Goal: Task Accomplishment & Management: Complete application form

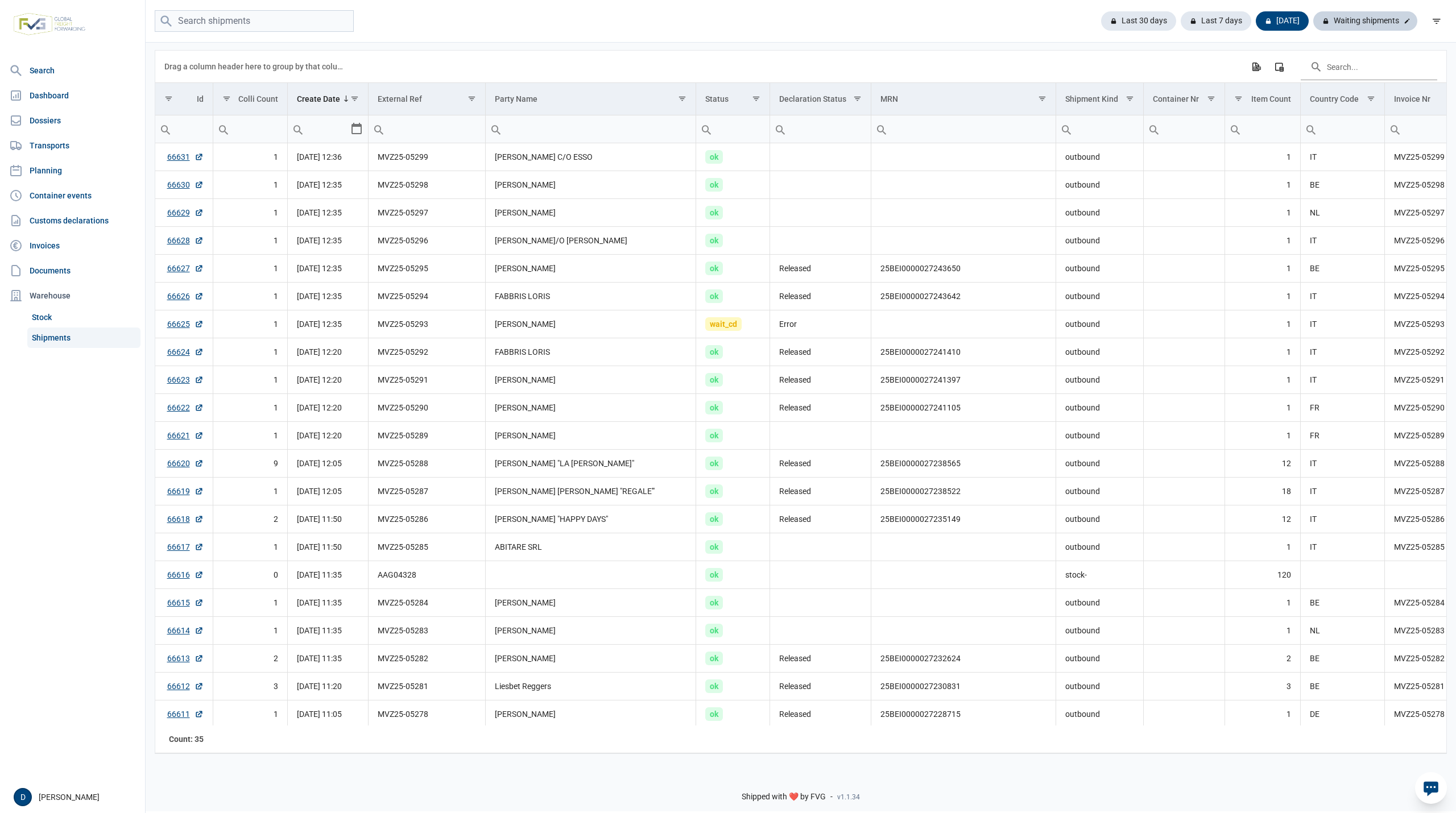
click at [1346, 18] on div "Waiting shipments" at bounding box center [1365, 21] width 104 height 19
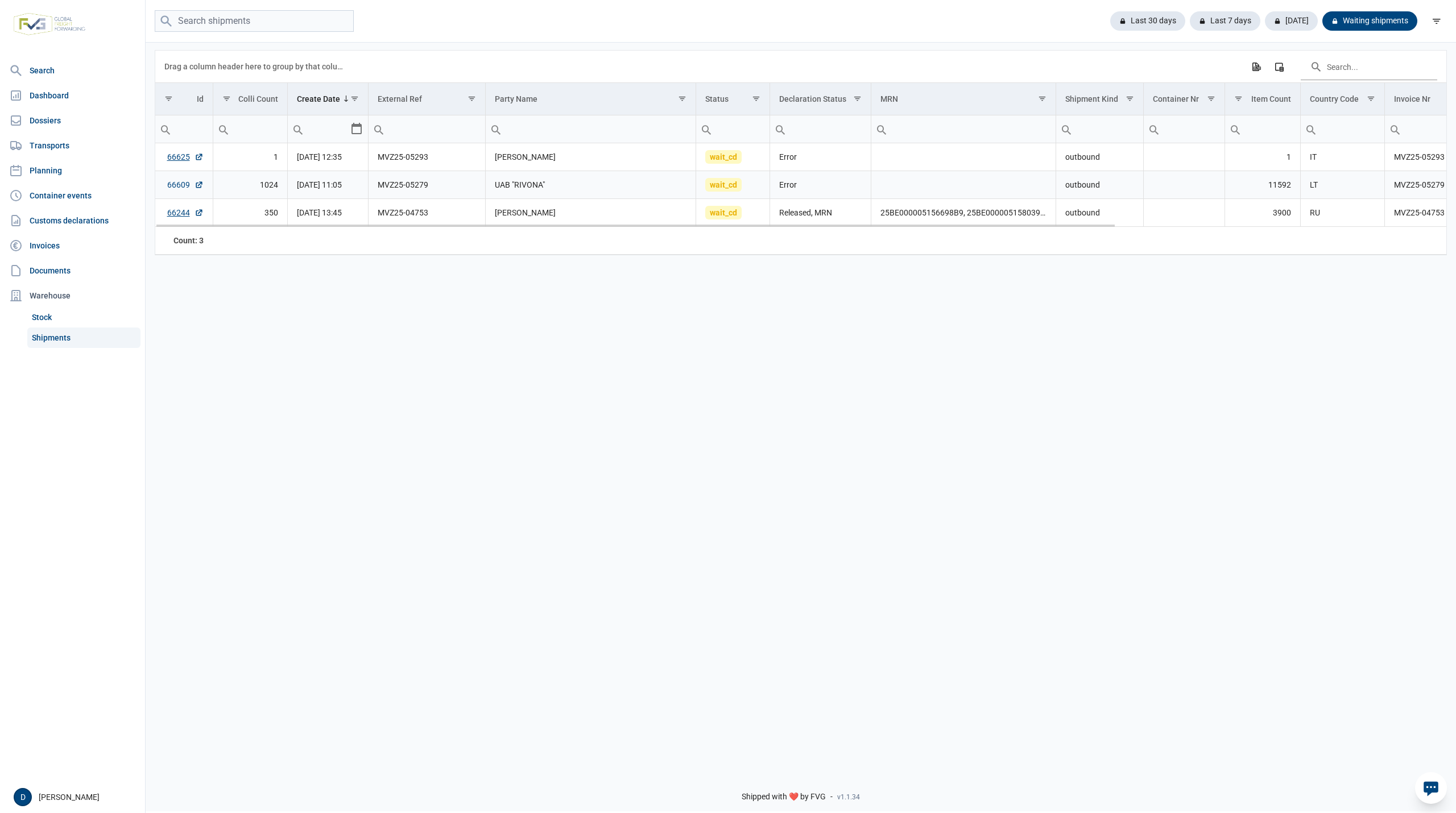
click at [176, 189] on link "66609" at bounding box center [185, 185] width 36 height 11
click at [174, 153] on link "66625" at bounding box center [185, 157] width 36 height 11
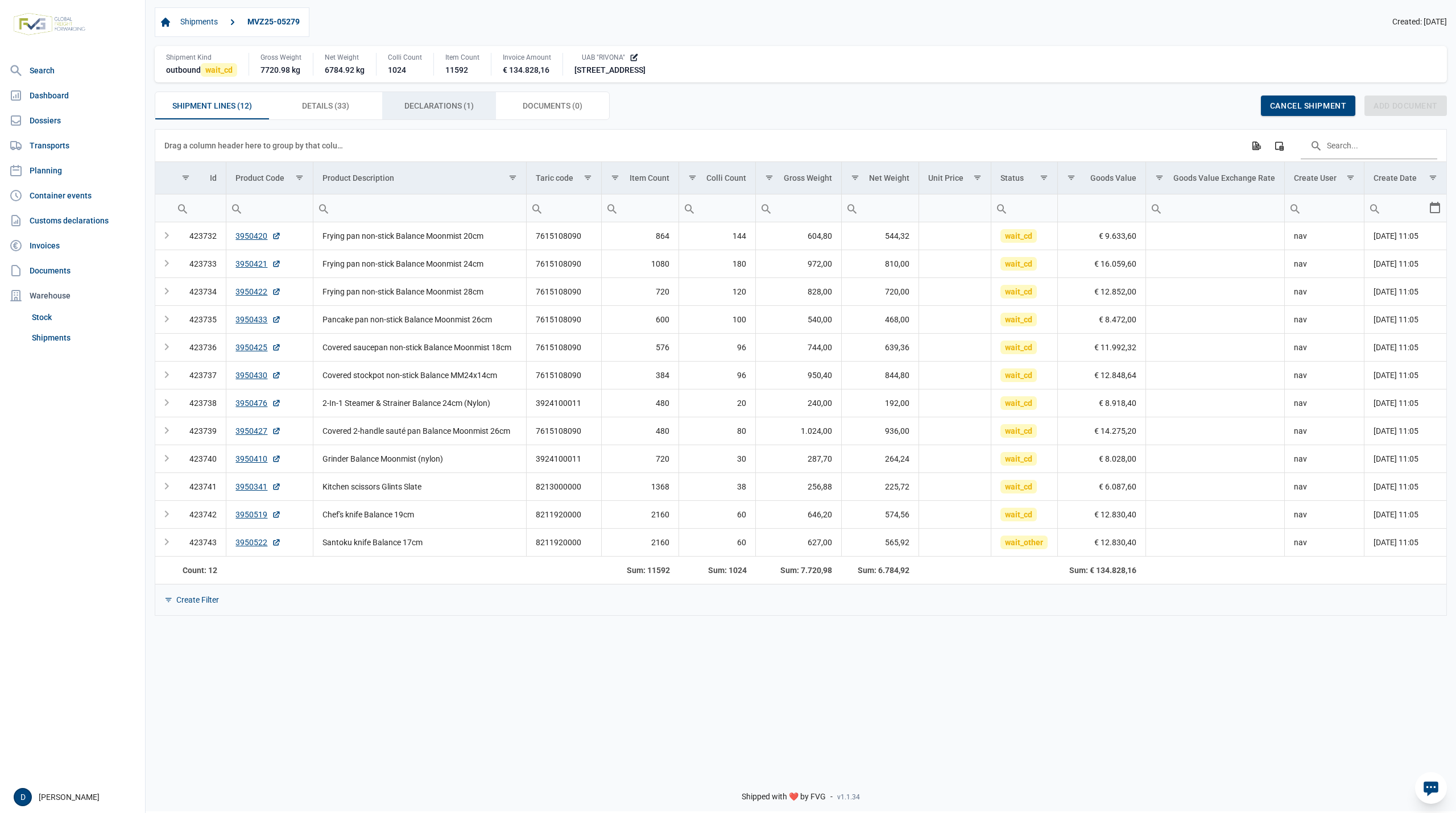
click at [448, 112] on span "Declarations (1) Declarations (1)" at bounding box center [439, 105] width 69 height 13
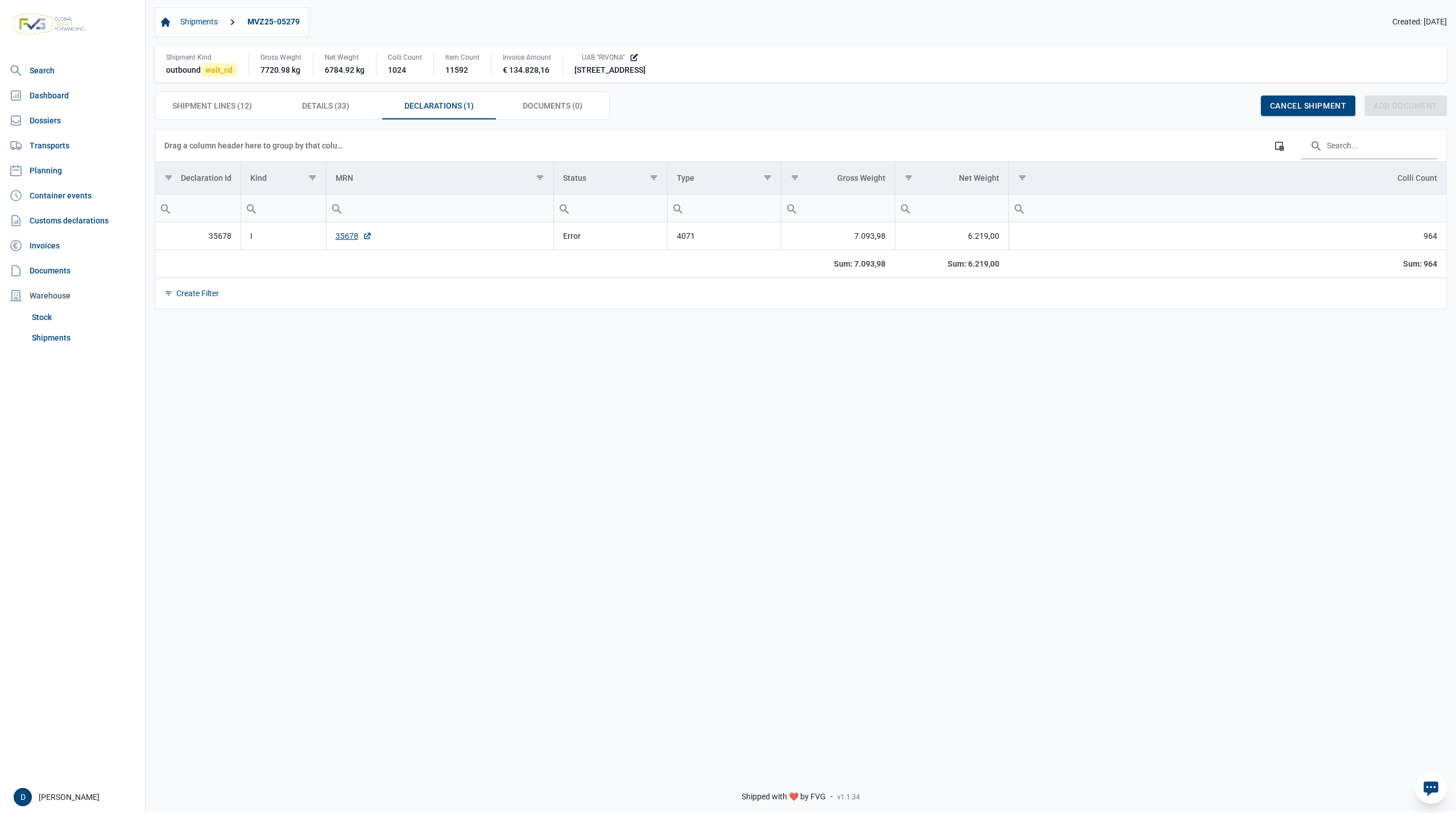
click at [344, 245] on td "35678" at bounding box center [439, 236] width 227 height 28
click at [344, 241] on link "35678" at bounding box center [354, 236] width 36 height 11
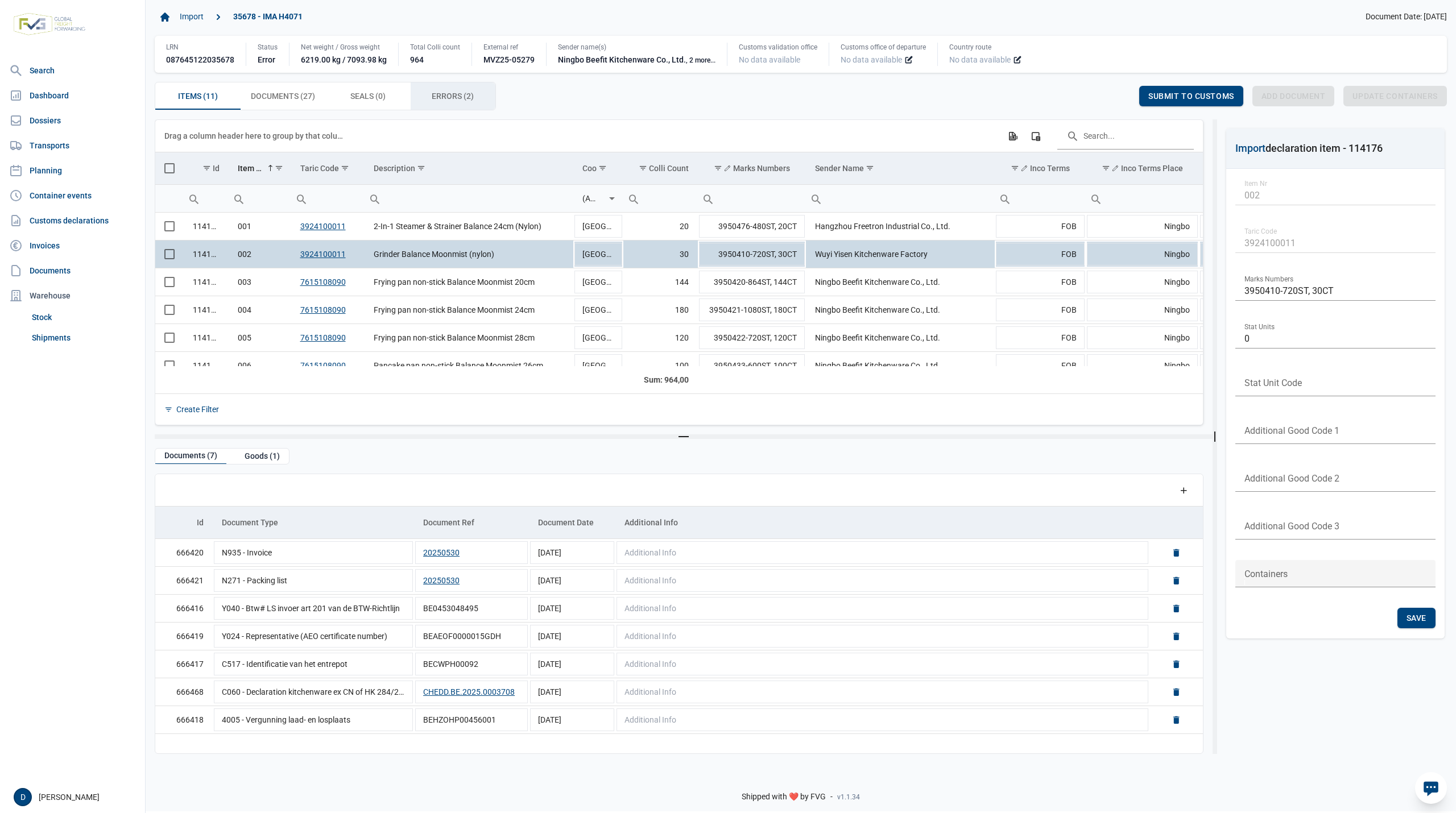
click at [443, 94] on span "Errors (2) Errors (2)" at bounding box center [452, 96] width 42 height 13
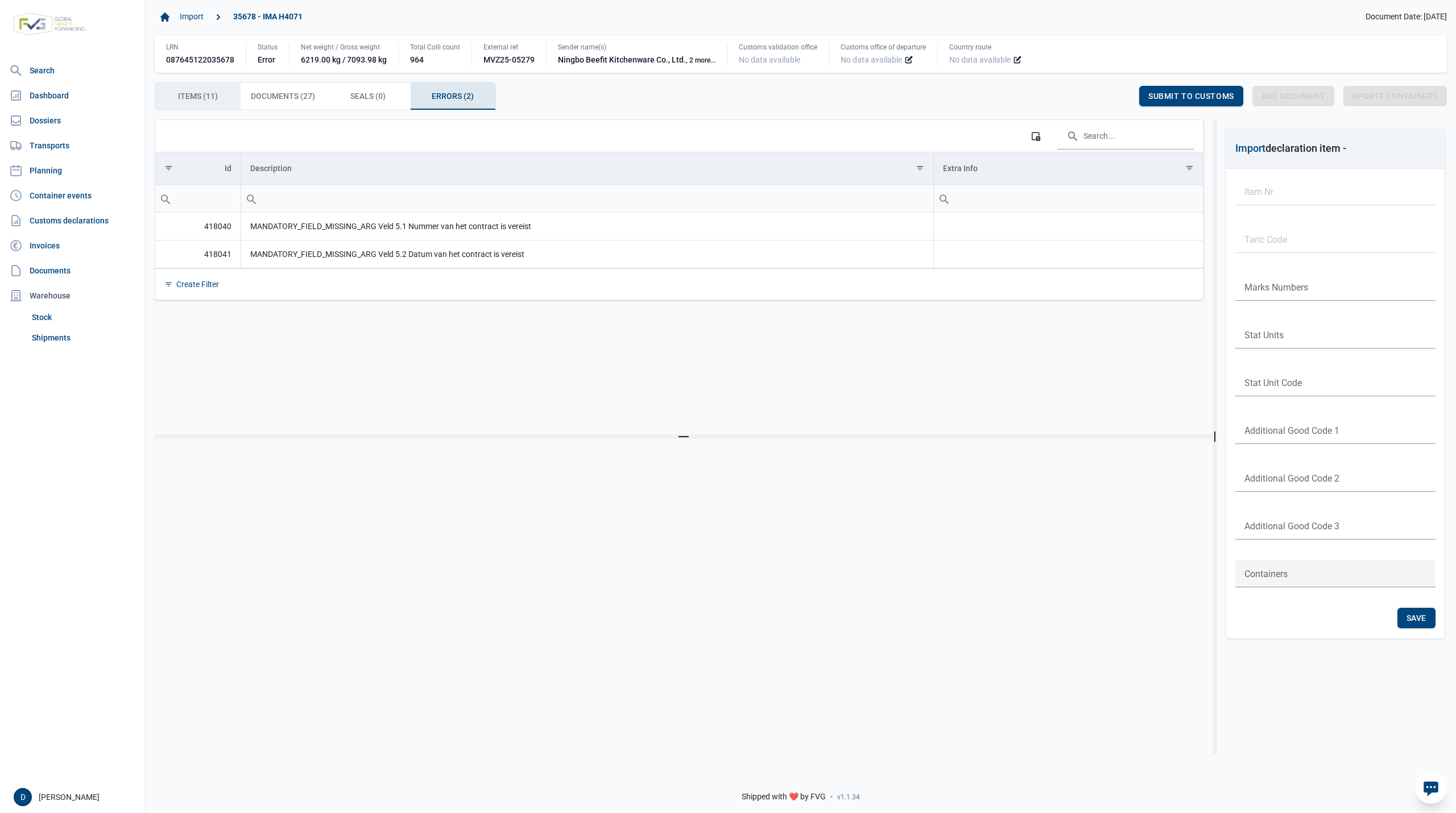
click at [203, 96] on span "Items (11) Items (11)" at bounding box center [198, 96] width 40 height 13
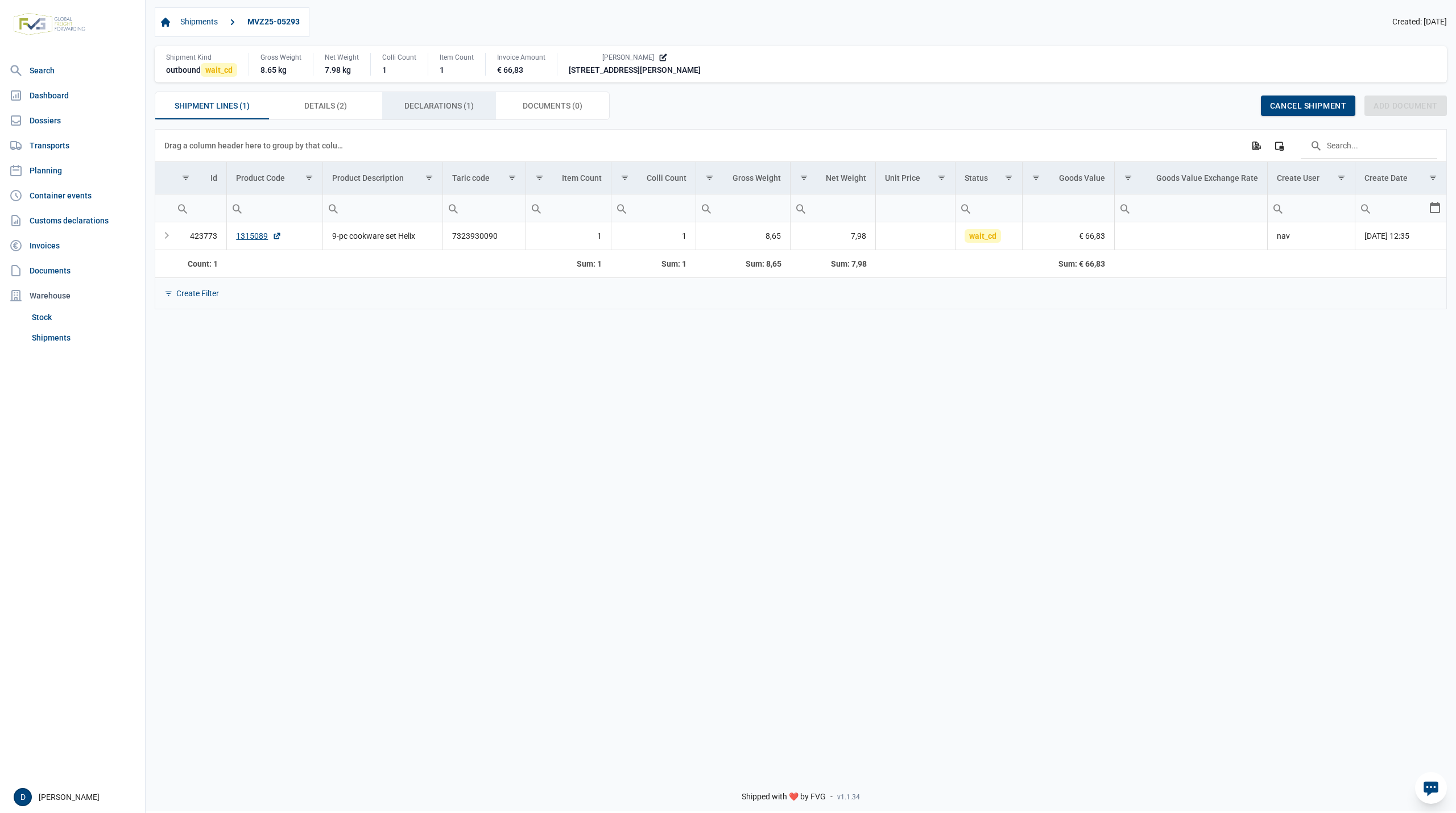
click at [442, 108] on span "Declarations (1) Declarations (1)" at bounding box center [439, 105] width 69 height 13
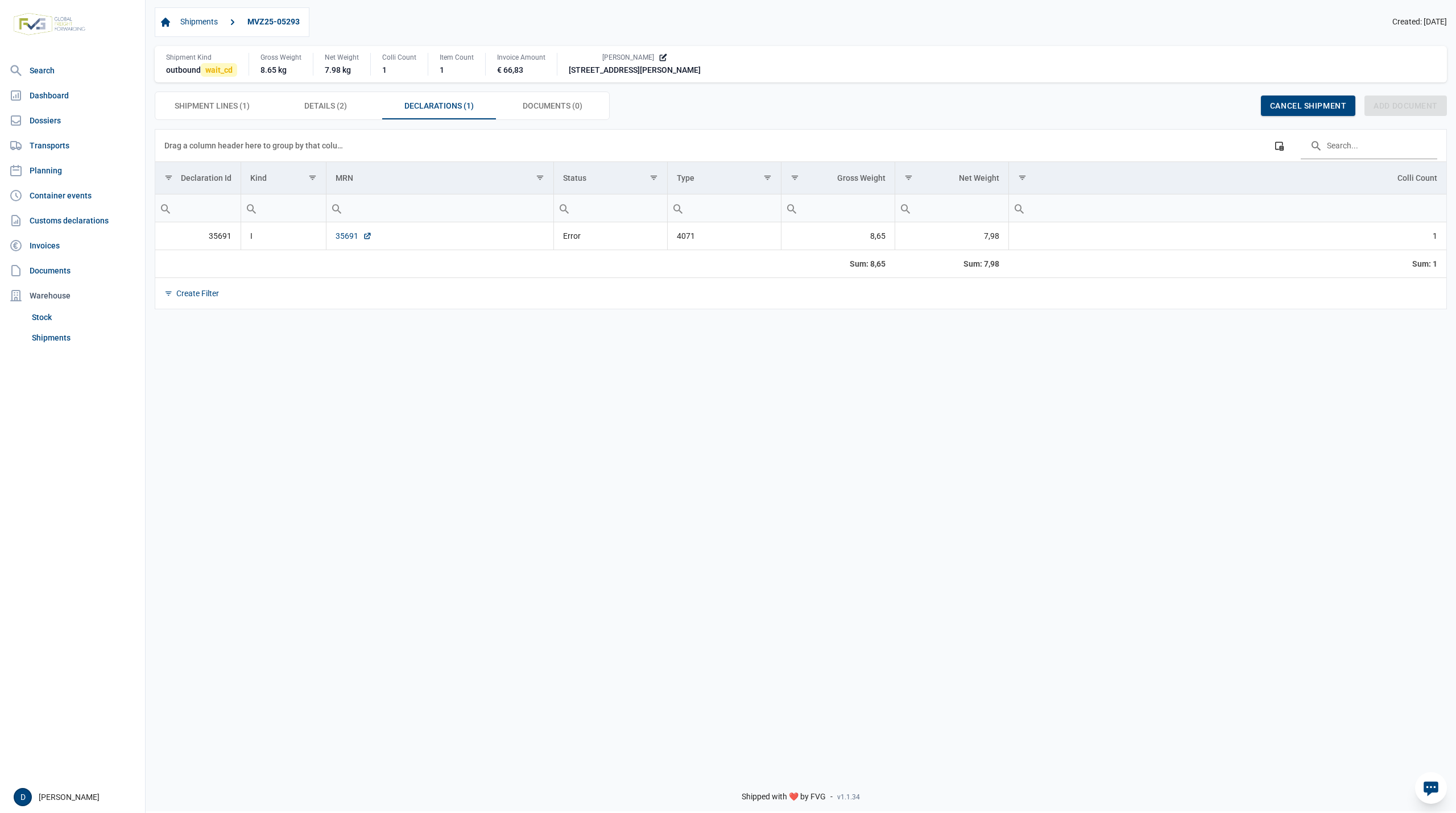
click at [345, 238] on link "35691" at bounding box center [354, 236] width 36 height 11
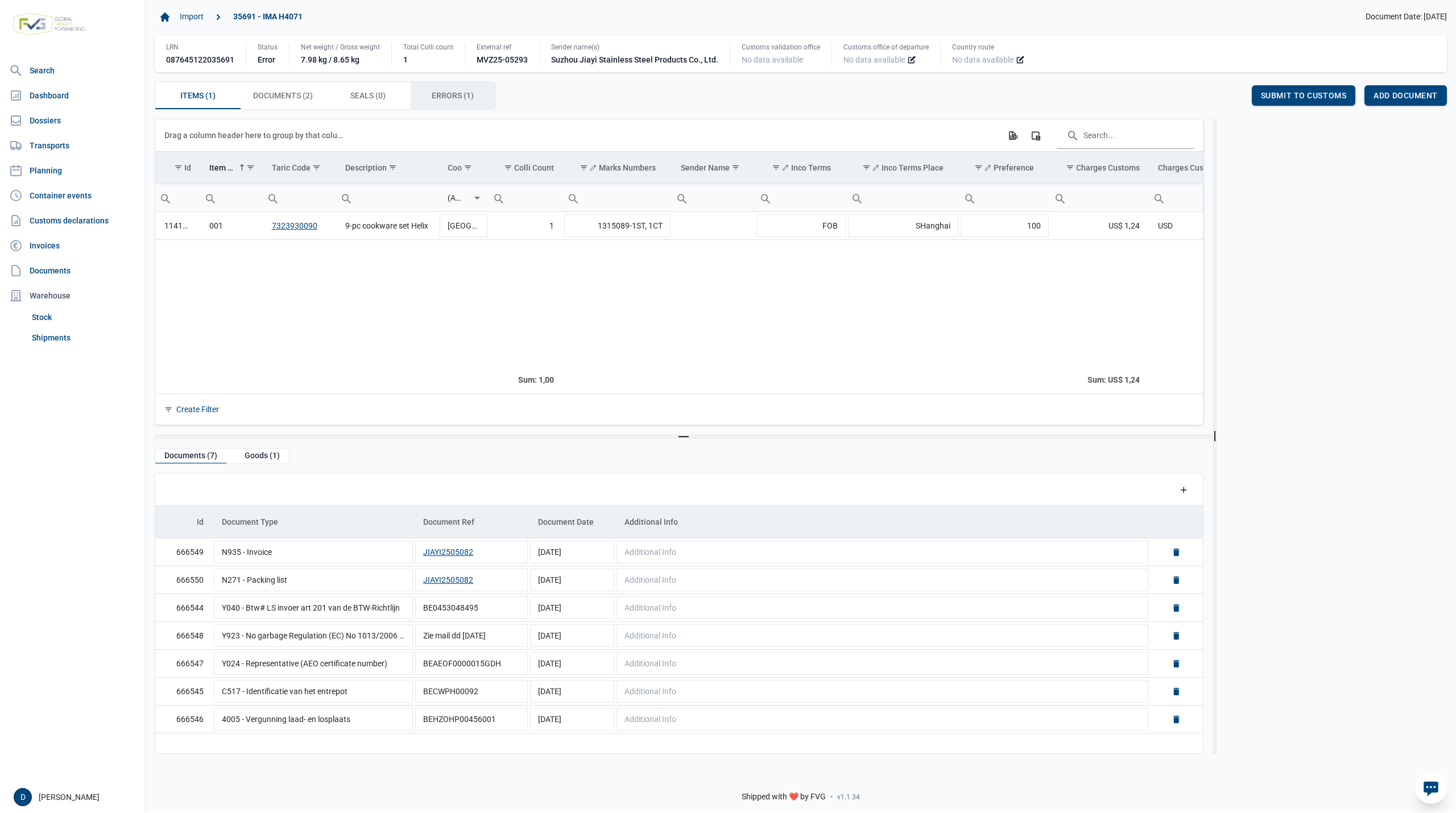
click at [446, 99] on span "Errors (1) Errors (1)" at bounding box center [452, 95] width 42 height 13
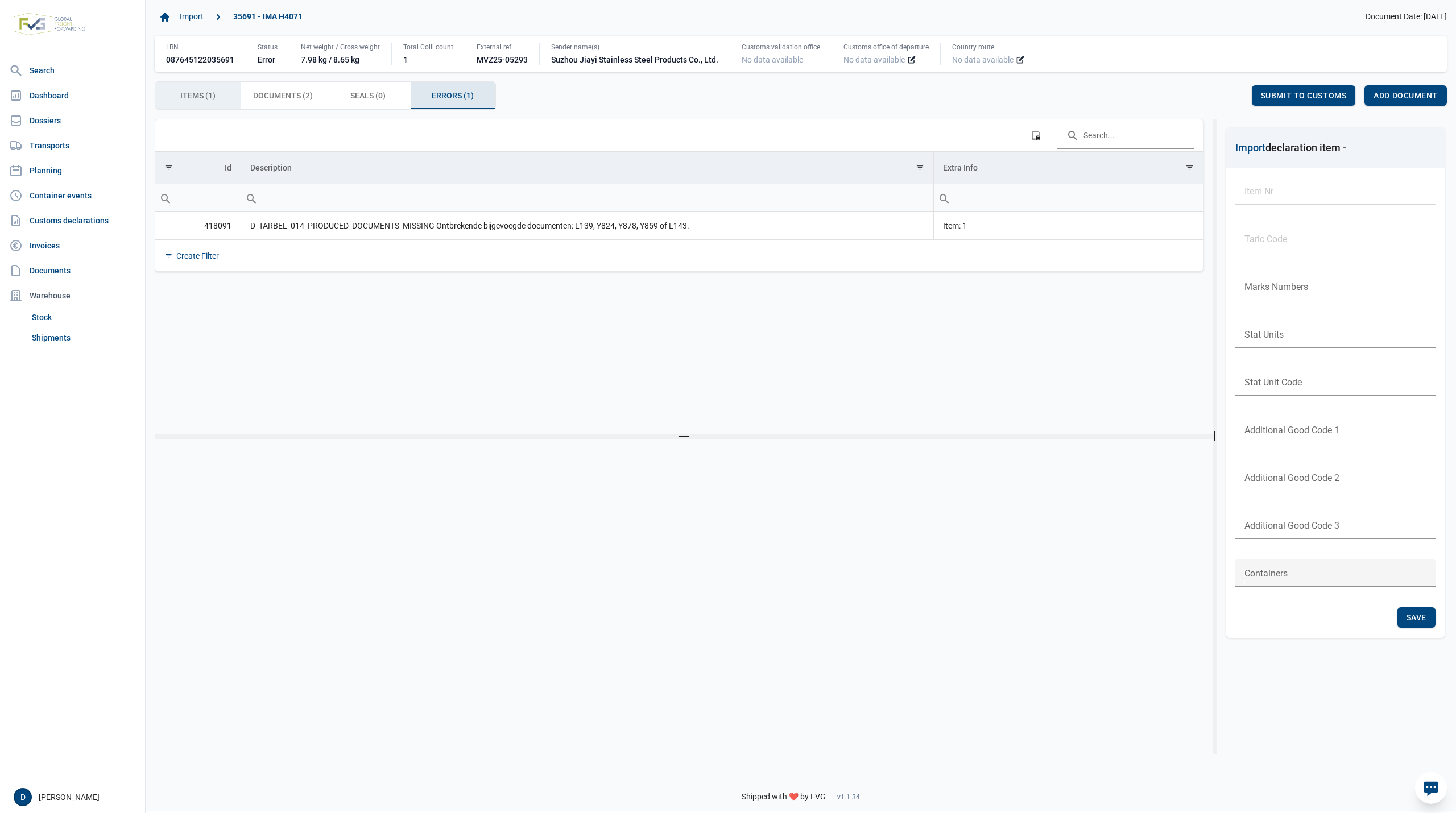
click at [188, 99] on span "Items (1) Items (1)" at bounding box center [198, 95] width 35 height 13
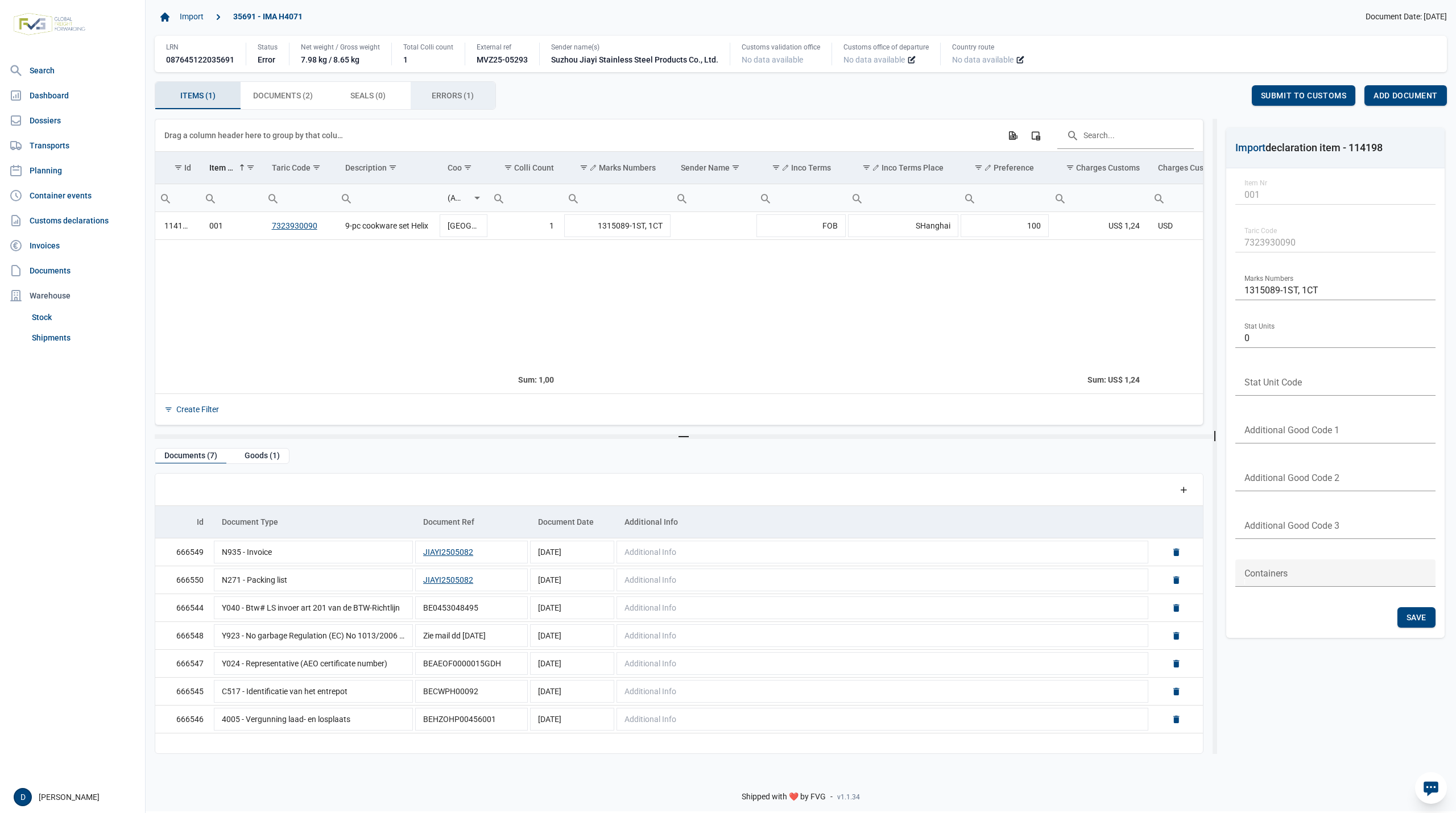
click at [452, 101] on span "Errors (1) Errors (1)" at bounding box center [452, 95] width 42 height 13
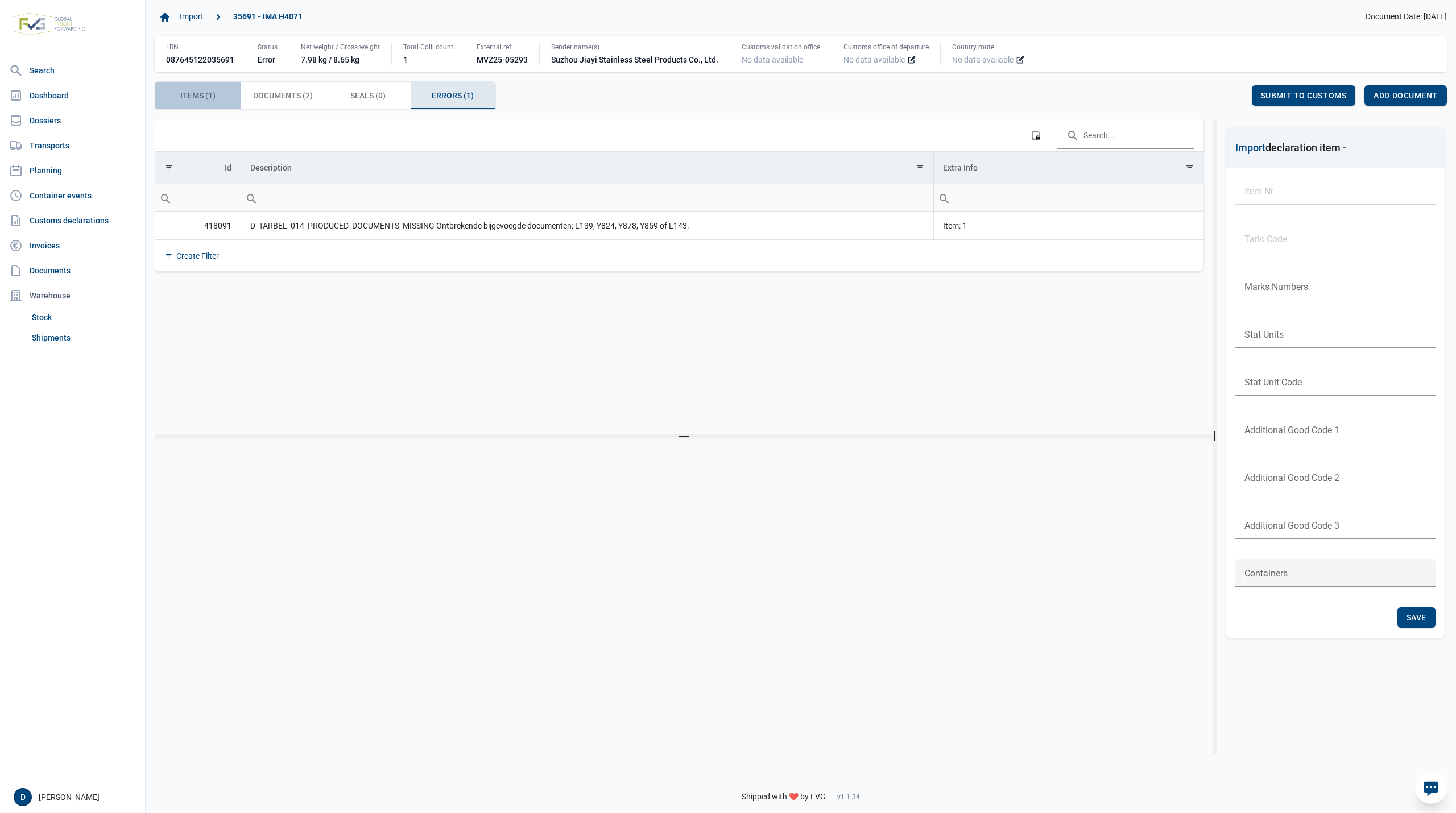
click at [216, 93] on div "Items (1) Items (1)" at bounding box center [198, 96] width 85 height 27
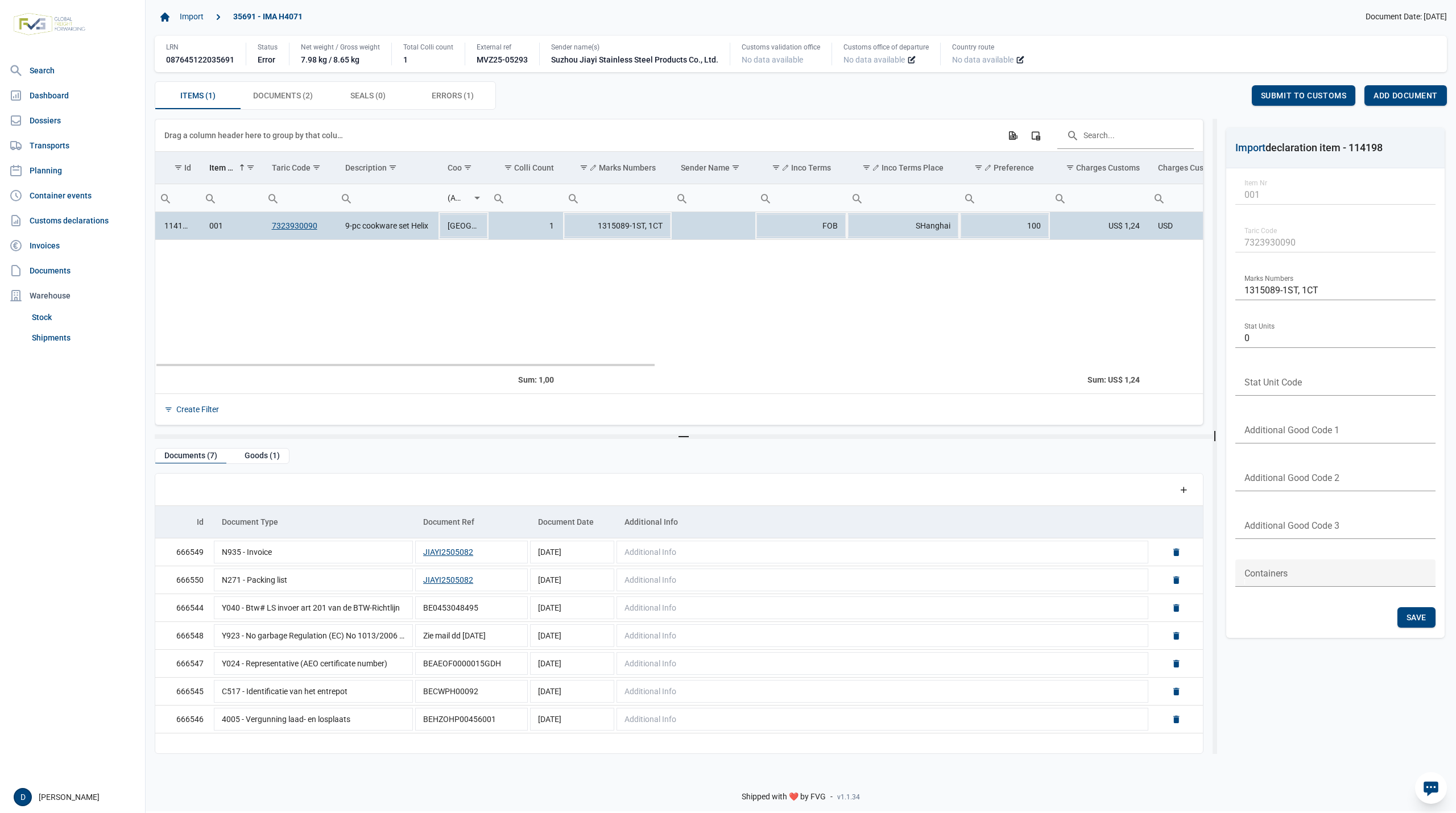
click at [178, 230] on td "114198" at bounding box center [178, 226] width 45 height 28
click at [264, 459] on div "Goods (1)" at bounding box center [263, 456] width 54 height 15
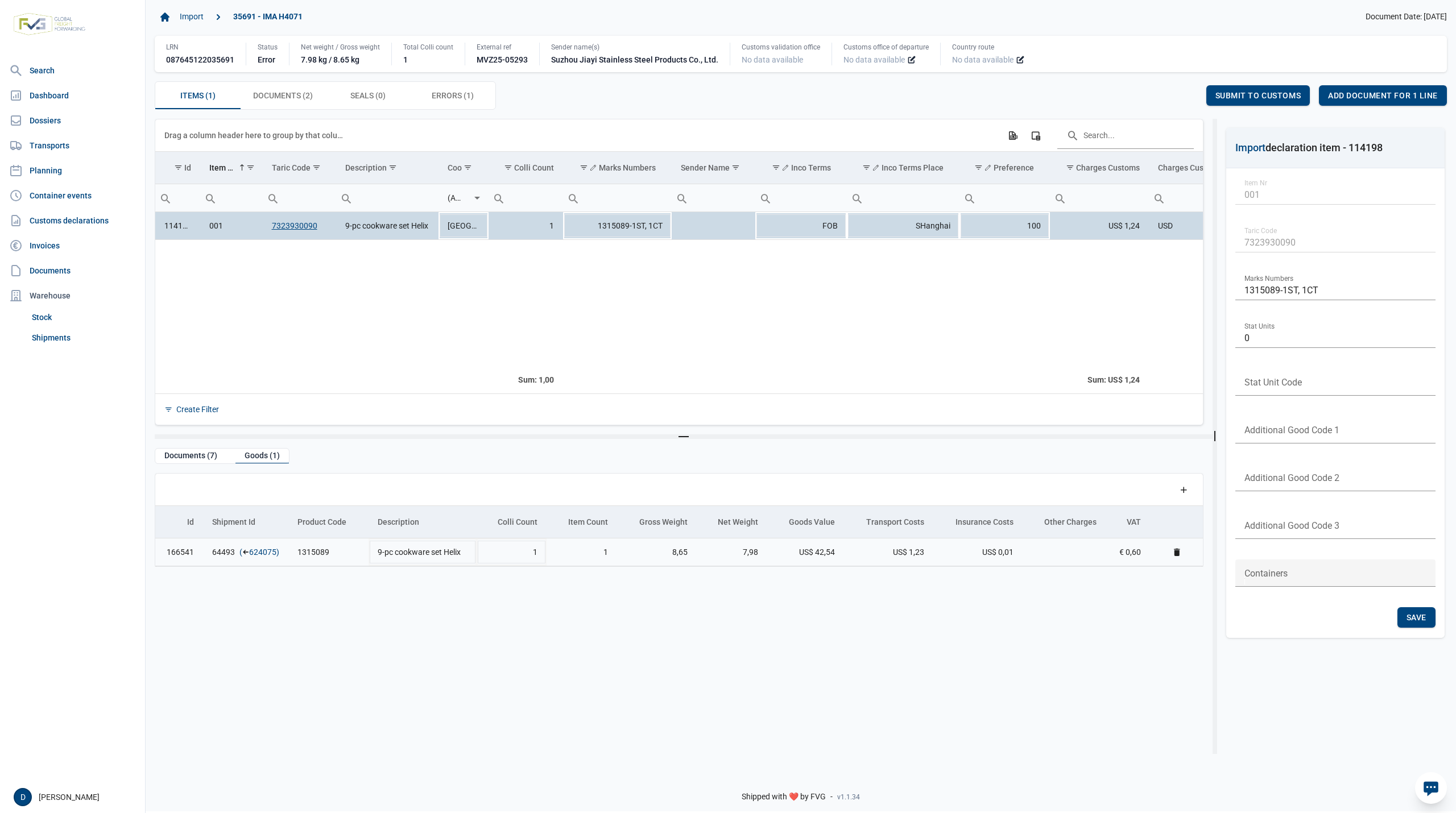
click at [256, 556] on link "624075" at bounding box center [263, 552] width 27 height 11
click at [214, 96] on span "Items (1) Items (1)" at bounding box center [198, 95] width 35 height 13
click at [1414, 94] on span "Add document for 1 line" at bounding box center [1383, 96] width 110 height 9
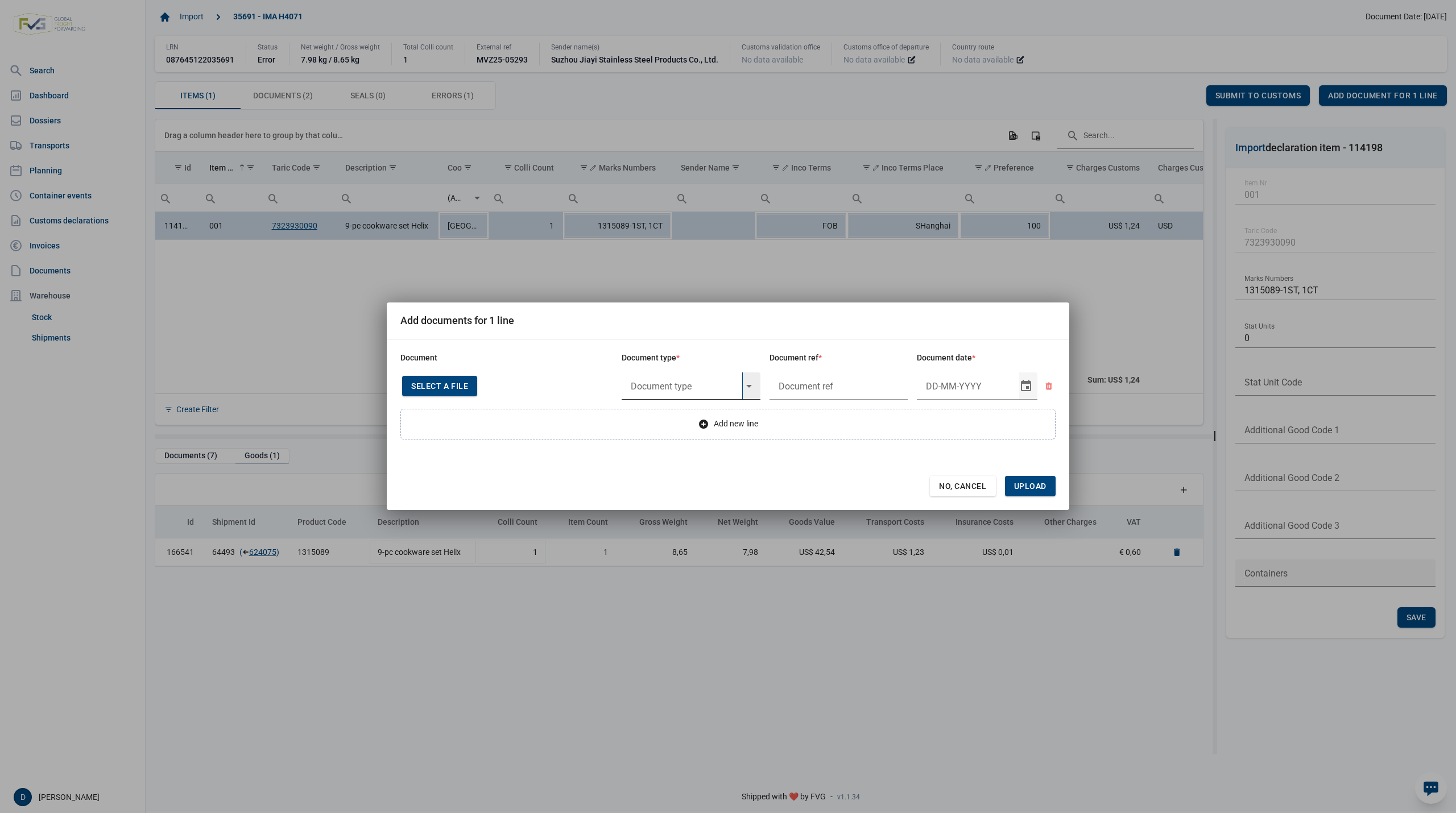
click at [654, 380] on input "text" at bounding box center [682, 386] width 120 height 27
click at [674, 415] on div "Y824 - Bewijs lvo van ijzer/staalbasisproducten" at bounding box center [691, 418] width 139 height 27
type input "Y824 - Bewijs lvo van ijzer/staalbasisproducten"
click at [817, 387] on input "text" at bounding box center [839, 386] width 139 height 27
type input "."
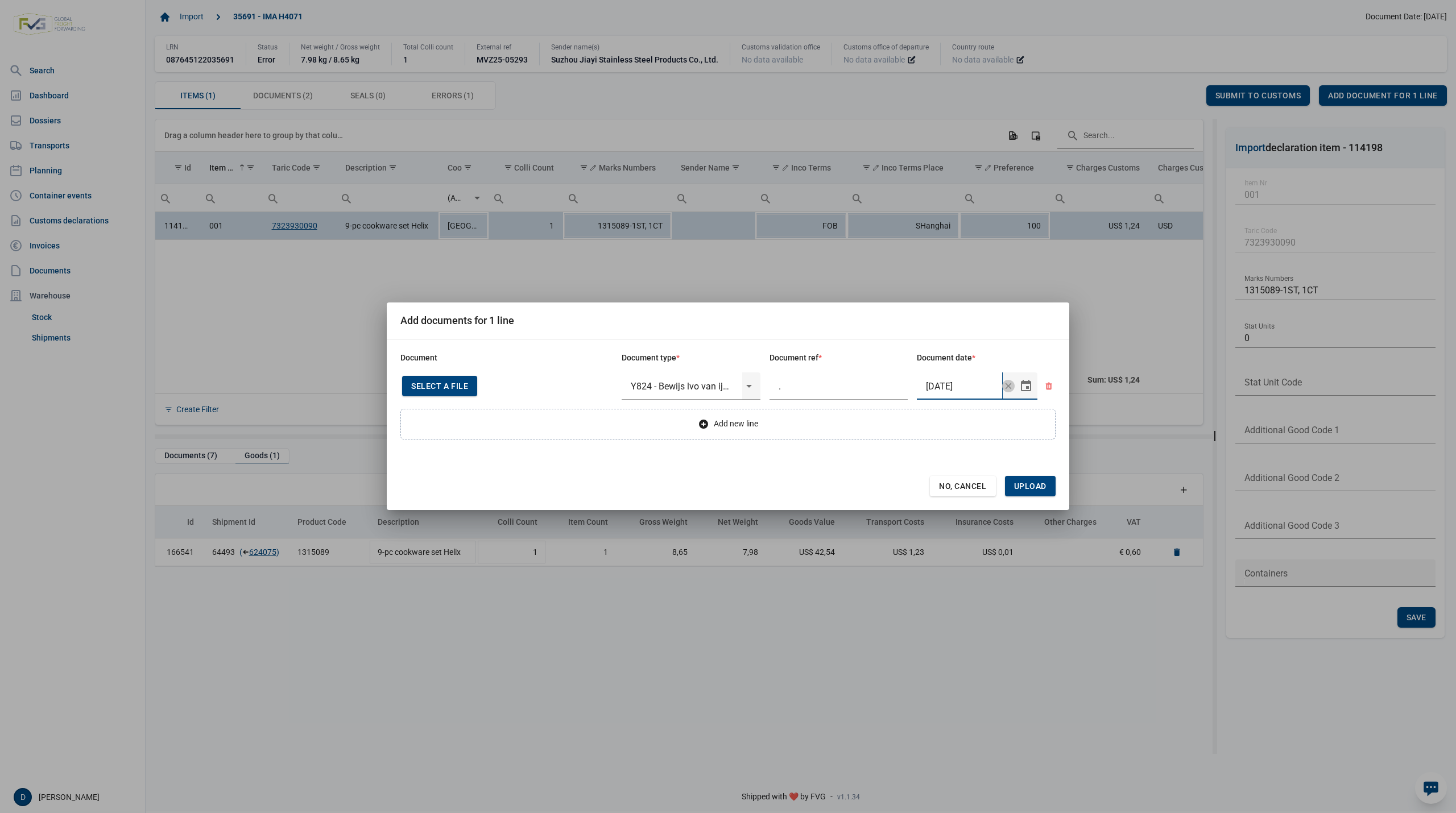
type input "13-5-2025"
click at [1042, 480] on span "Upload" at bounding box center [1030, 486] width 50 height 20
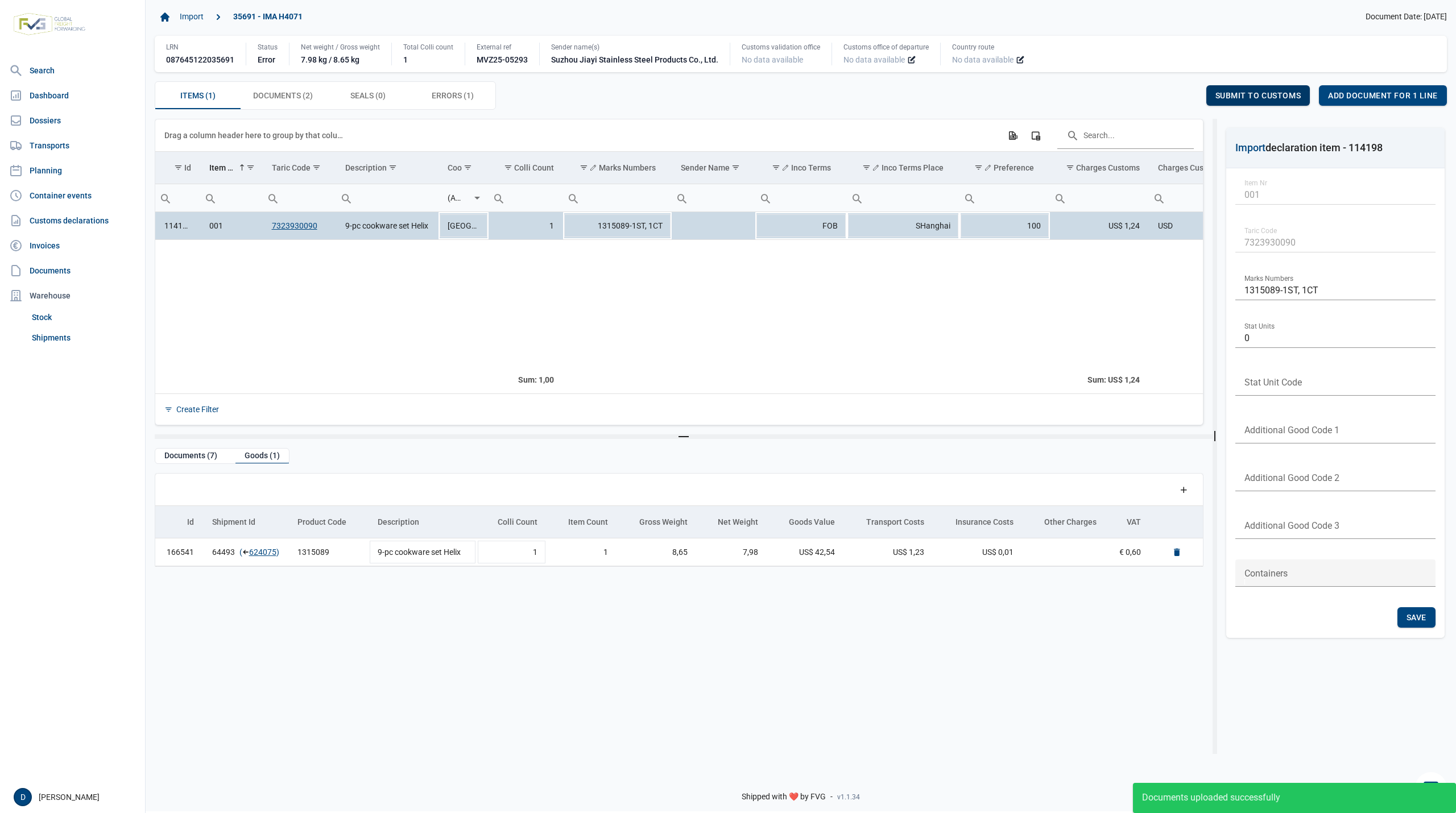
click at [1225, 93] on span "Submit to customs" at bounding box center [1258, 96] width 86 height 9
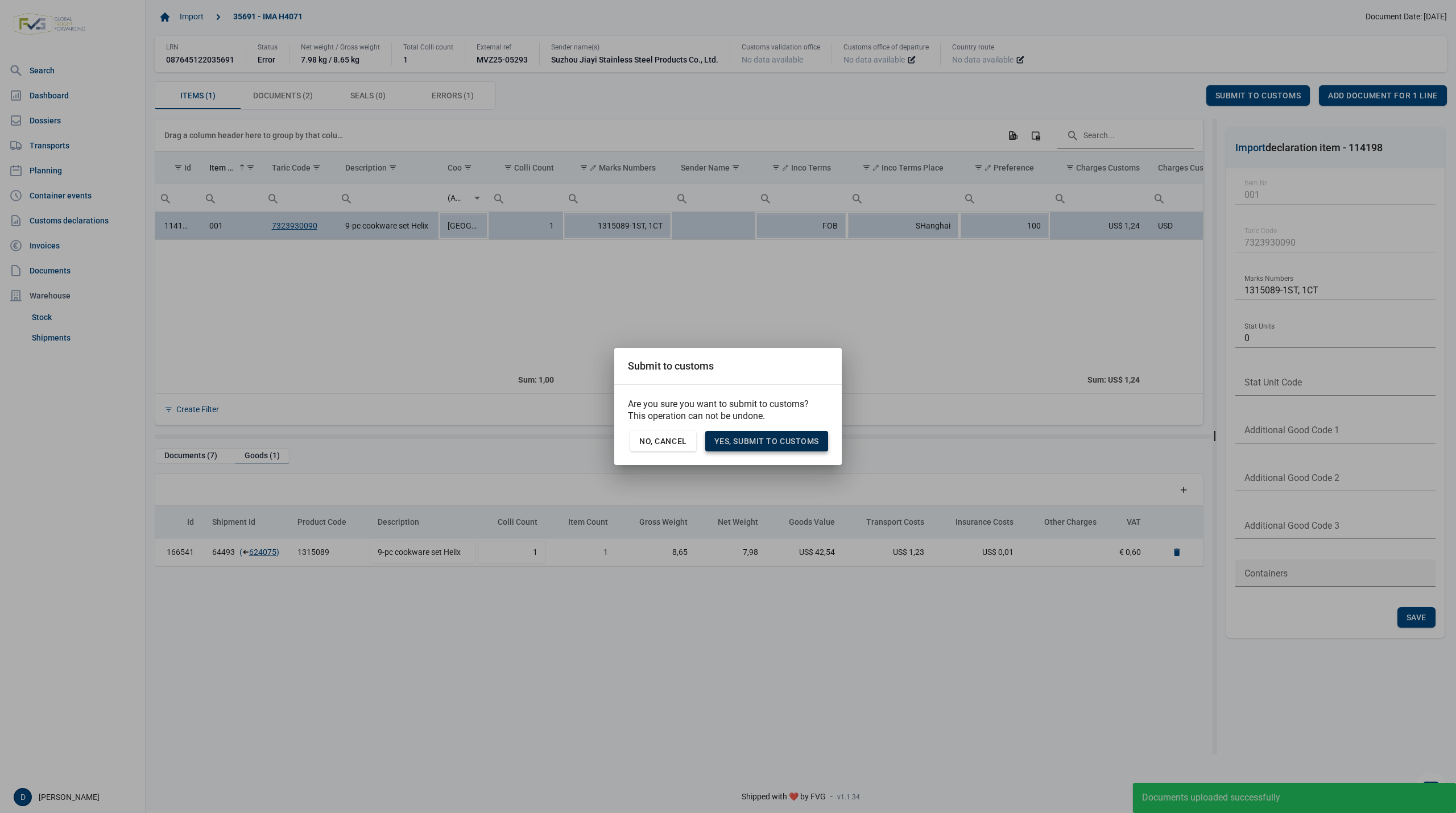
click at [788, 440] on span "Yes, Submit to customs" at bounding box center [767, 441] width 105 height 9
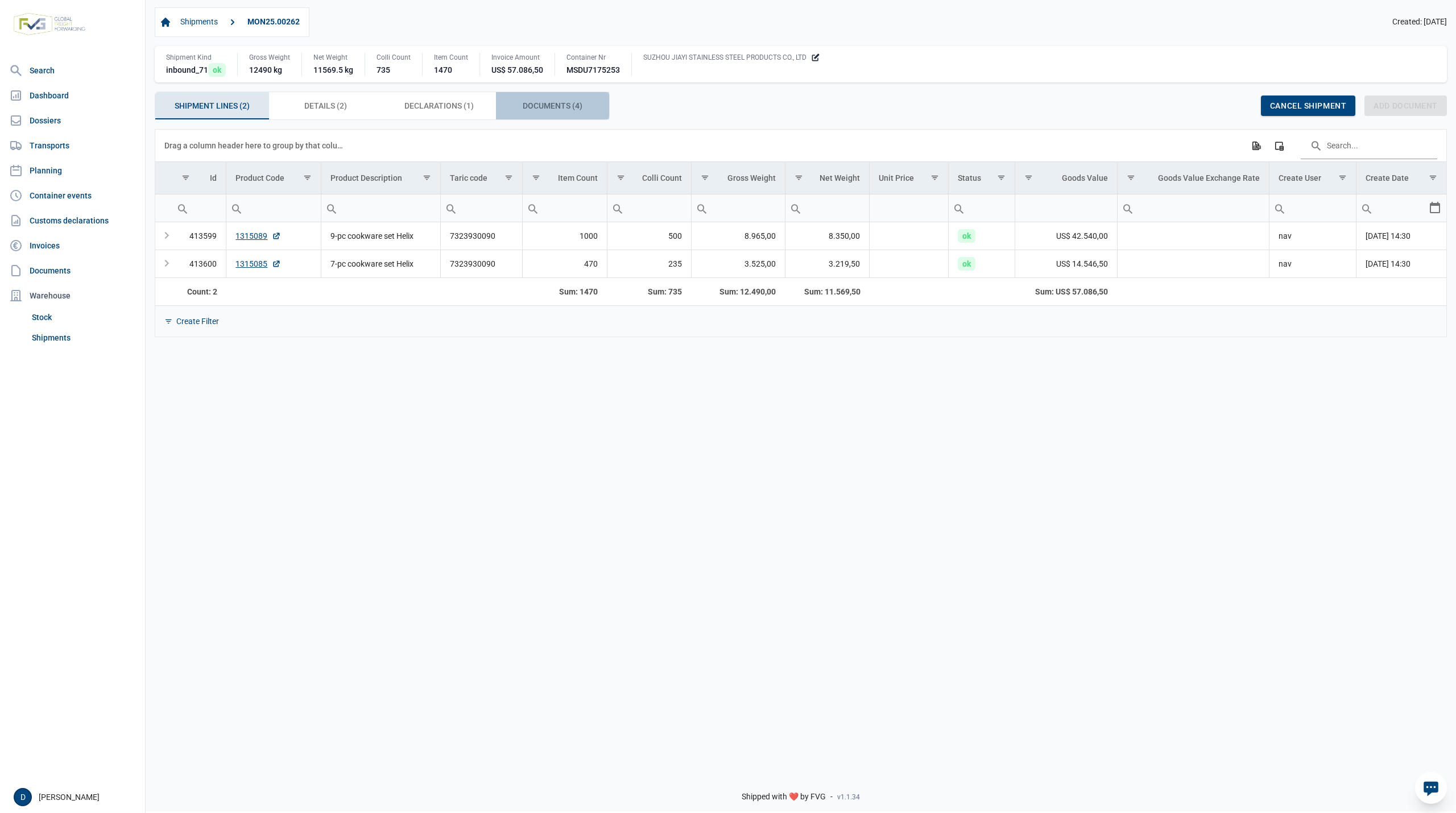
click at [538, 98] on div "Documents (4) Documents (4)" at bounding box center [552, 106] width 114 height 27
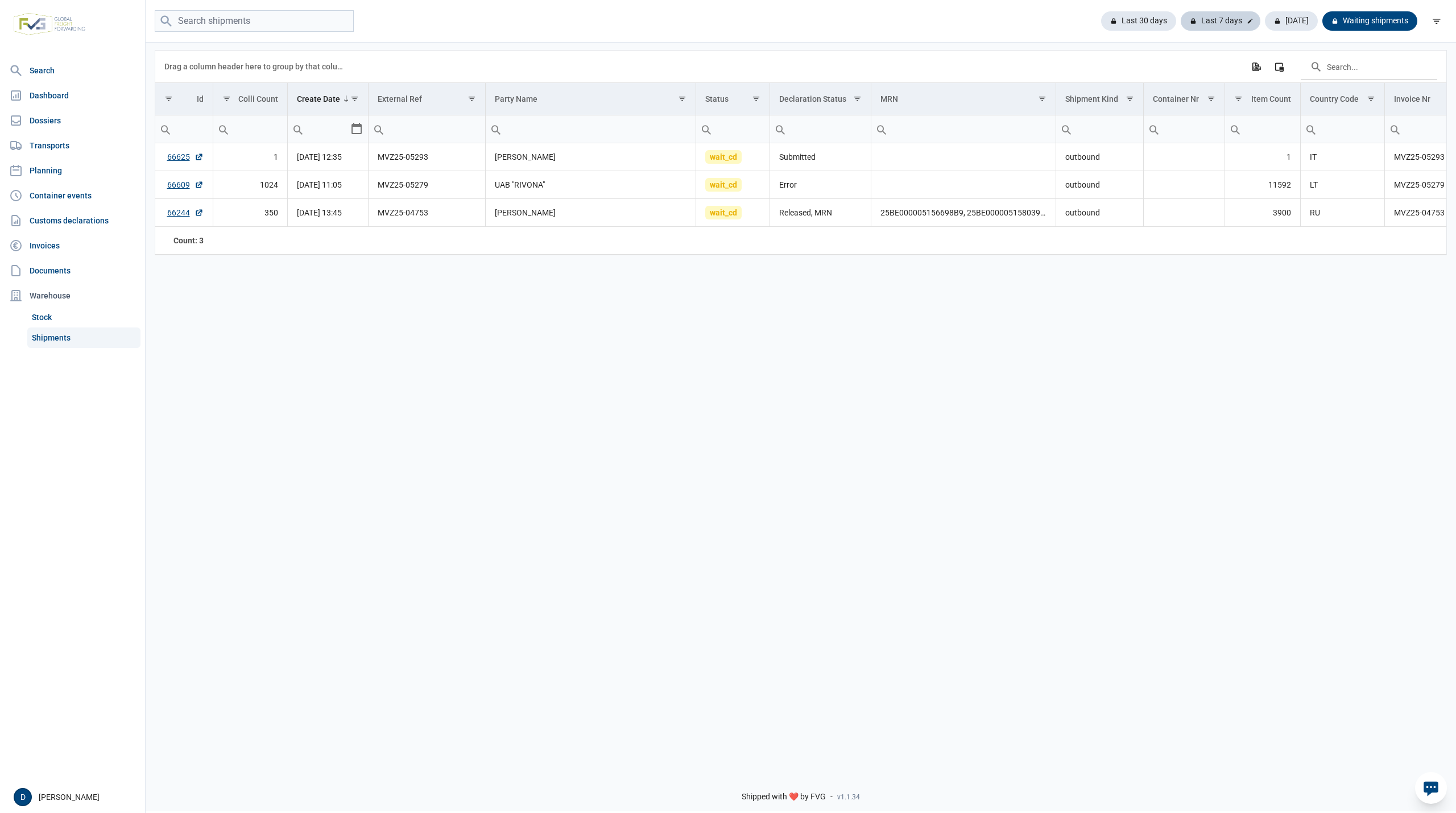
click at [1207, 21] on div "Last 7 days" at bounding box center [1220, 21] width 80 height 19
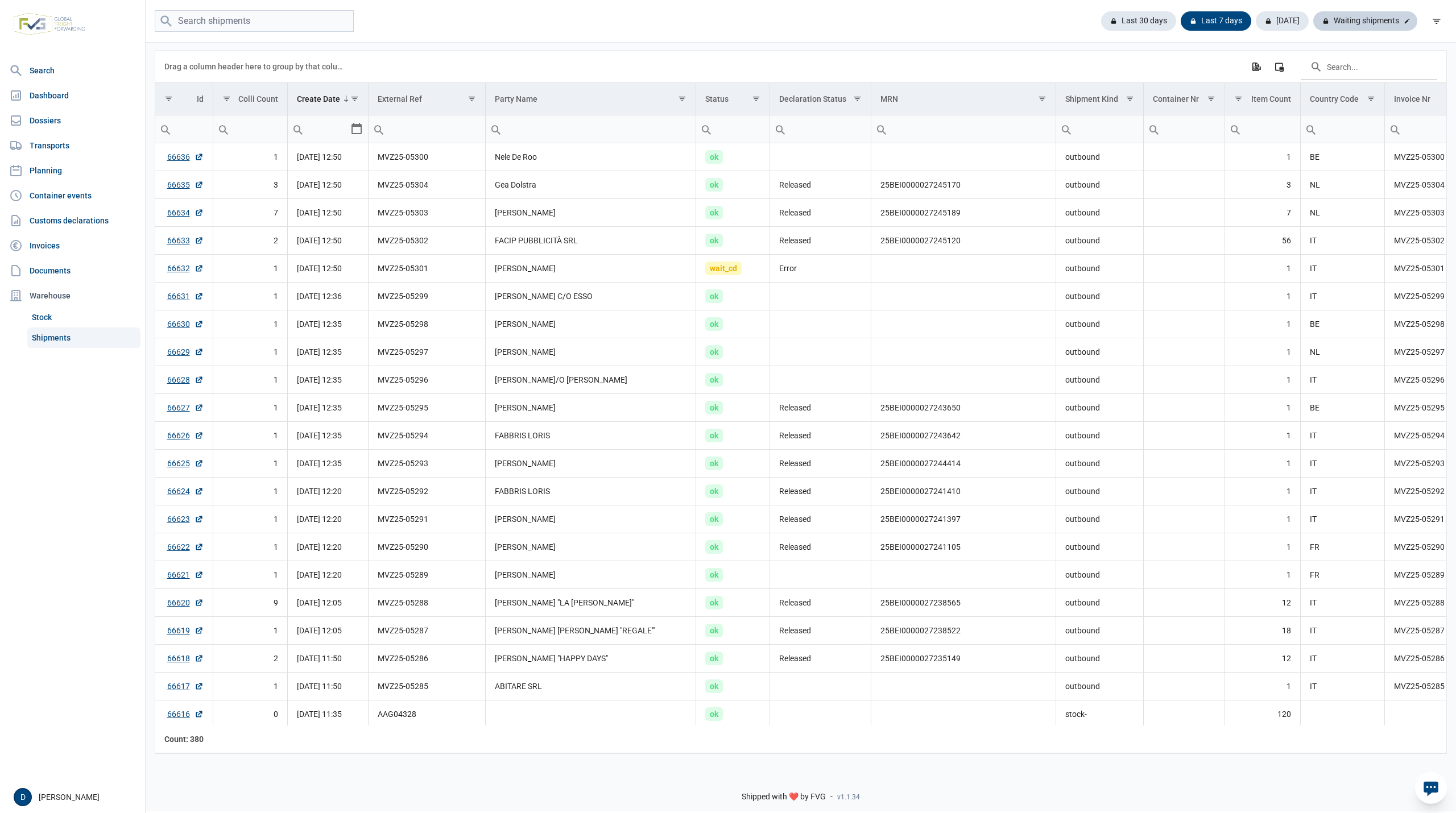
click at [1364, 26] on div "Waiting shipments" at bounding box center [1365, 21] width 104 height 19
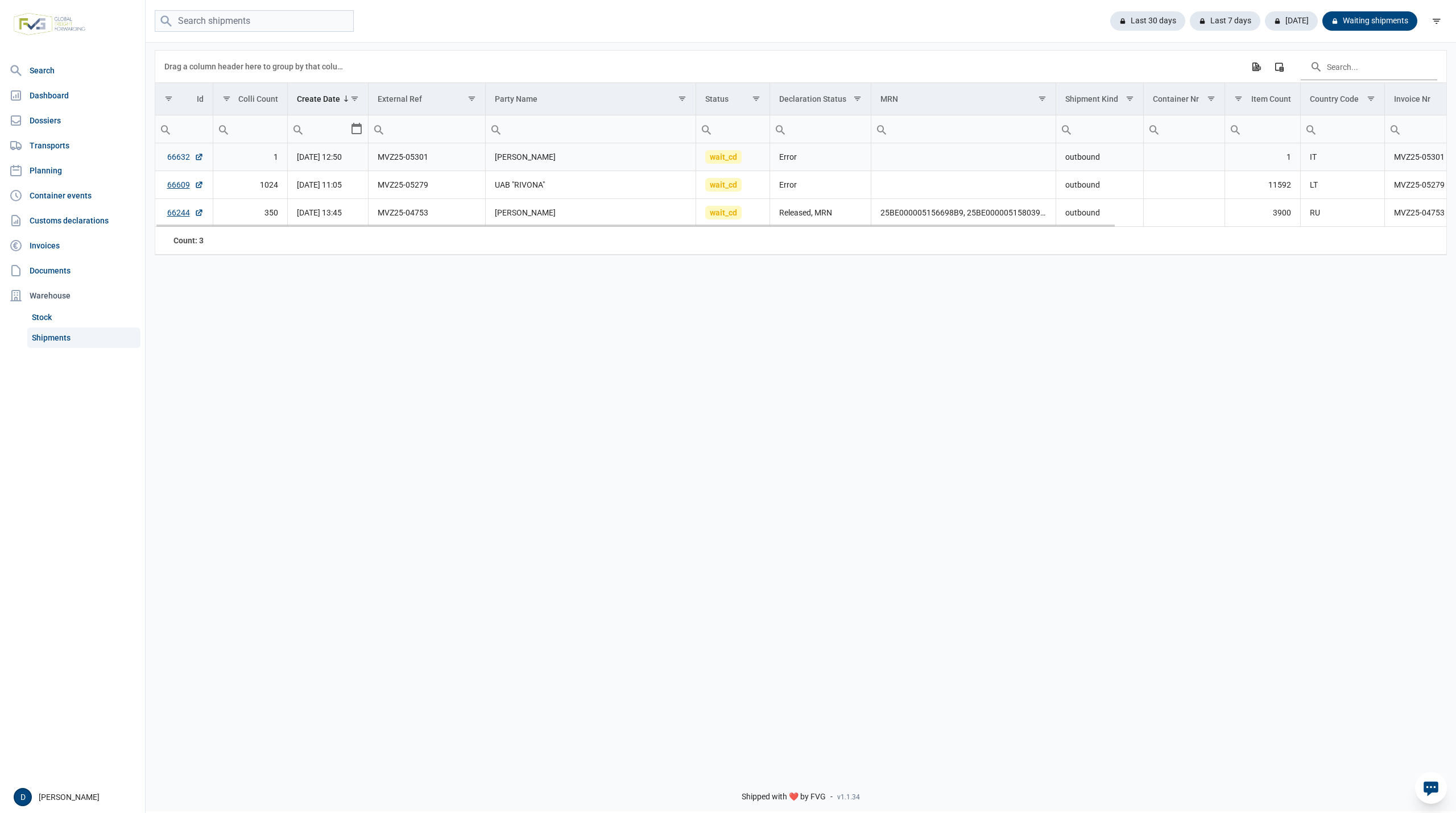
click at [176, 157] on link "66632" at bounding box center [185, 157] width 36 height 11
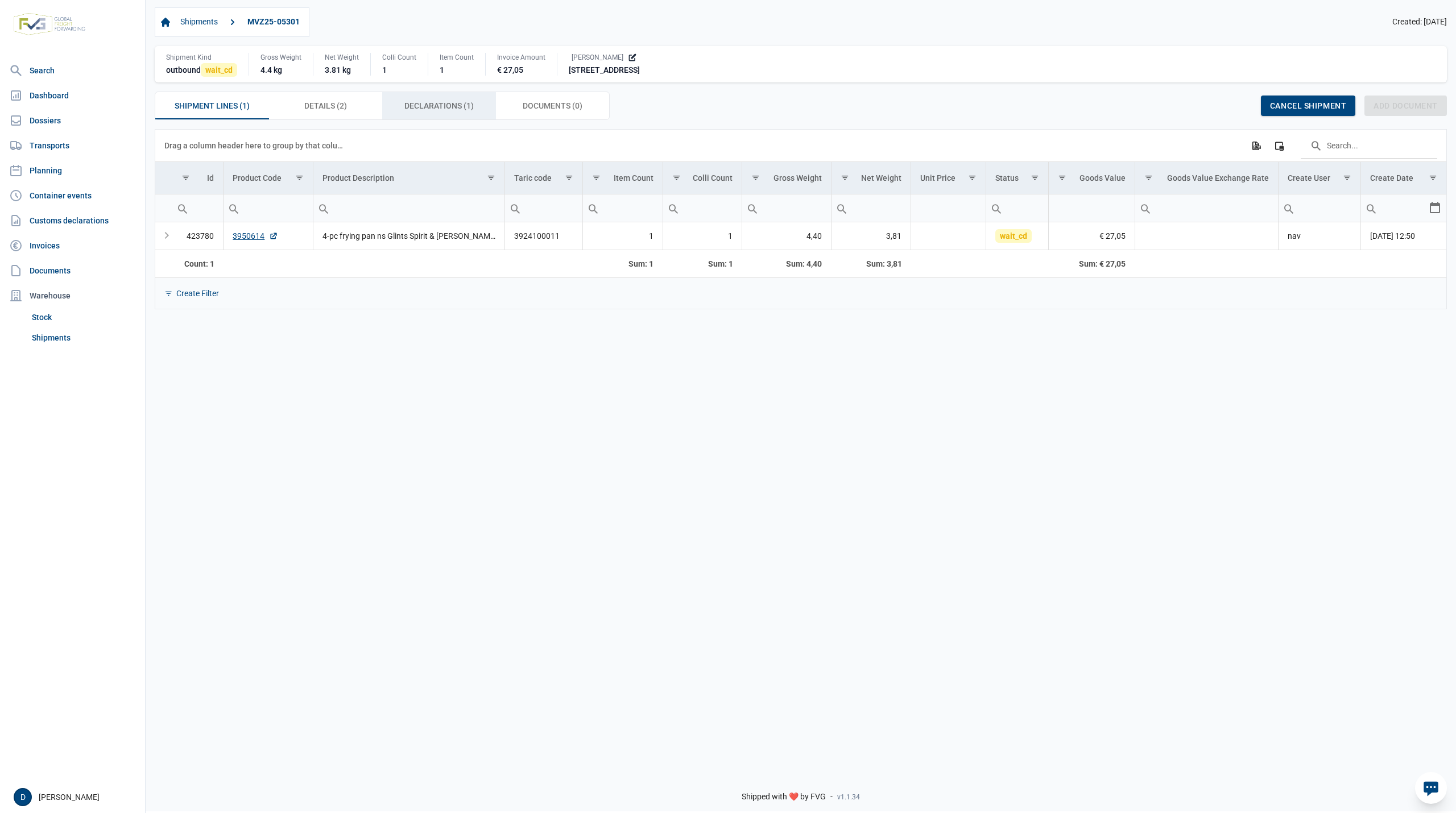
click at [449, 101] on span "Declarations (1) Declarations (1)" at bounding box center [439, 105] width 69 height 13
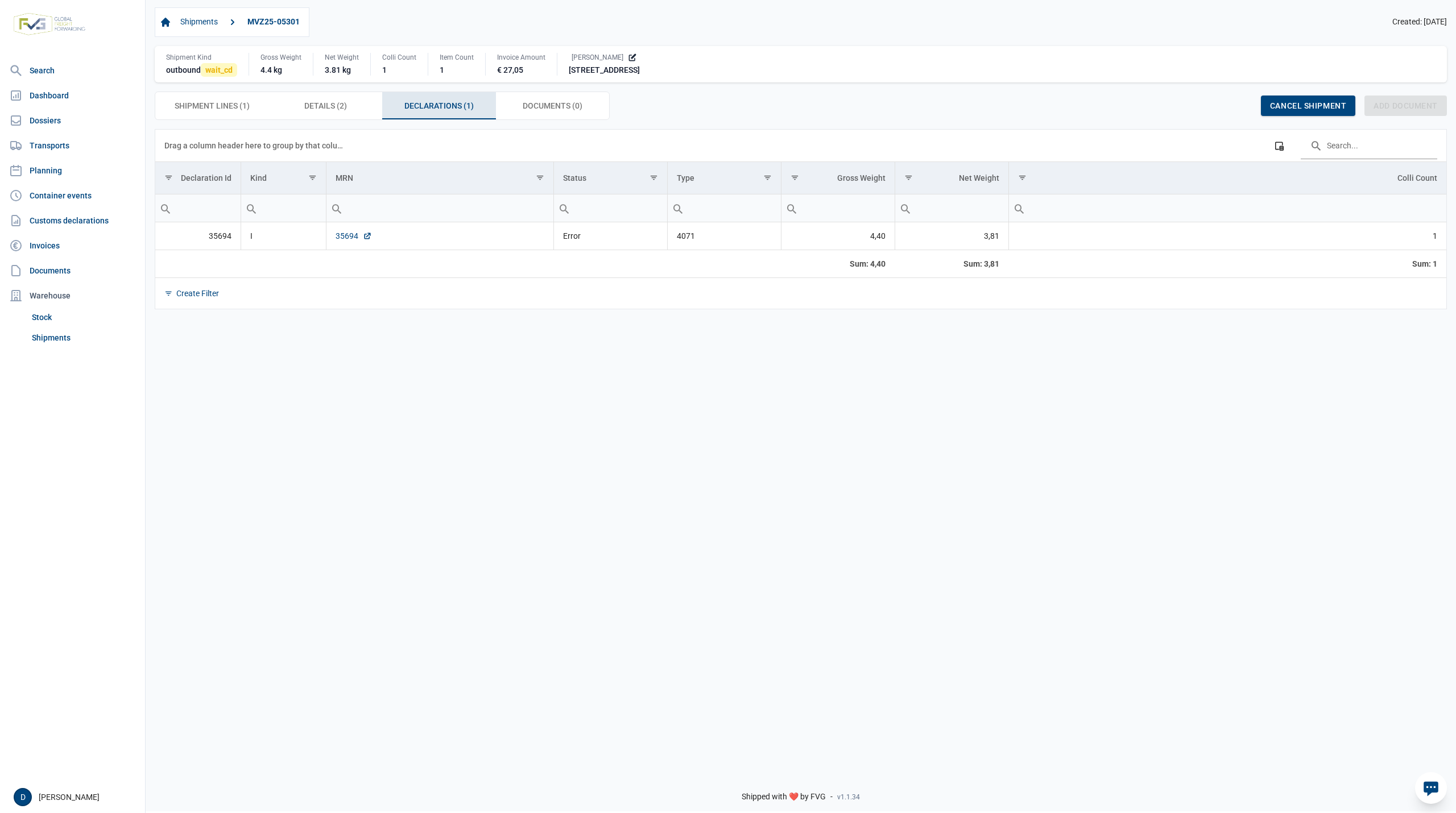
click at [342, 240] on link "35694" at bounding box center [354, 236] width 36 height 11
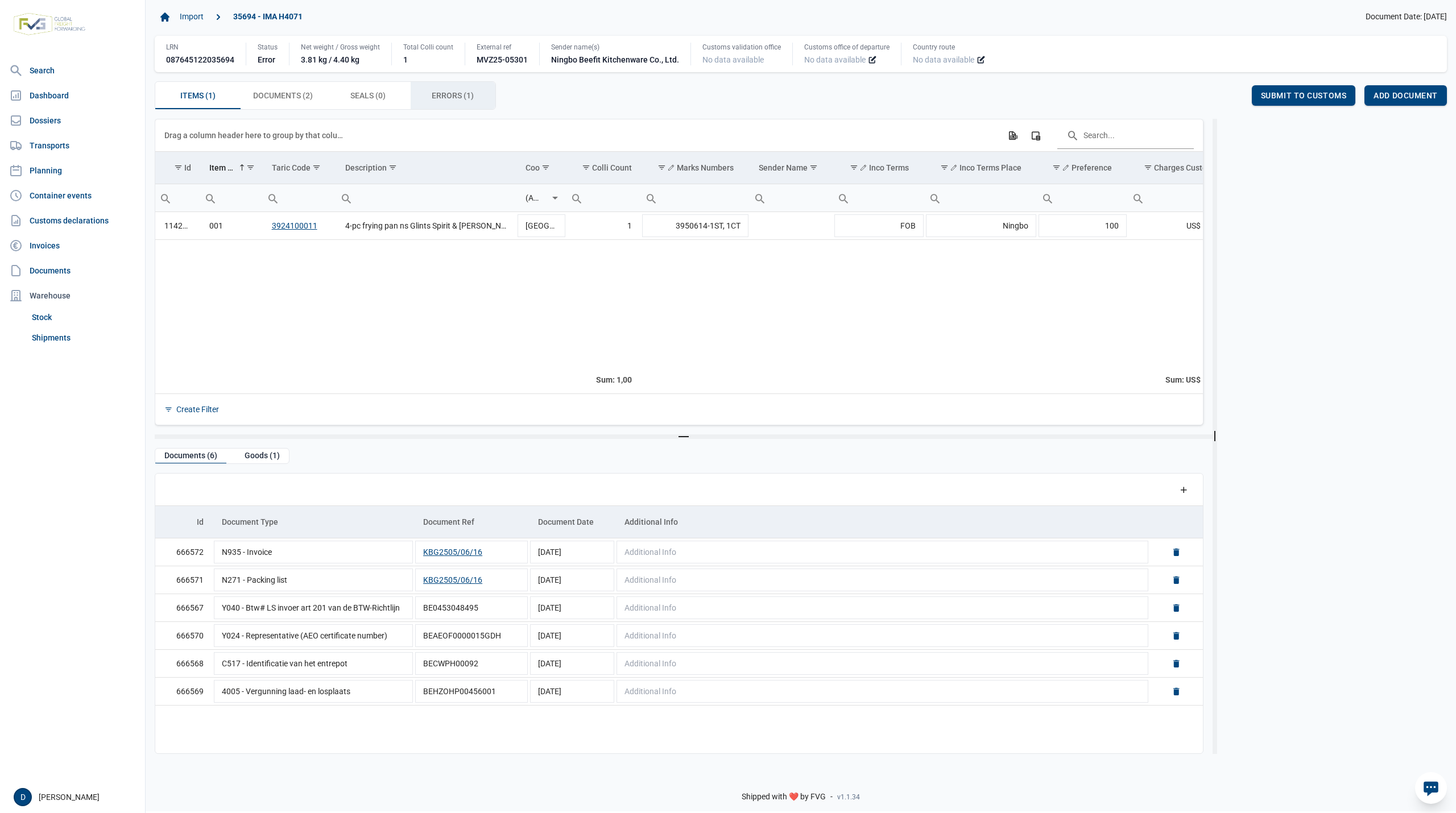
click at [438, 101] on span "Errors (1) Errors (1)" at bounding box center [452, 95] width 42 height 13
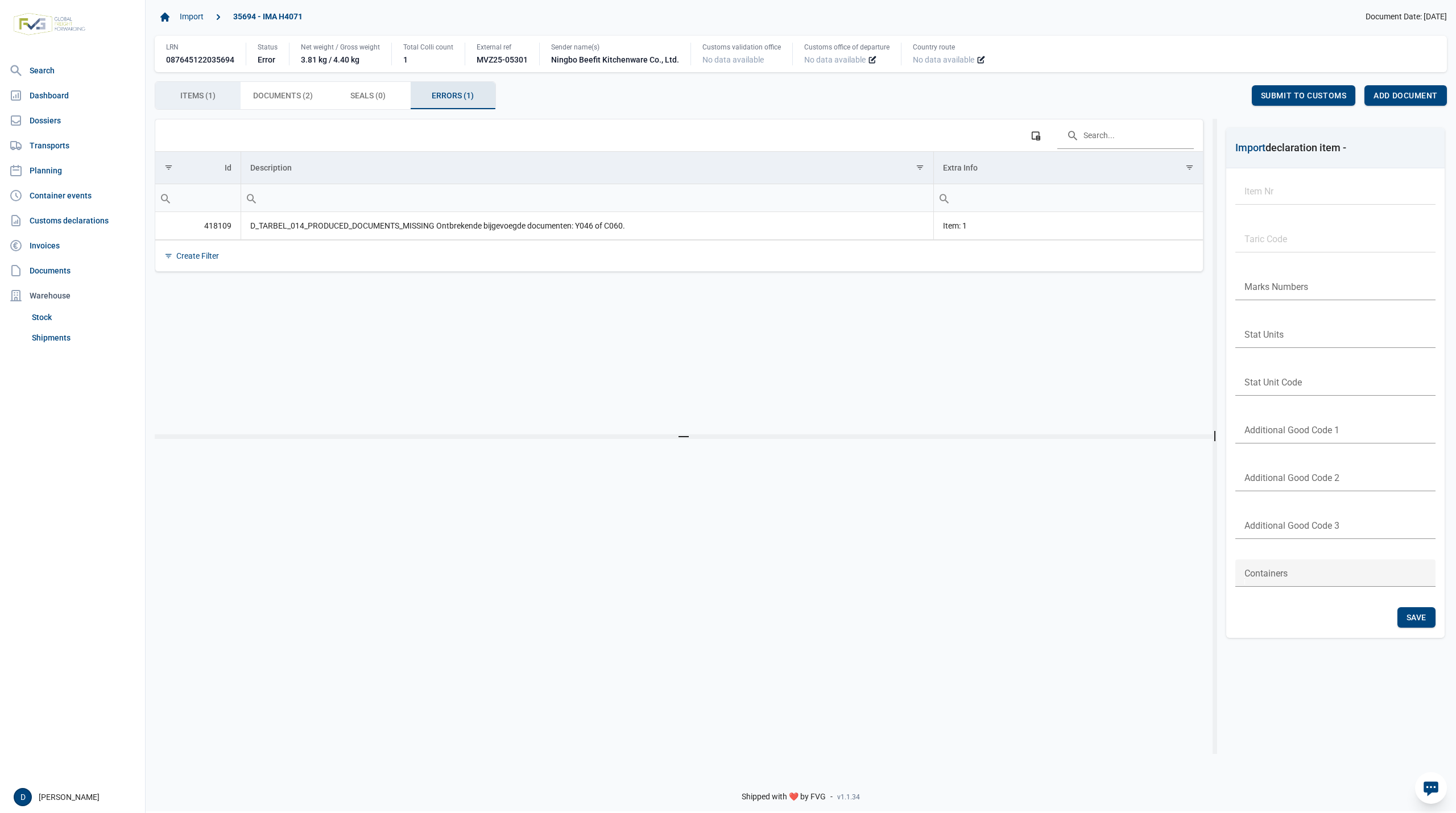
click at [187, 99] on span "Items (1) Items (1)" at bounding box center [198, 95] width 35 height 13
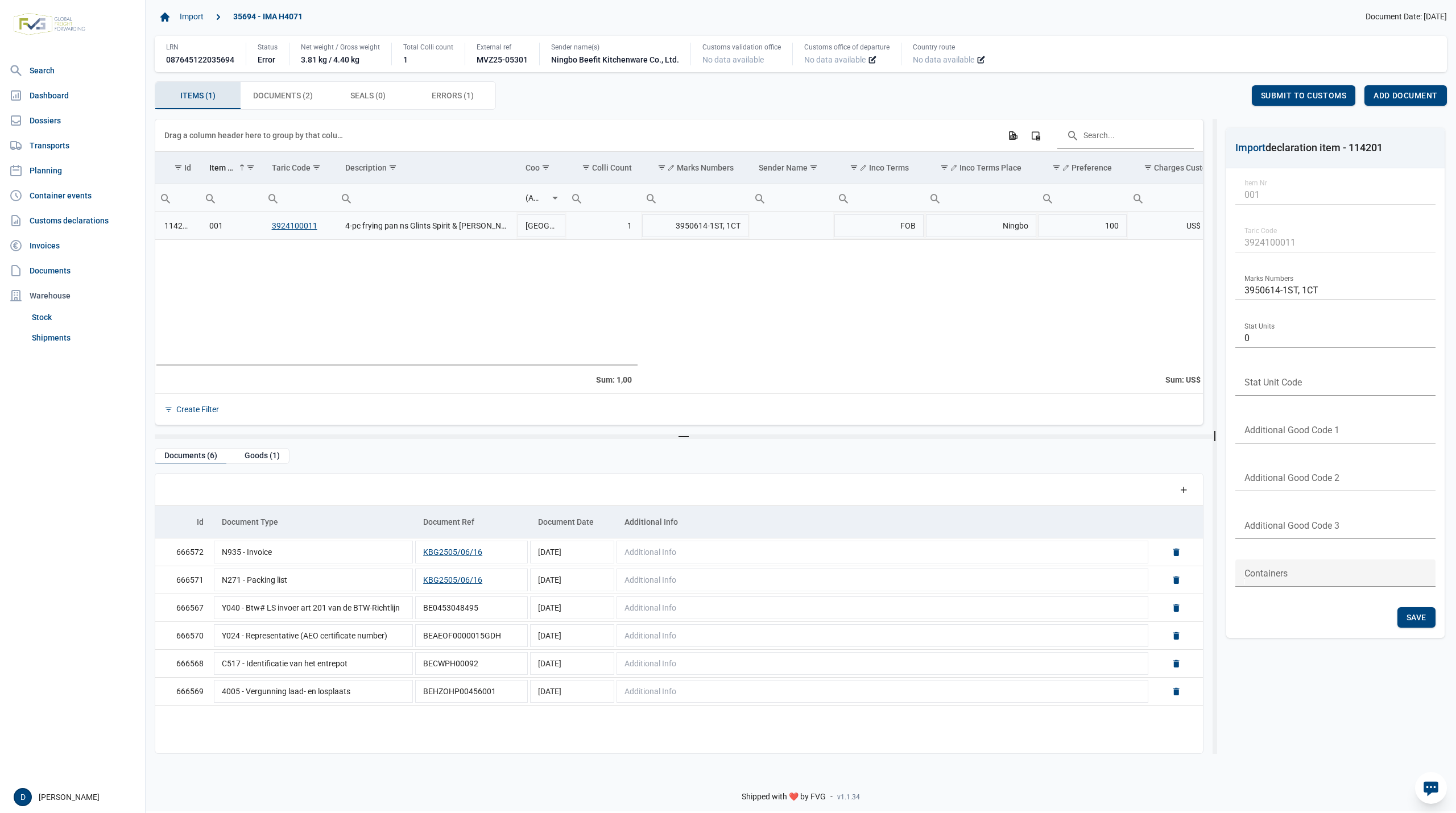
click at [174, 233] on td "114201" at bounding box center [178, 226] width 45 height 28
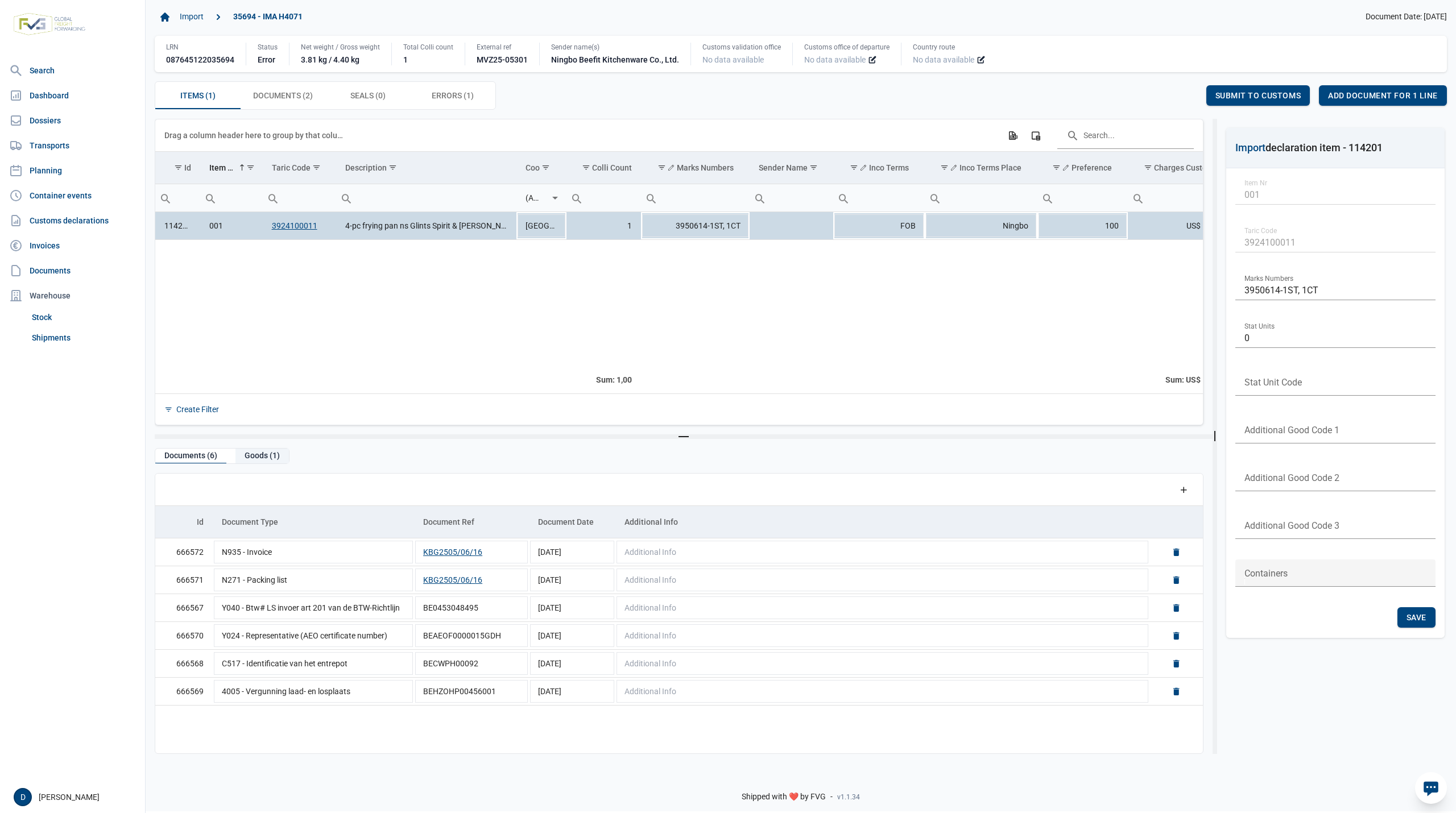
click at [265, 457] on div "Goods (1)" at bounding box center [263, 456] width 54 height 15
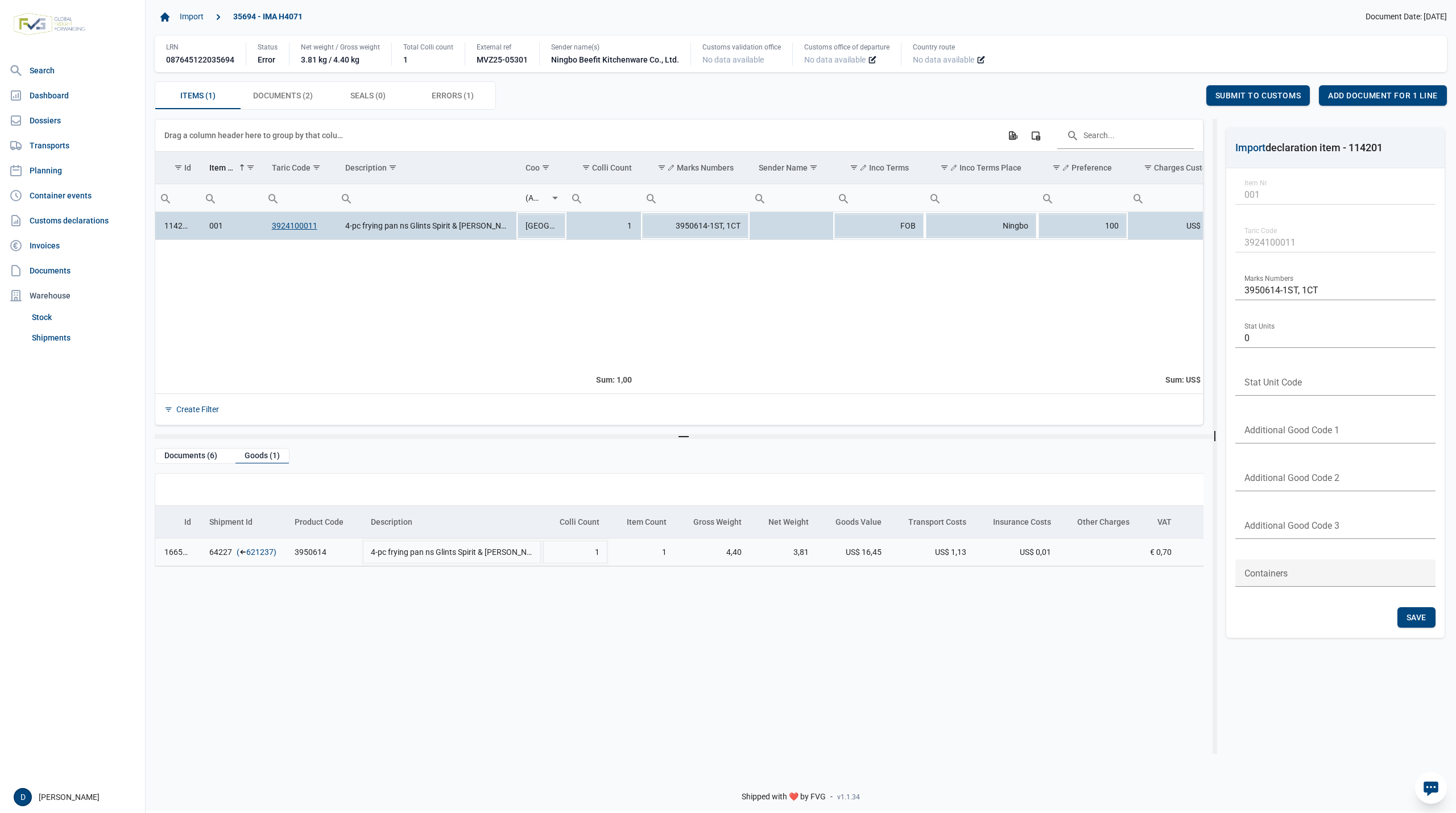
click at [254, 551] on link "621237" at bounding box center [259, 552] width 27 height 11
click at [1395, 94] on span "Add document for 1 line" at bounding box center [1383, 96] width 110 height 9
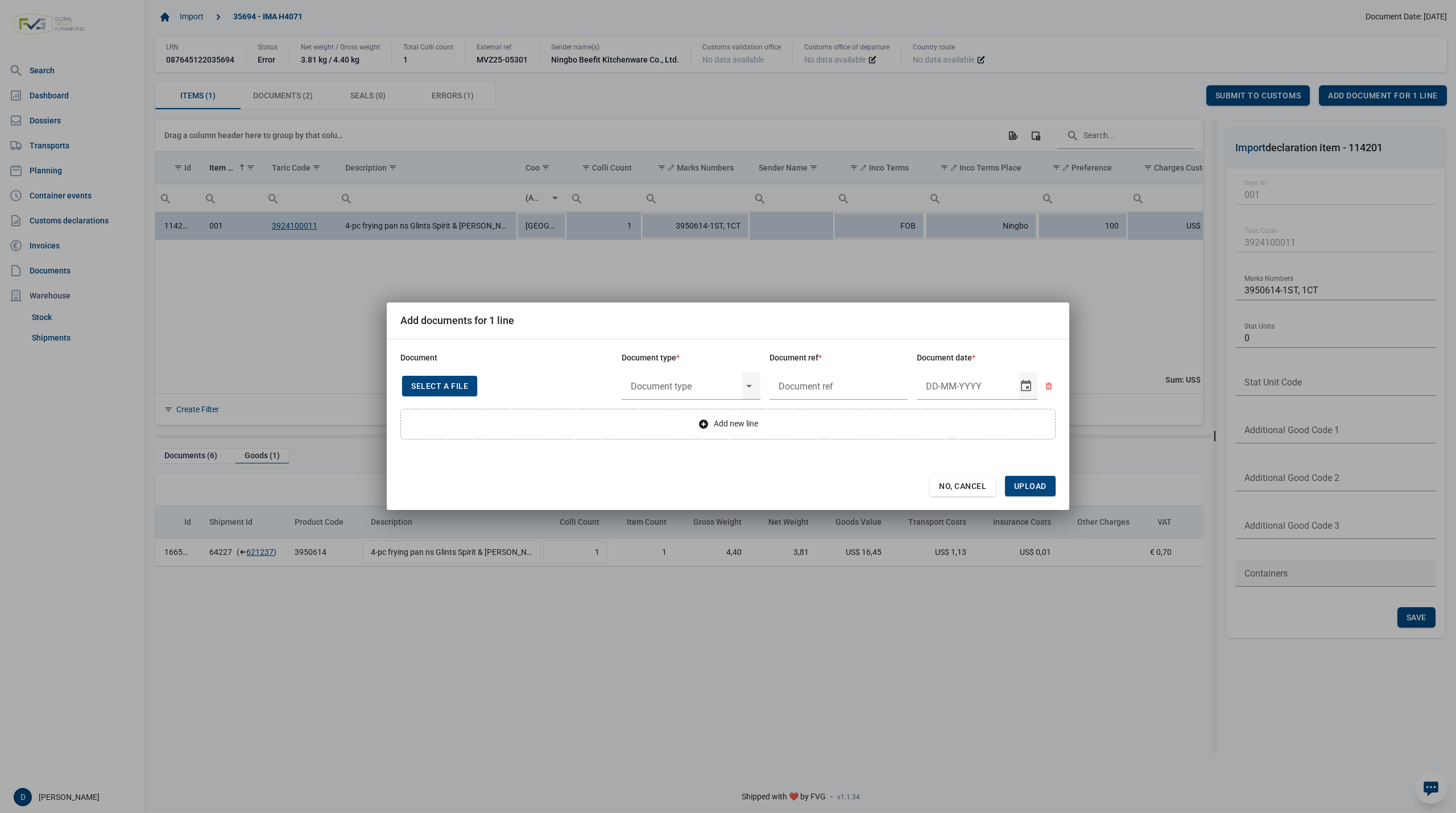
click at [447, 391] on div "Select a file" at bounding box center [440, 386] width 75 height 20
type input "CHEDD.BE.2025.0002214"
click at [665, 384] on input "text" at bounding box center [682, 386] width 120 height 29
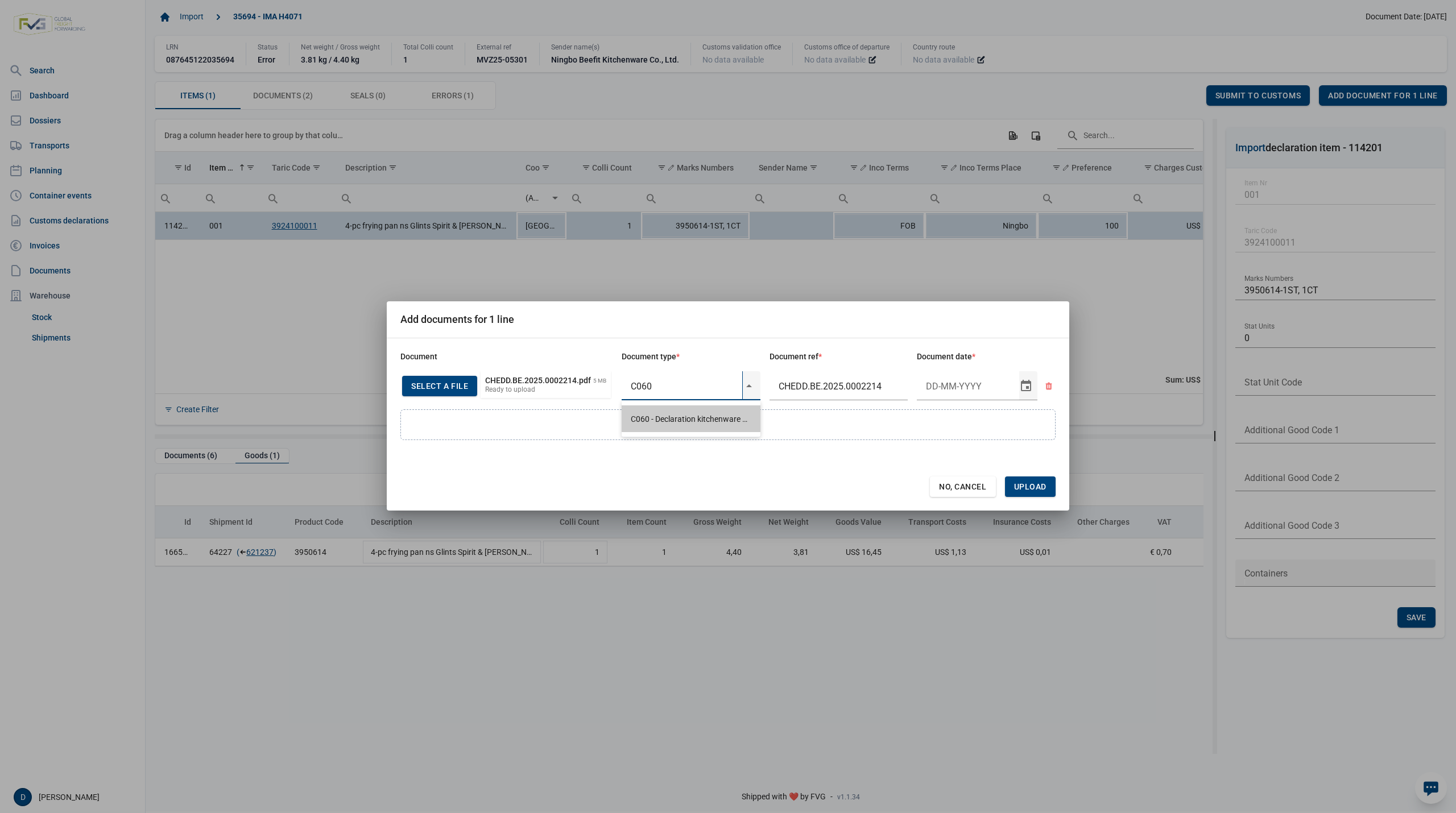
click at [696, 420] on div "C060 - Declaration kitchenware ex CN of HK 284/2011" at bounding box center [691, 419] width 139 height 27
type input "C060 - Declaration kitchenware ex CN of HK 284/2011"
type input "27-5-2025"
click at [1045, 486] on span "Upload" at bounding box center [1030, 487] width 32 height 9
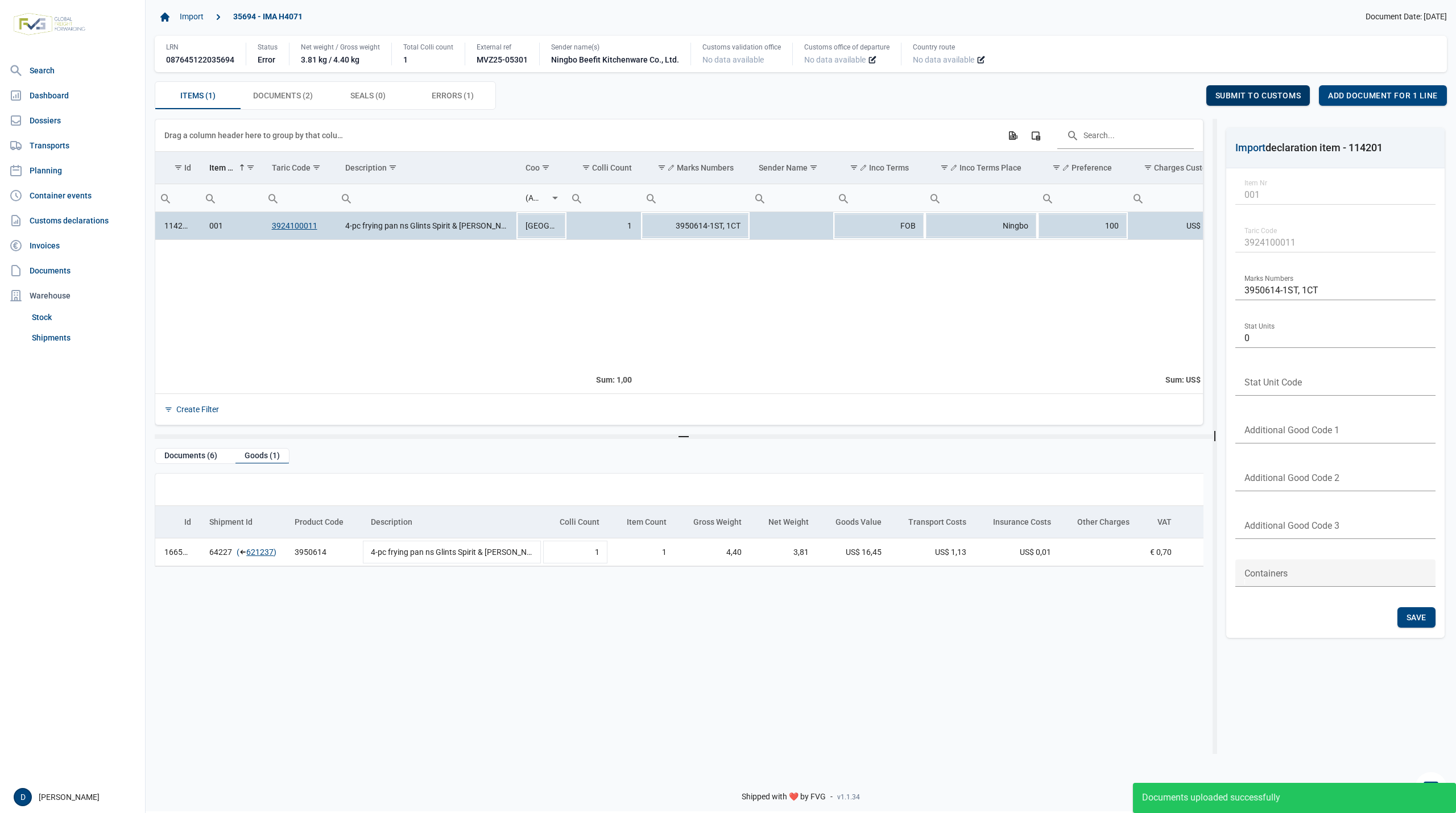
click at [1251, 93] on span "Submit to customs" at bounding box center [1258, 96] width 86 height 9
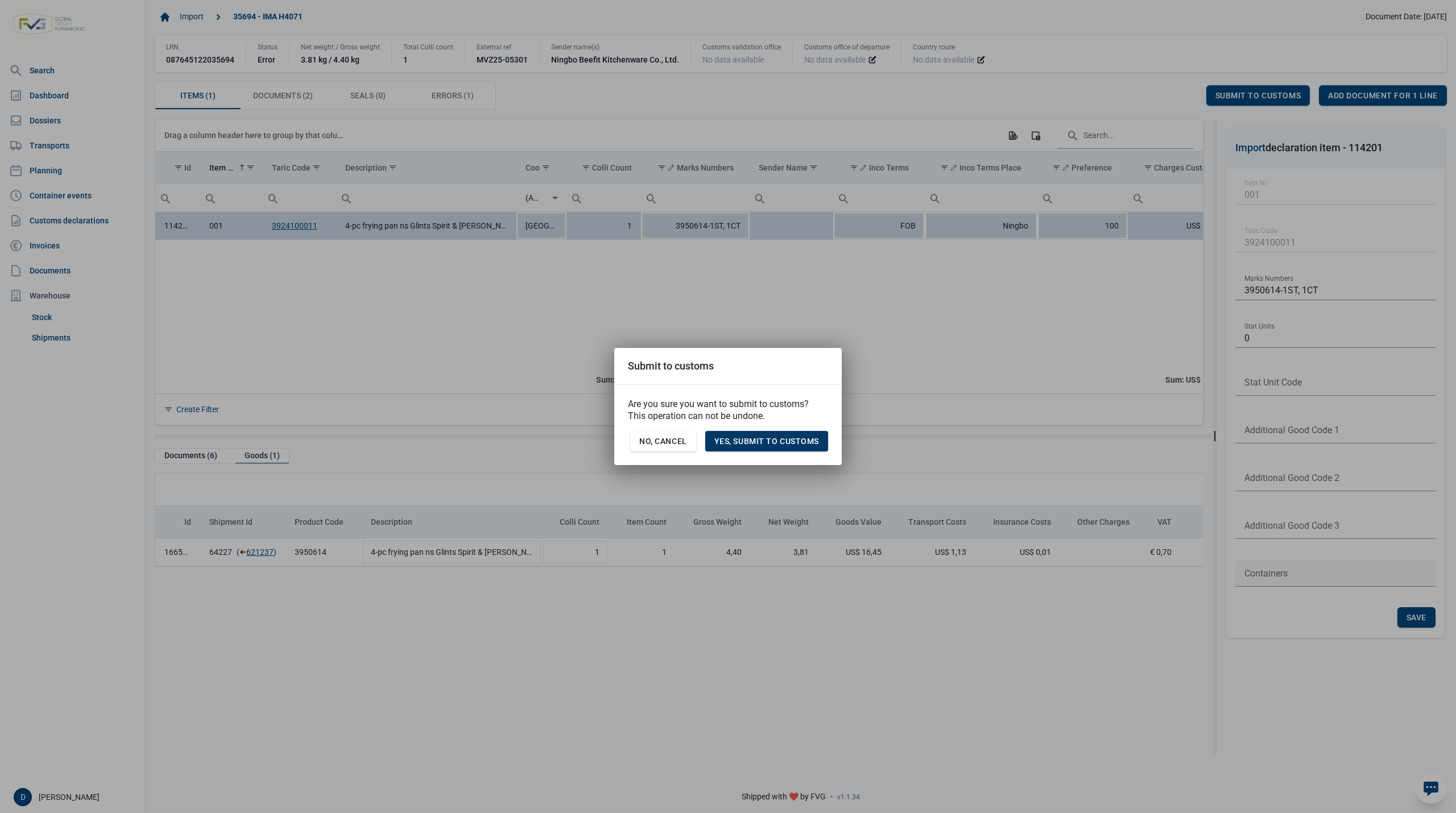
click at [749, 435] on div "Yes, Submit to customs" at bounding box center [767, 442] width 123 height 20
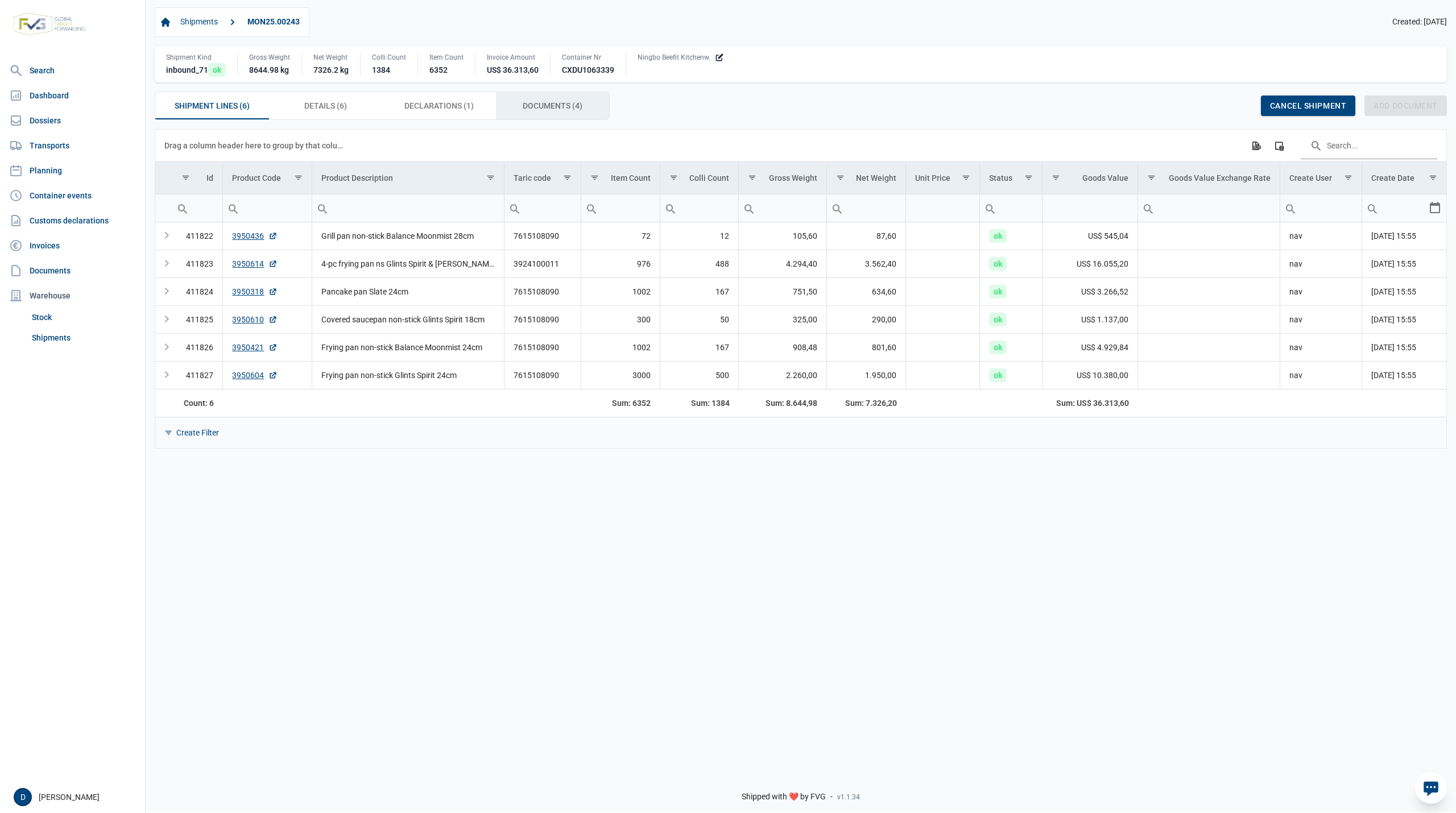
click at [535, 100] on div "Documents (4) Documents (4)" at bounding box center [552, 106] width 114 height 27
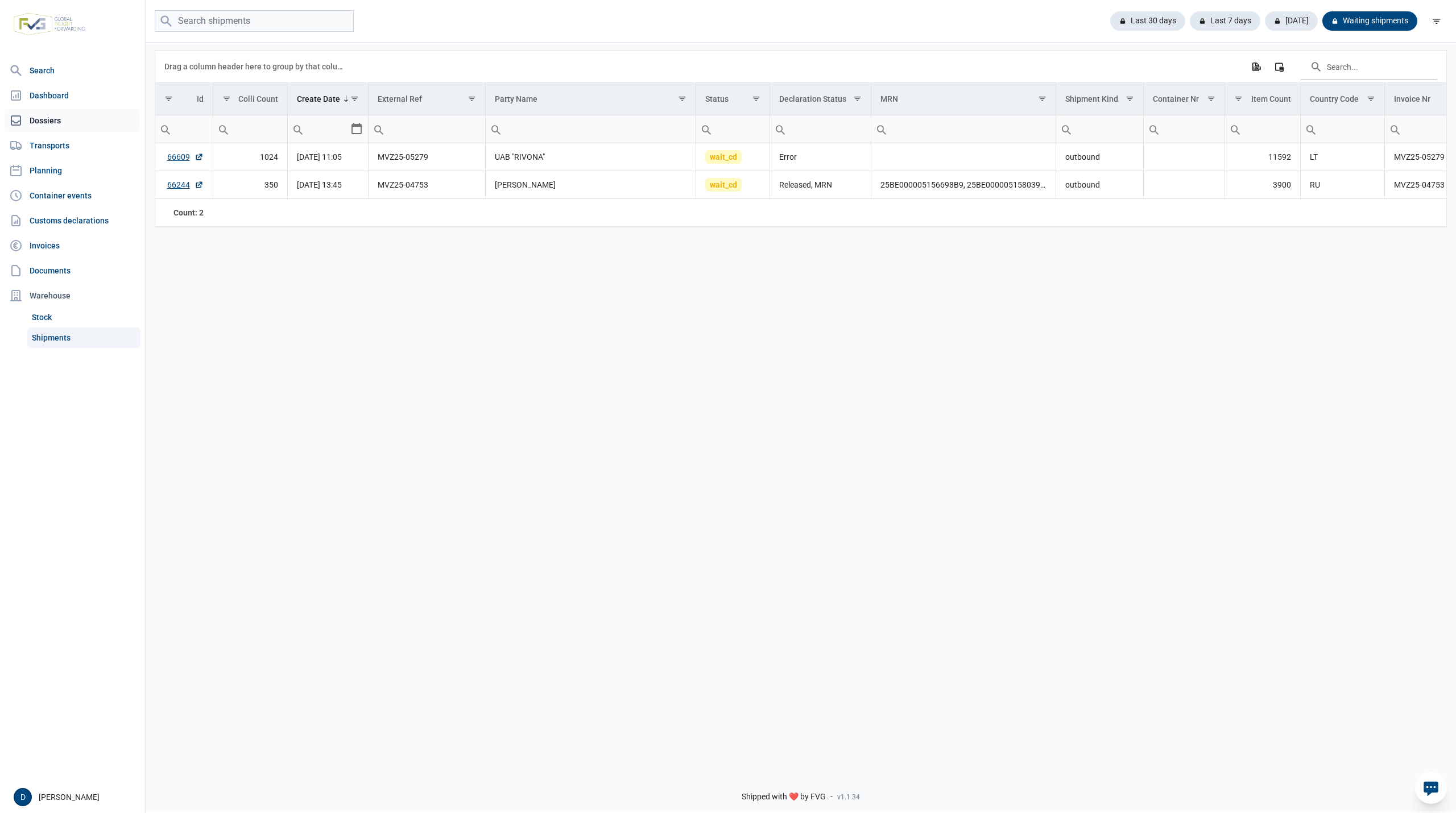
click at [42, 119] on link "Dossiers" at bounding box center [72, 120] width 136 height 23
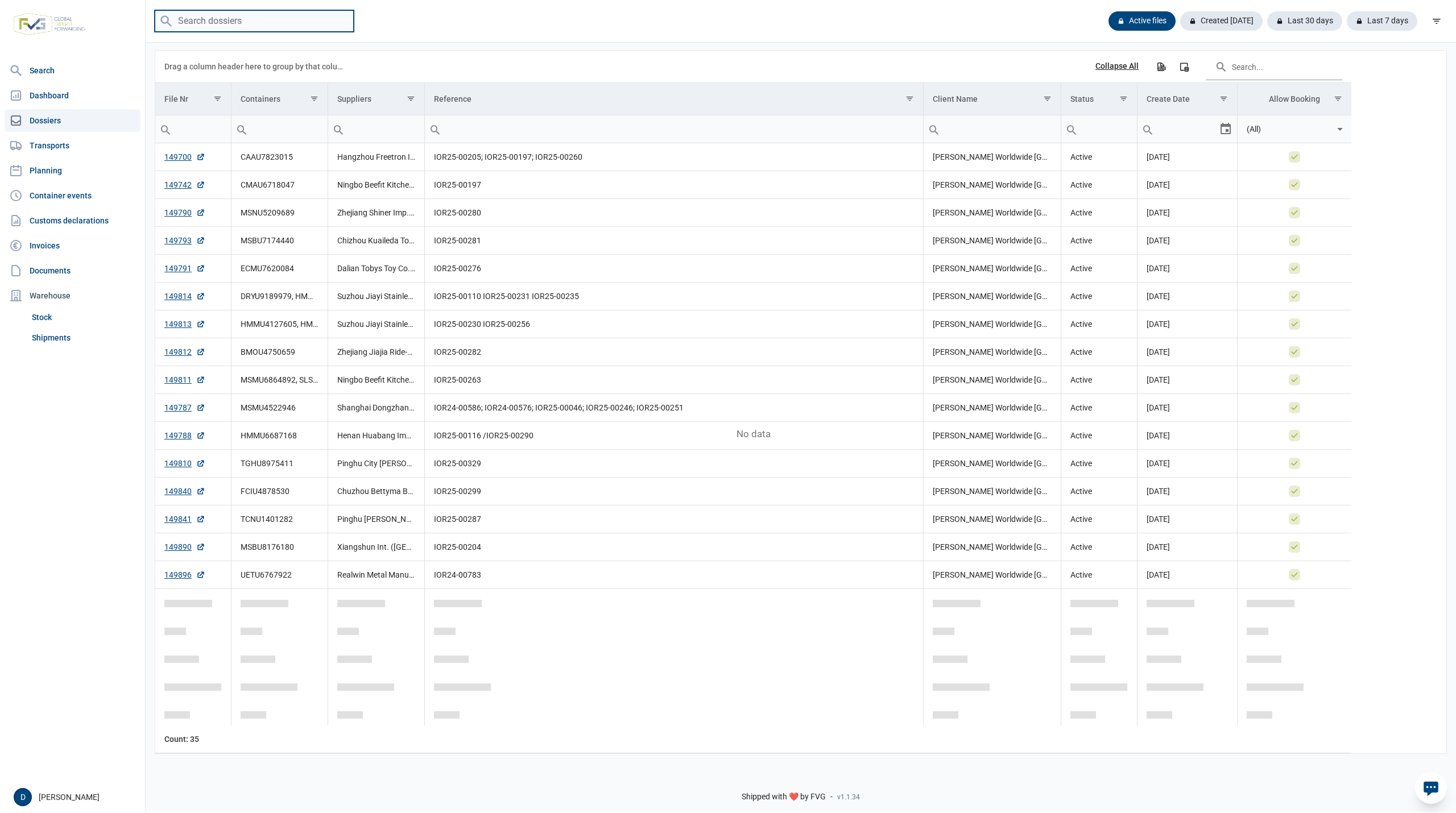
click at [208, 26] on input "search" at bounding box center [254, 21] width 199 height 22
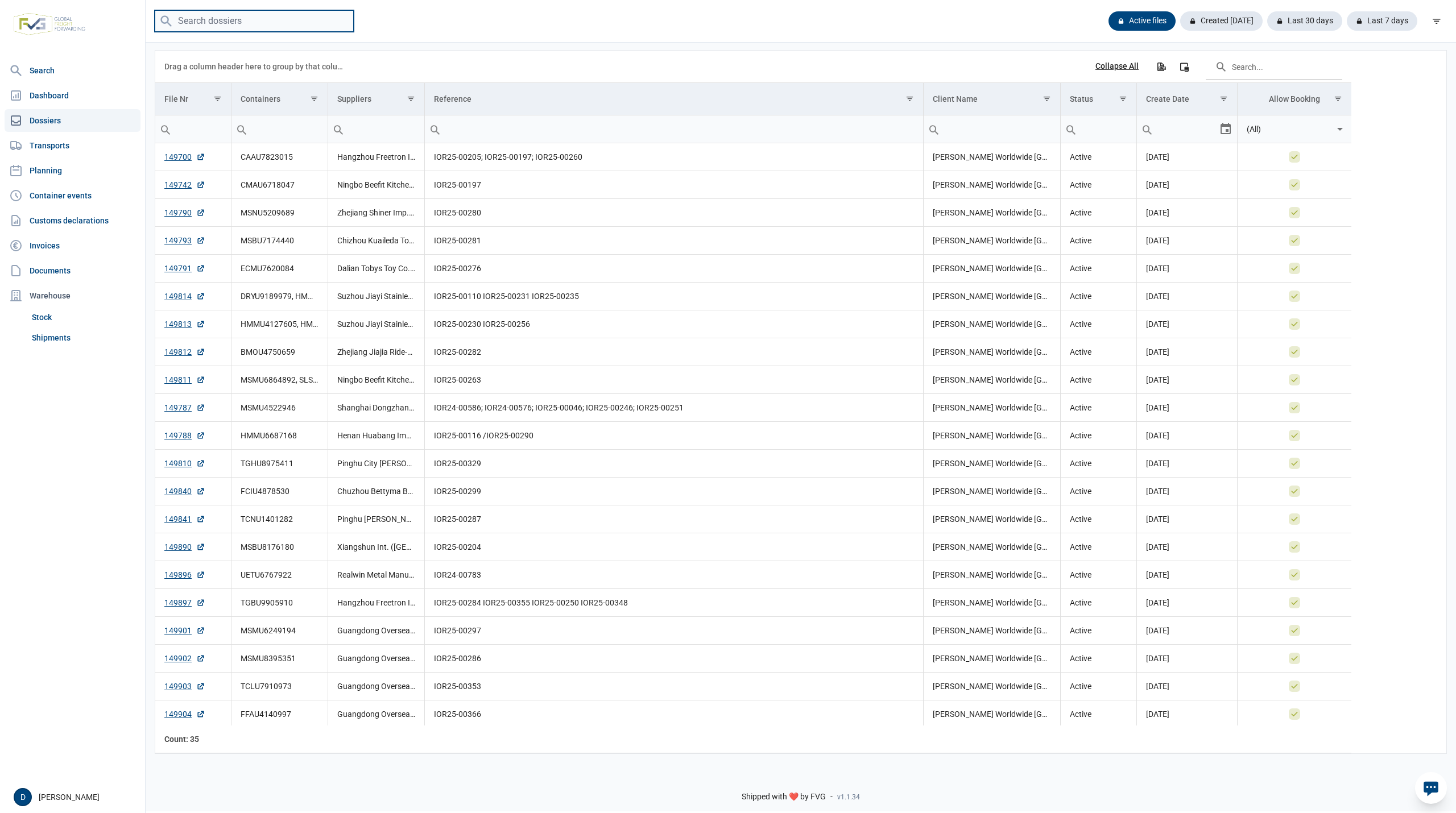
paste input "MSNU6577108"
type input "MSNU6577108"
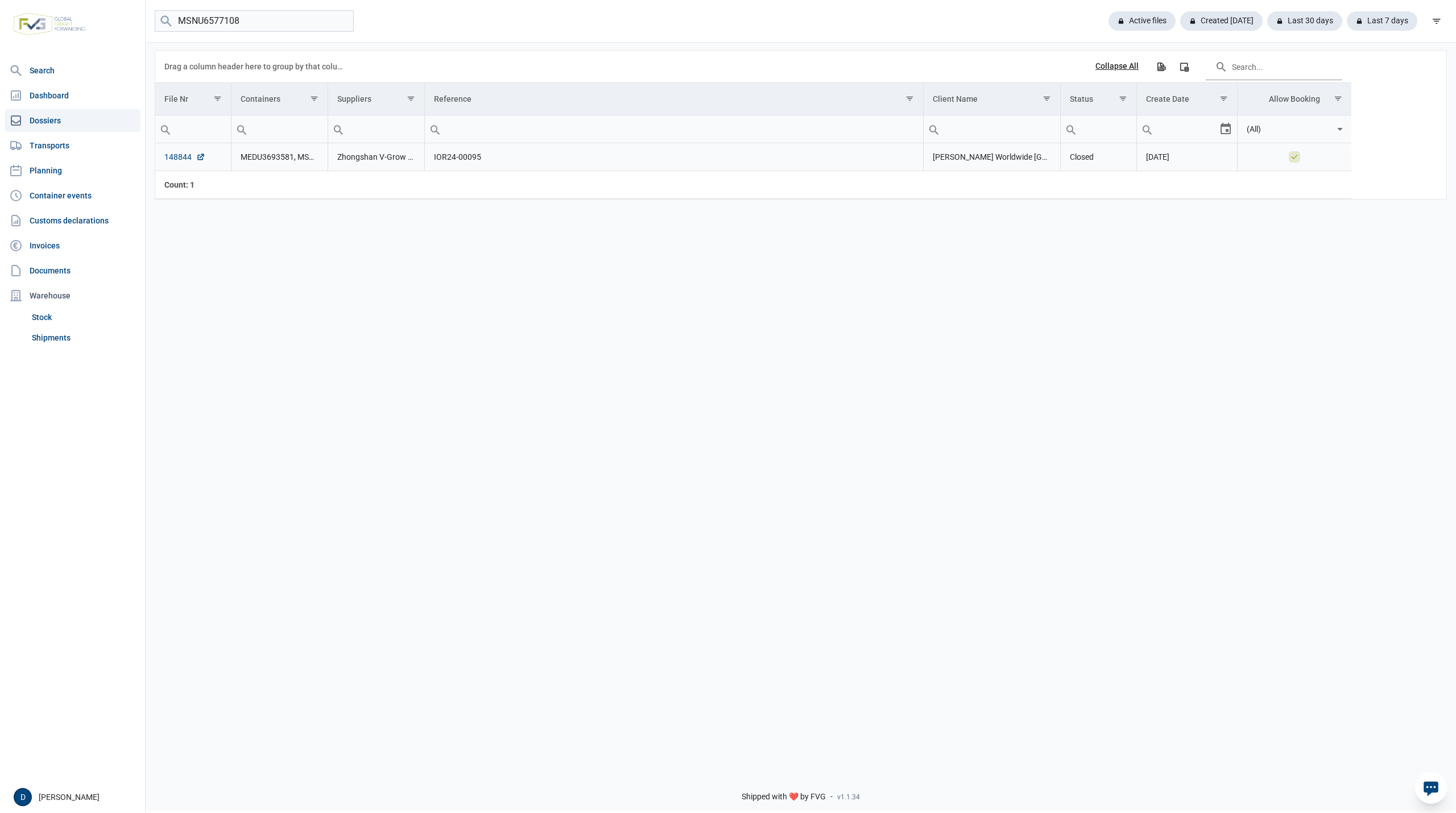
click at [177, 157] on link "148844" at bounding box center [185, 157] width 41 height 11
drag, startPoint x: 264, startPoint y: 20, endPoint x: 90, endPoint y: 31, distance: 174.3
click at [90, 31] on div "Search Dashboard Dossiers Transports Planning Container events Customs declarat…" at bounding box center [728, 405] width 1456 height 813
paste input "MEDU3693581"
type input "MEDU3693581"
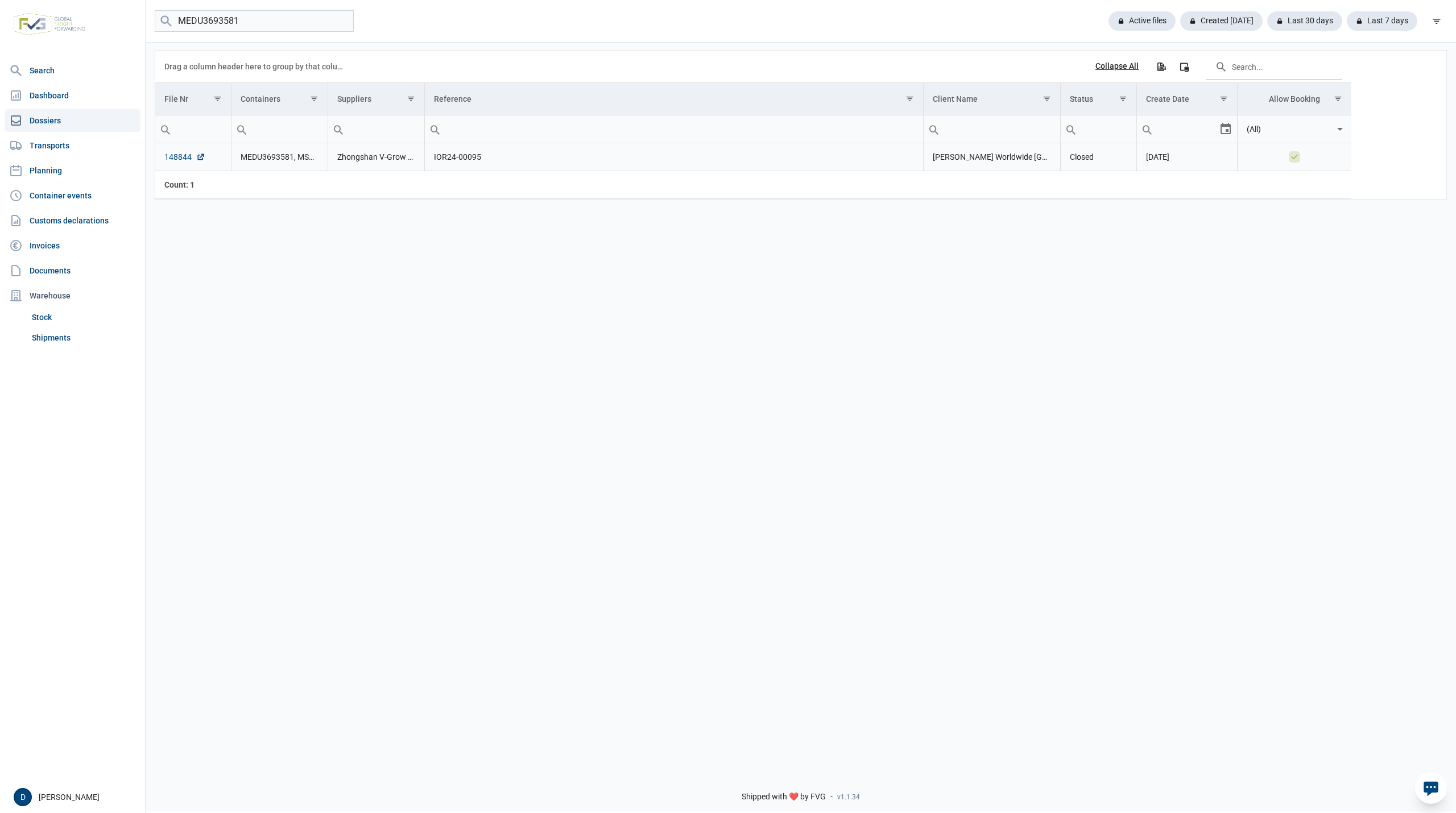
click at [177, 156] on link "148844" at bounding box center [185, 157] width 41 height 11
click at [40, 332] on link "Shipments" at bounding box center [84, 338] width 113 height 20
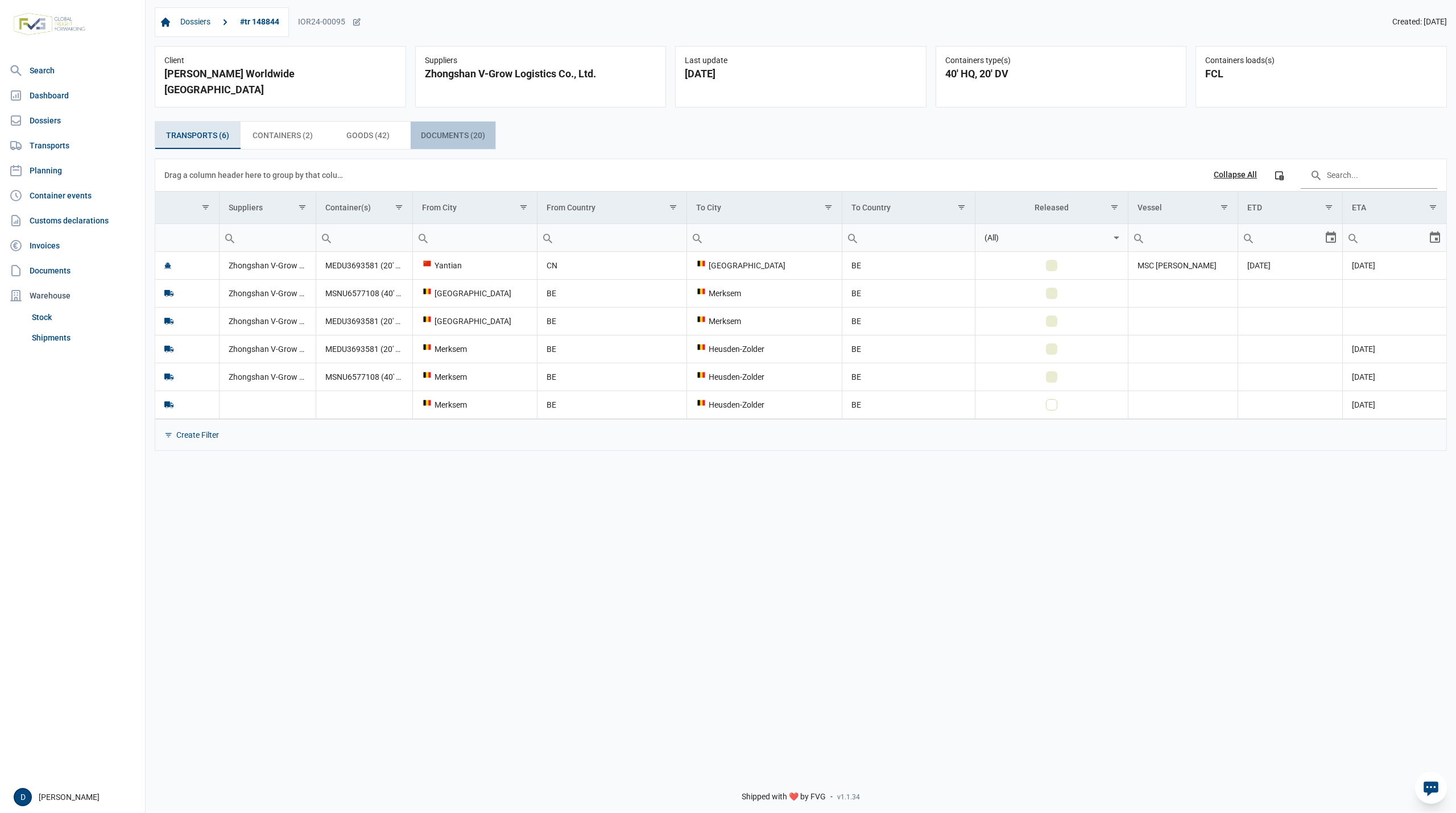
click at [458, 129] on span "Documents (20) Documents (20)" at bounding box center [452, 135] width 64 height 13
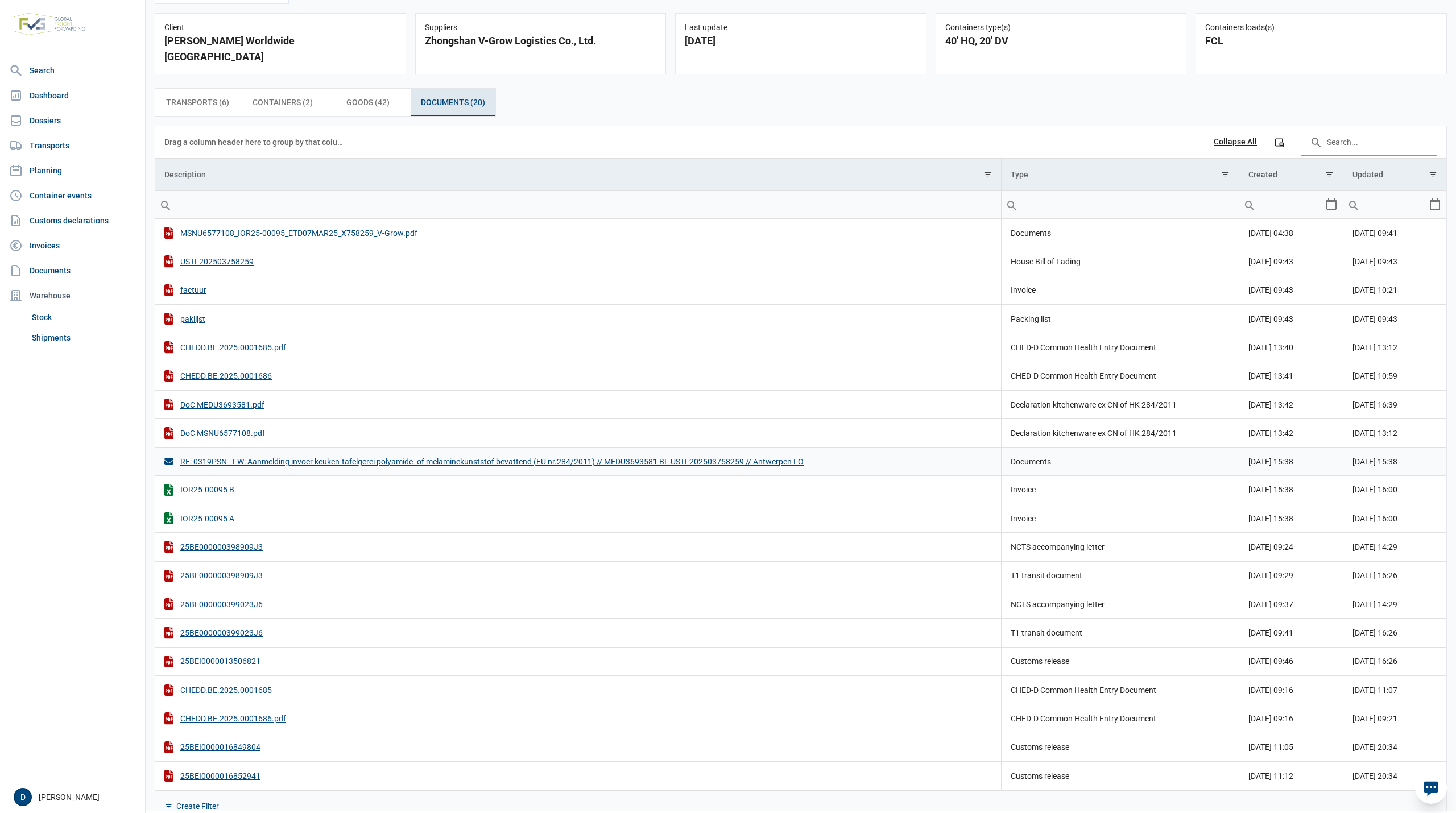
scroll to position [42, 0]
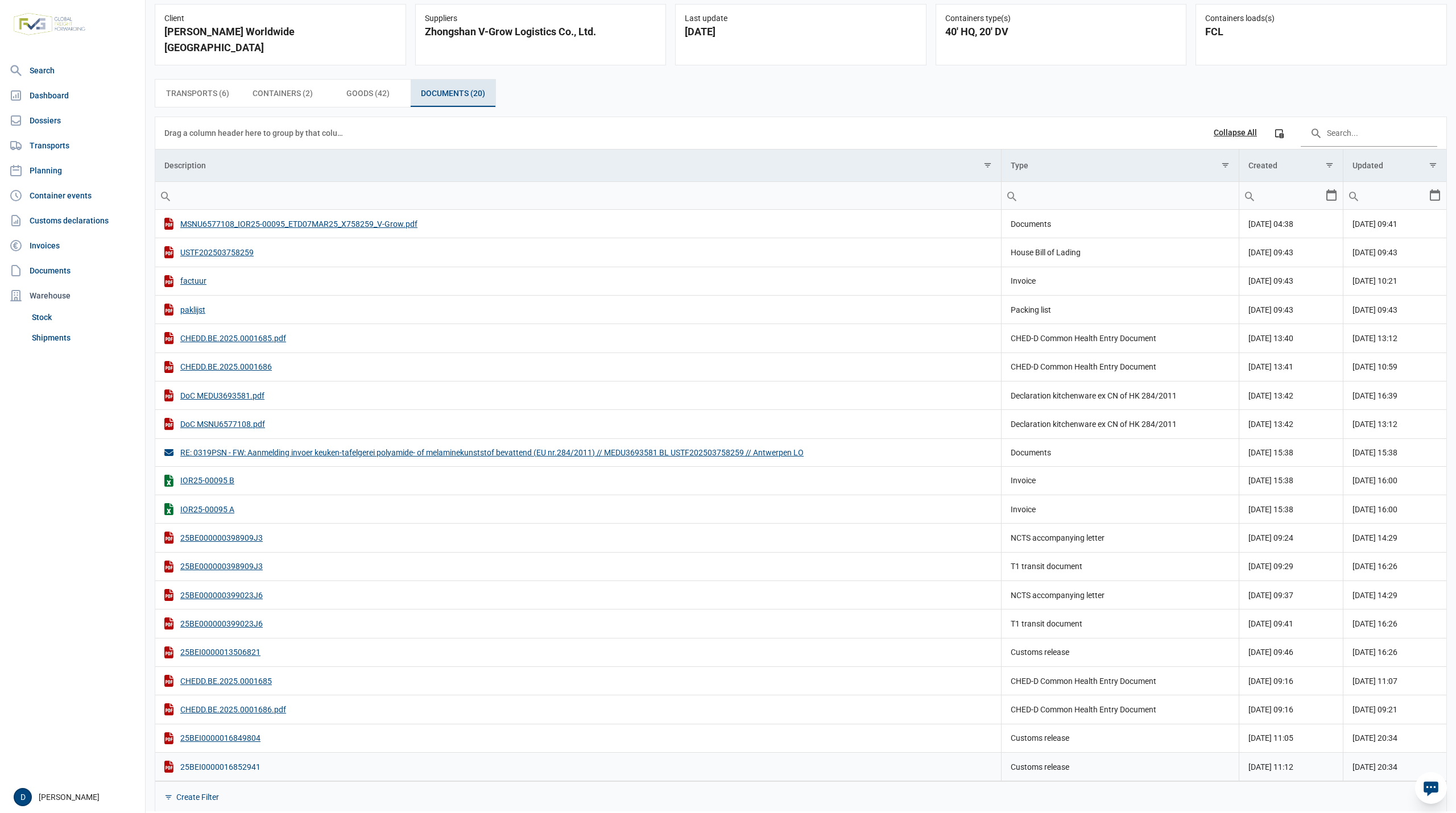
click at [216, 761] on div "25BEI0000016852941" at bounding box center [578, 766] width 828 height 12
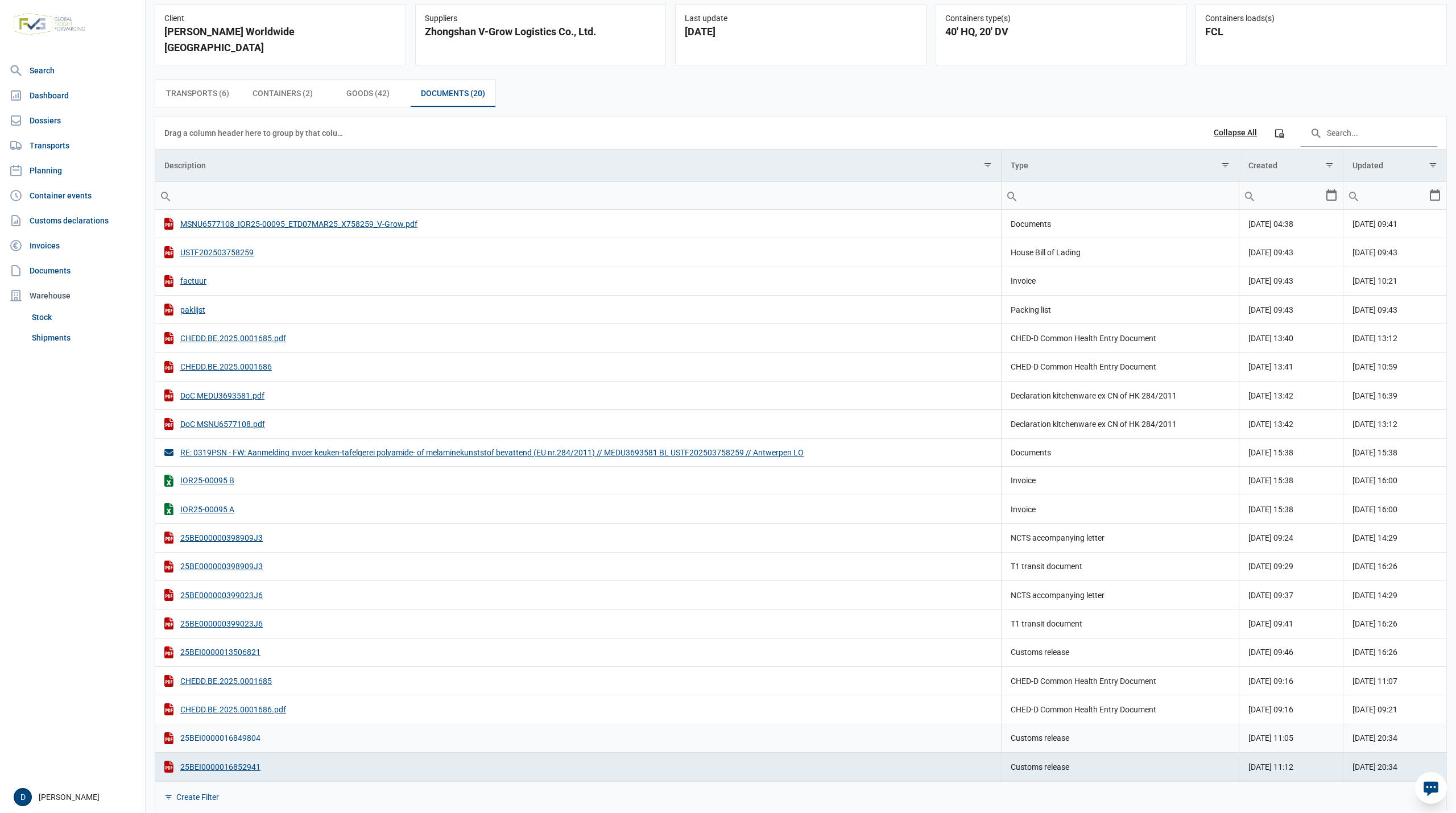
click at [233, 733] on div "25BEI0000016849804" at bounding box center [578, 738] width 828 height 12
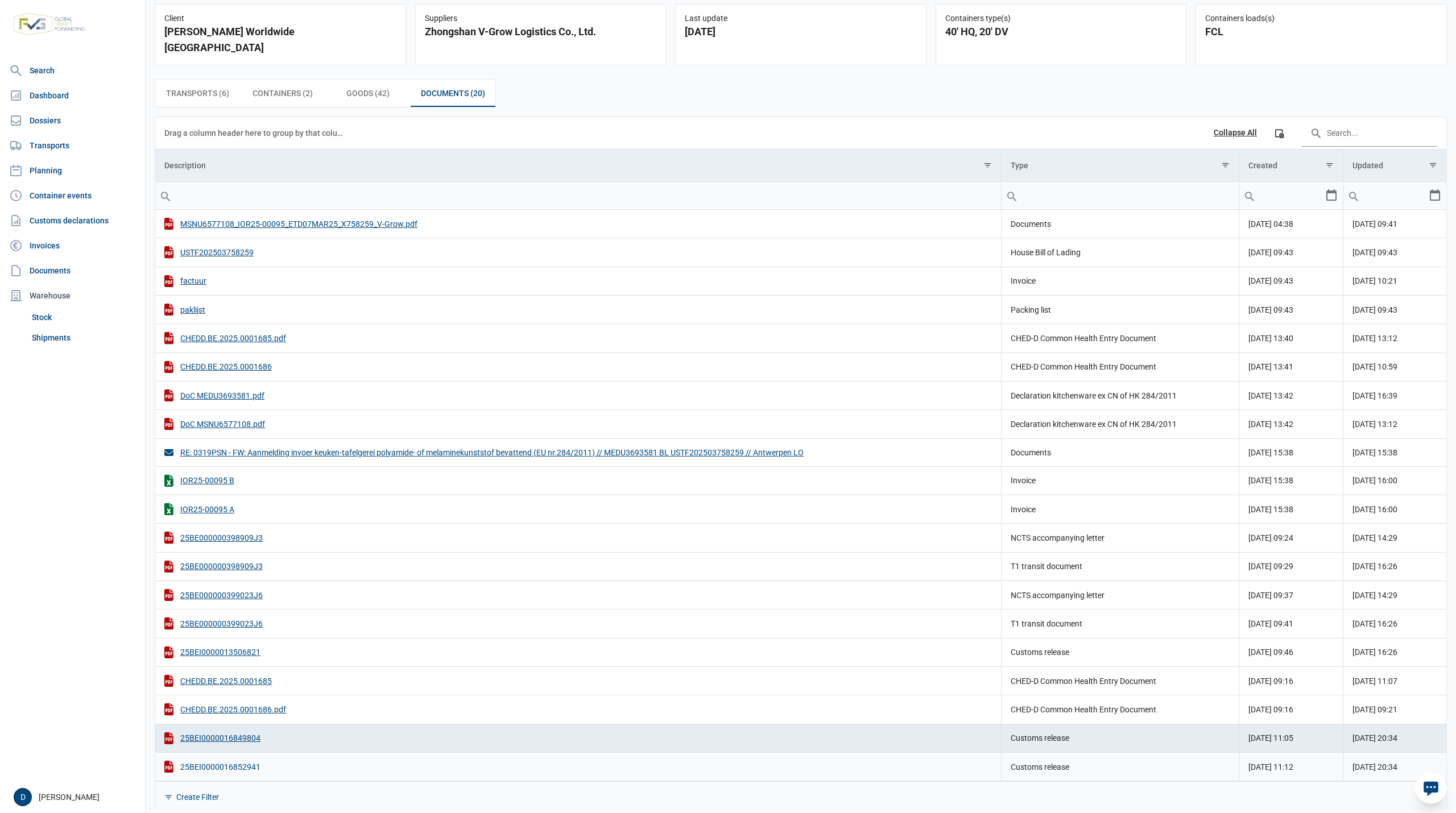
click at [265, 762] on div "25BEI0000016852941" at bounding box center [578, 766] width 828 height 12
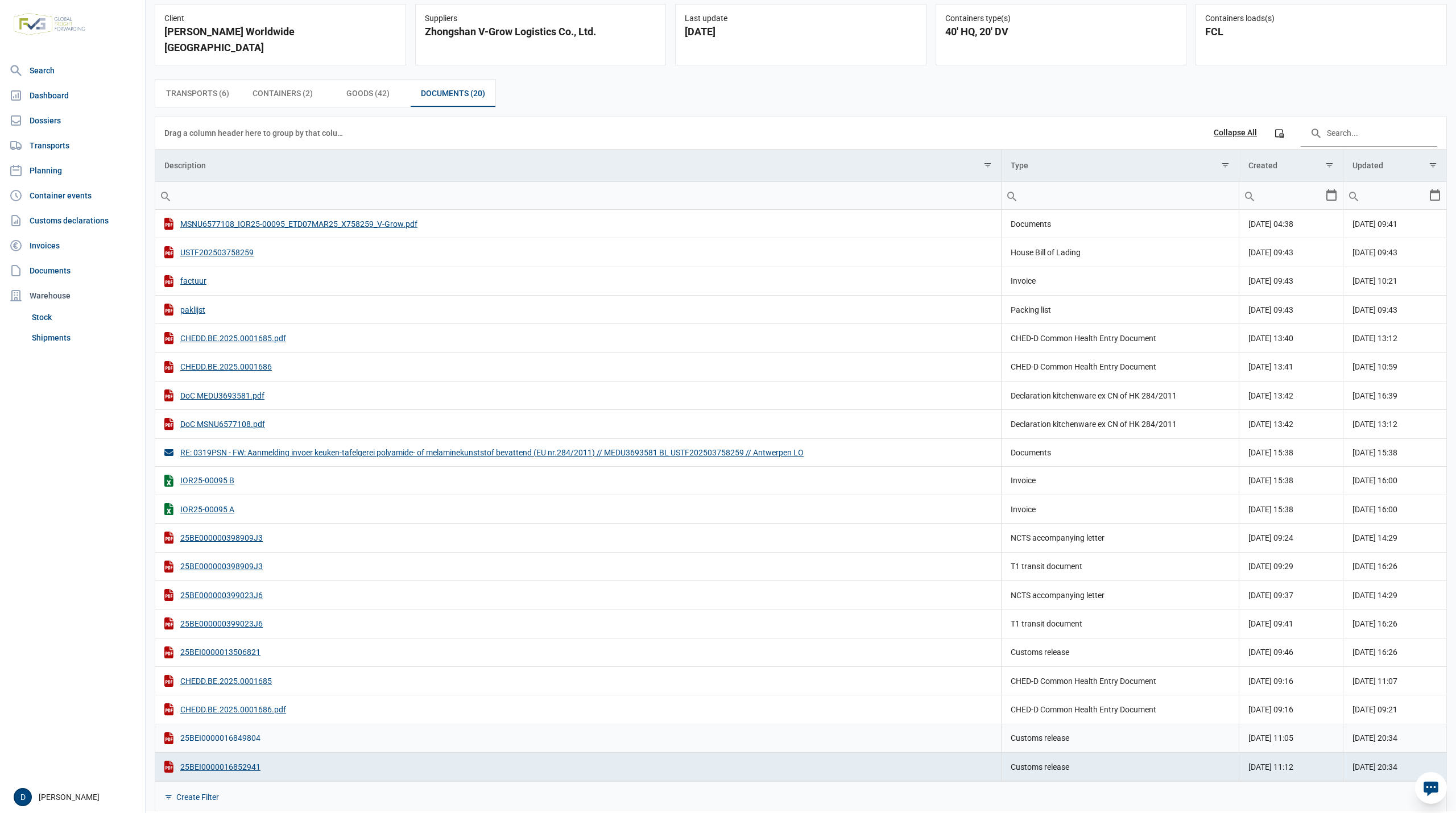
click at [256, 733] on div "25BEI0000016849804" at bounding box center [578, 738] width 828 height 12
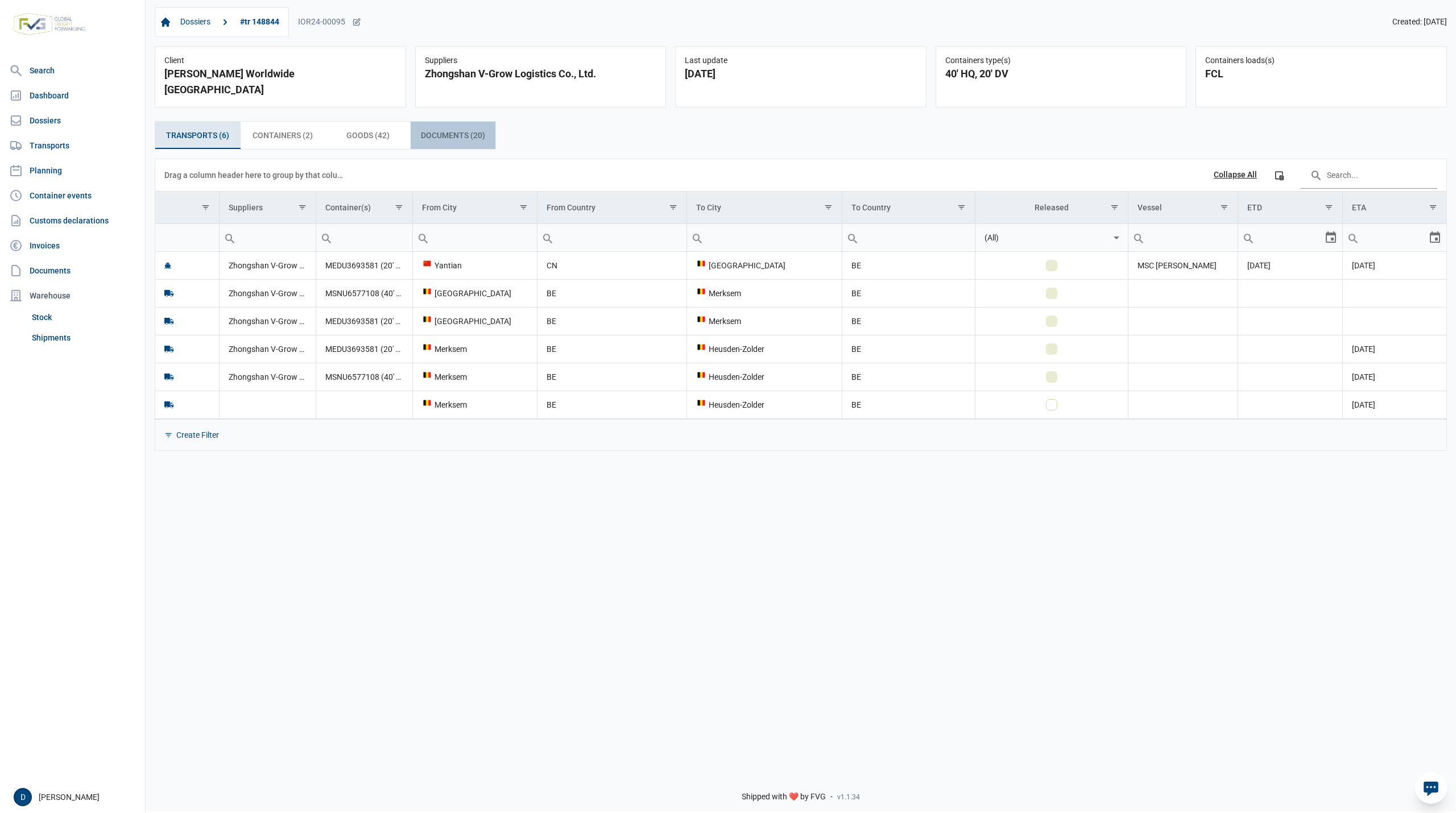
click at [449, 122] on div "Documents (20) Documents (20)" at bounding box center [453, 135] width 85 height 27
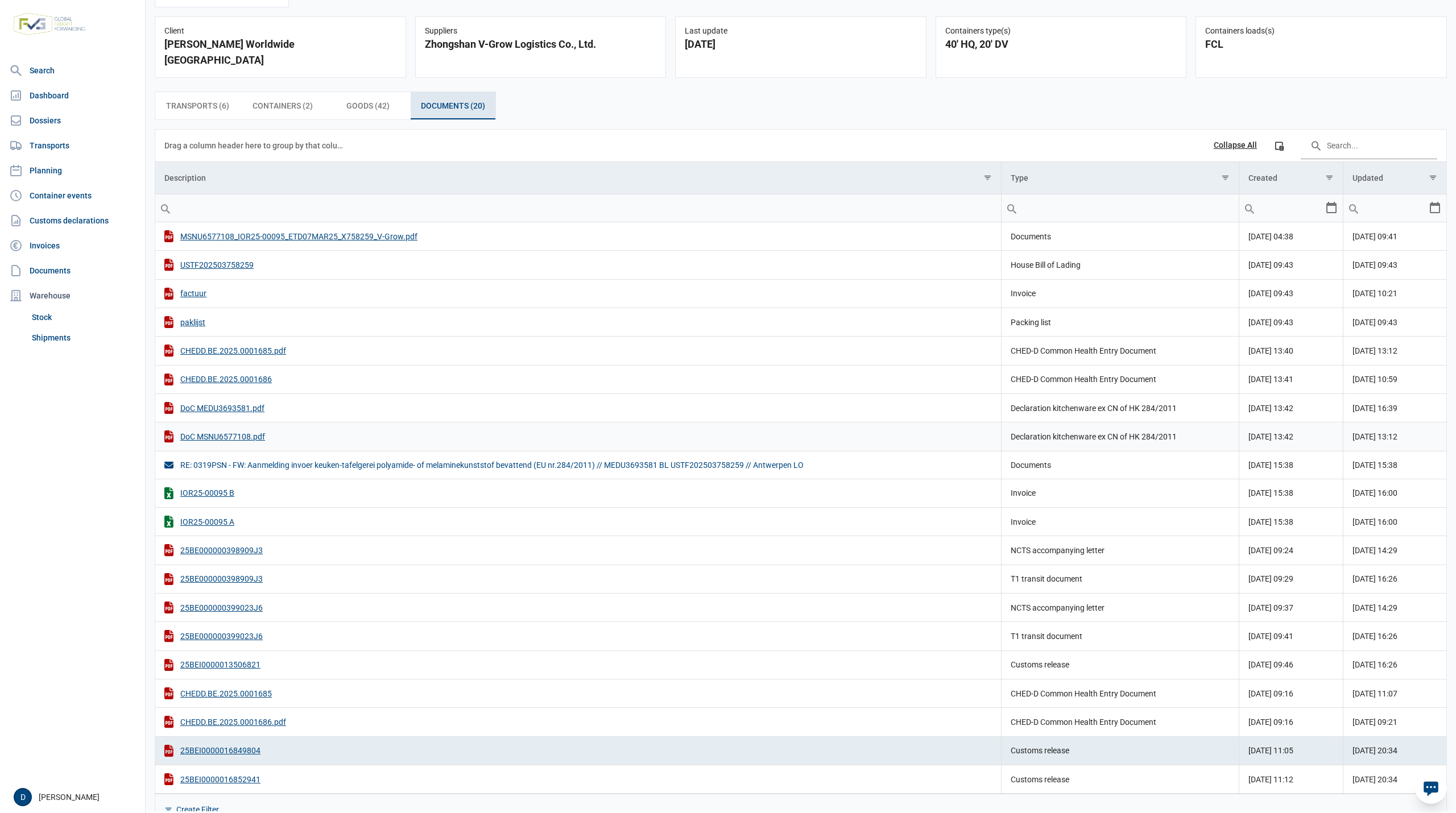
scroll to position [42, 0]
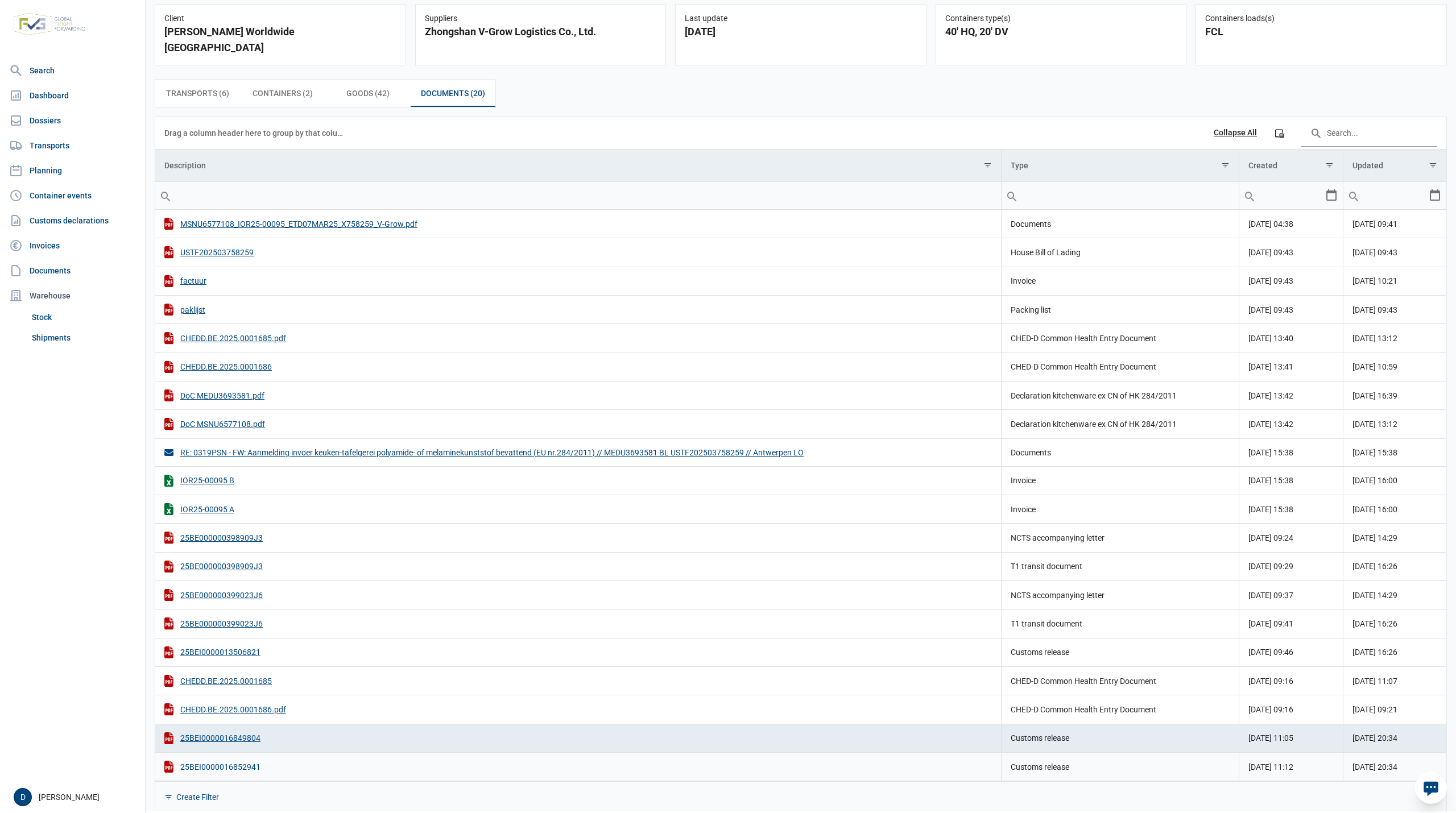
click at [236, 761] on div "25BEI0000016852941" at bounding box center [578, 766] width 828 height 12
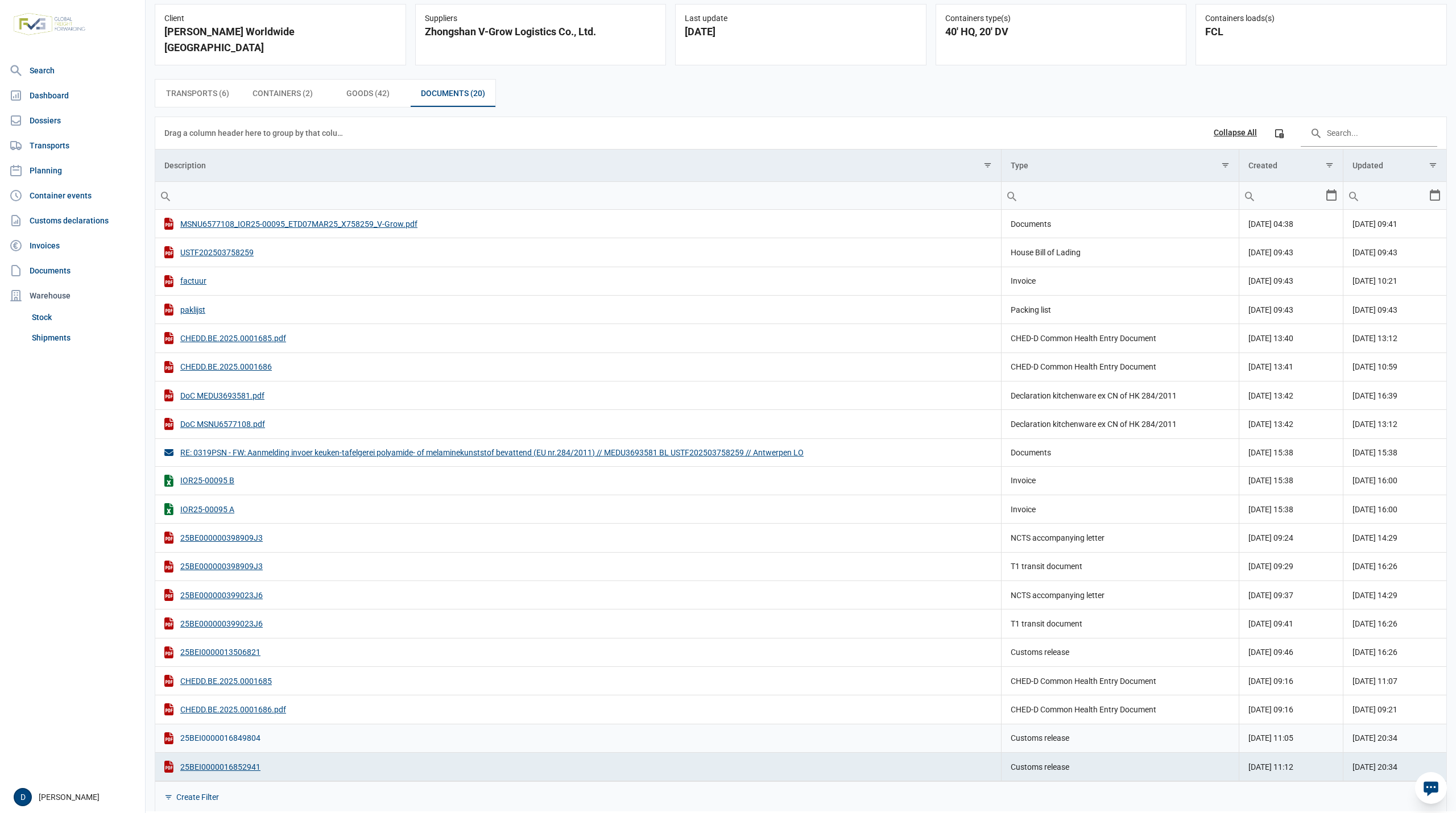
click at [232, 733] on div "25BEI0000016849804" at bounding box center [578, 738] width 828 height 12
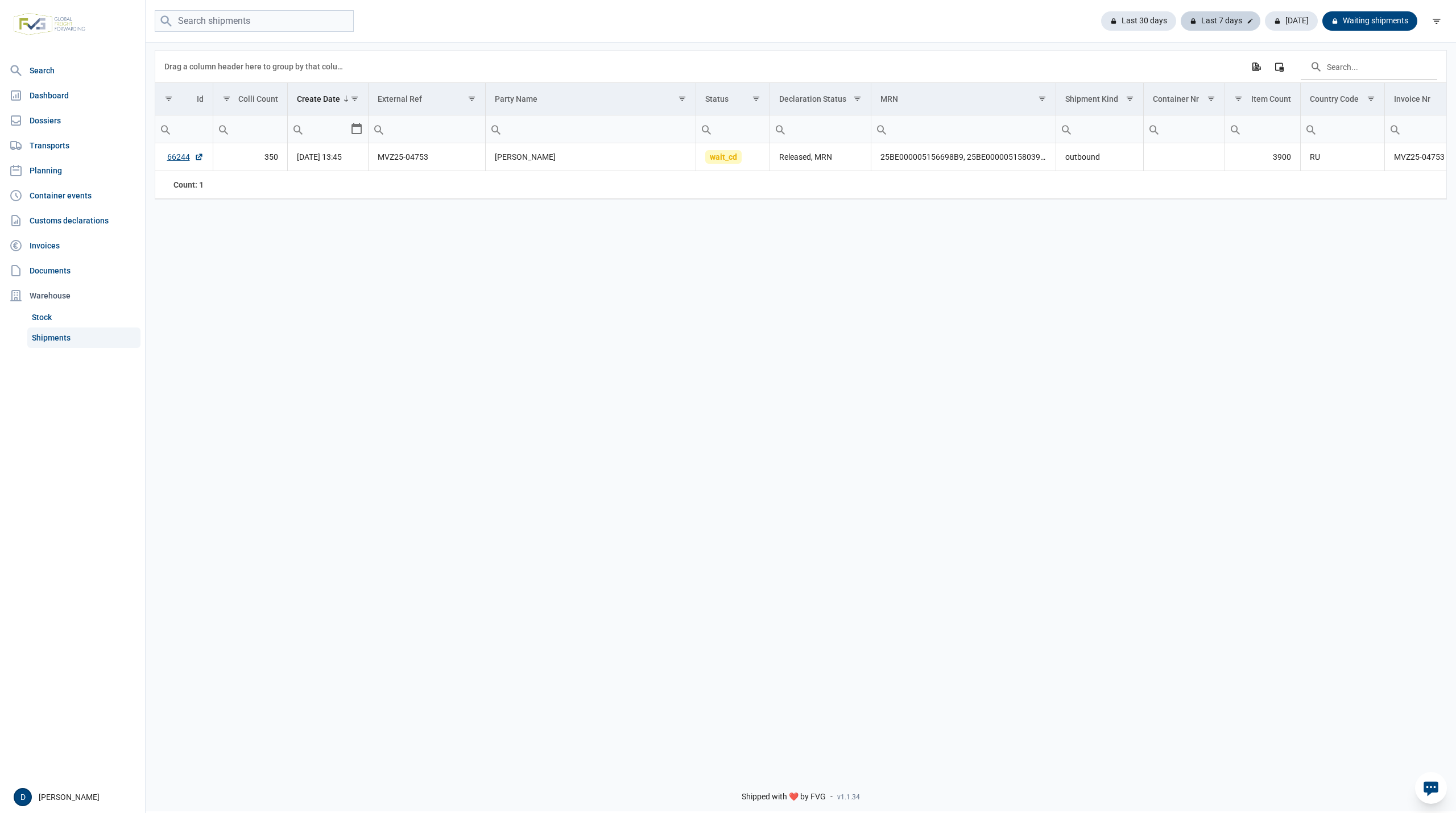
click at [1218, 14] on div "Last 7 days" at bounding box center [1220, 21] width 80 height 19
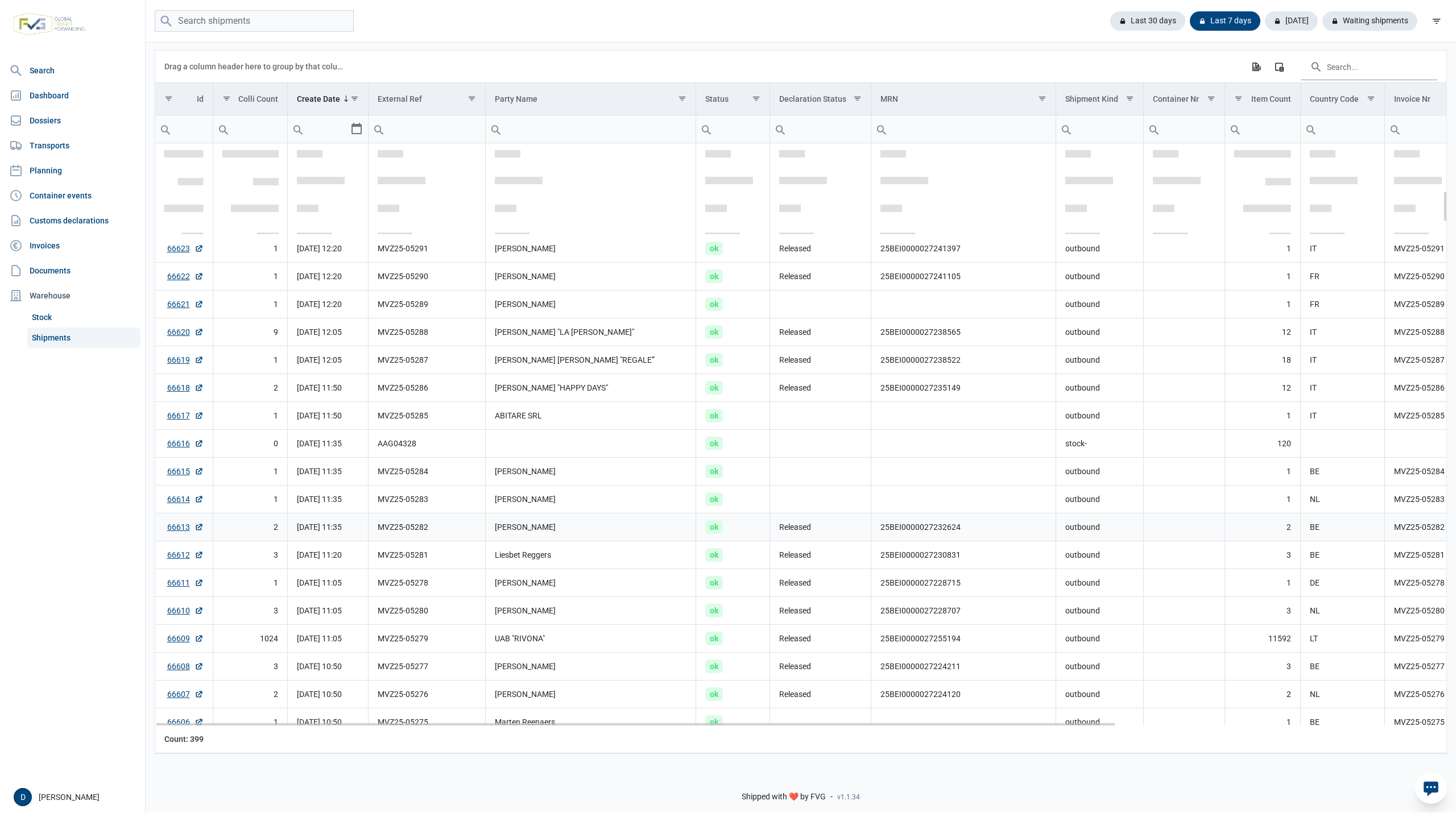
scroll to position [907, 0]
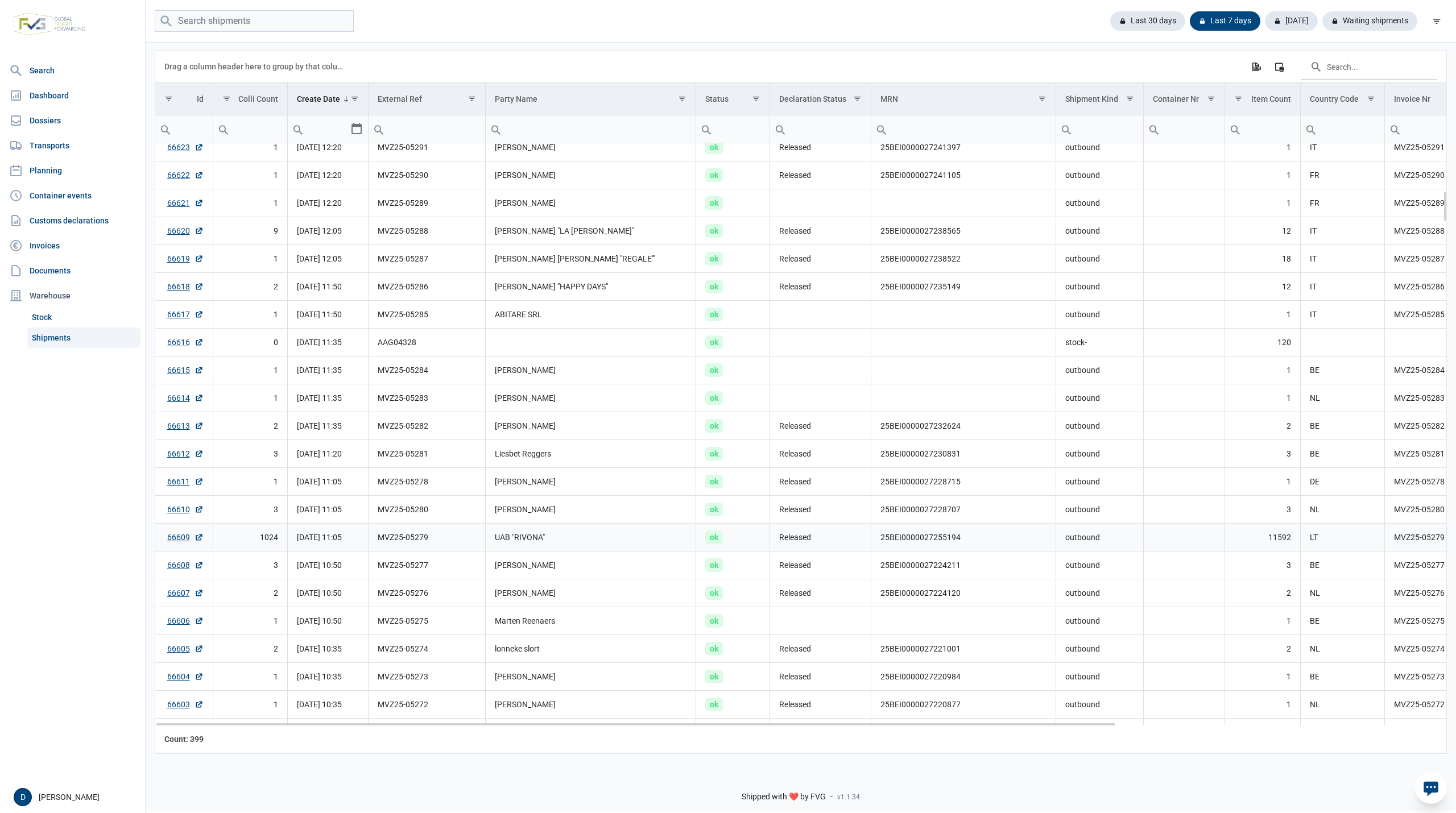
click at [590, 543] on td "UAB "RIVONA"" at bounding box center [590, 537] width 211 height 28
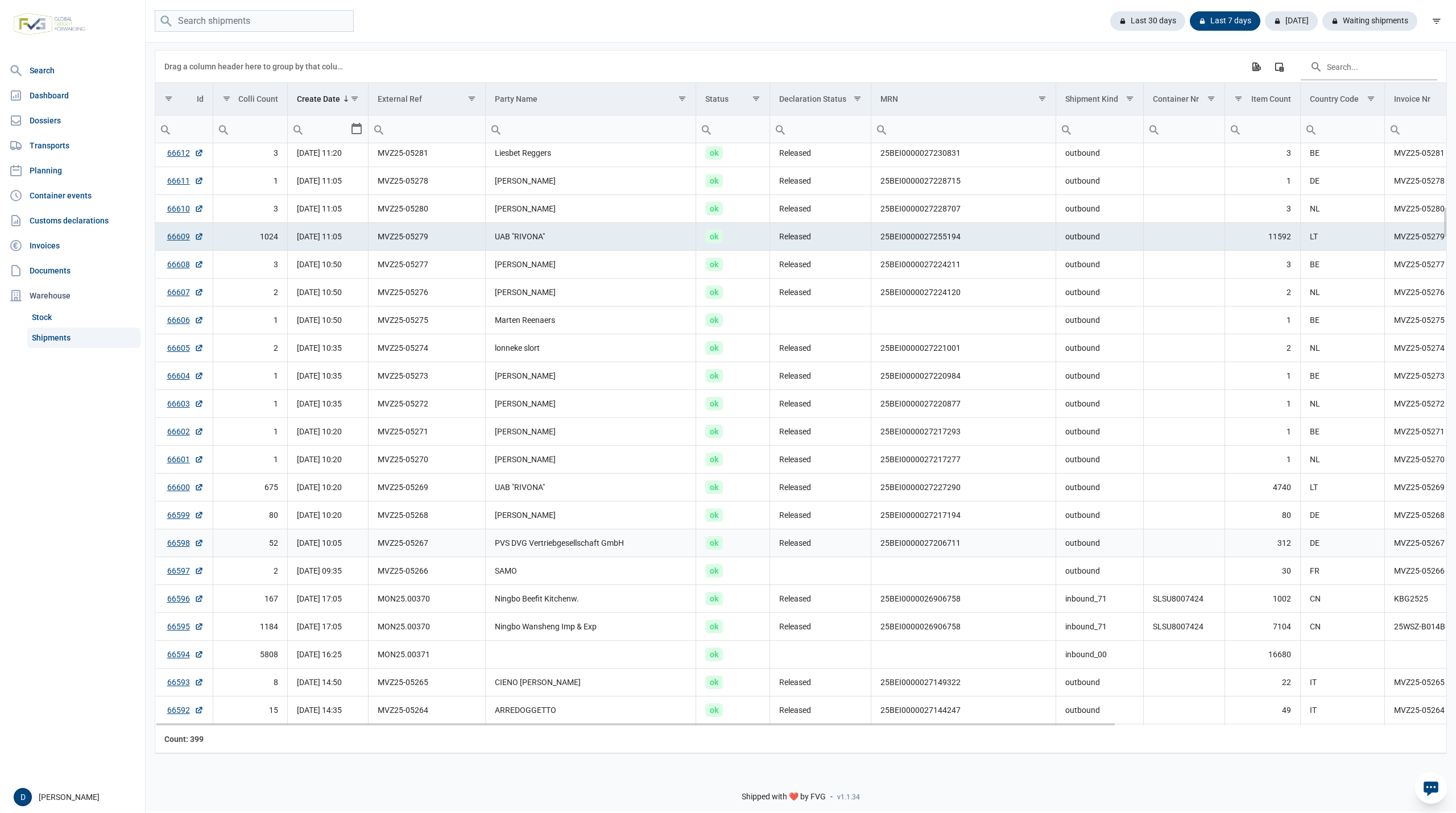
scroll to position [1008, 0]
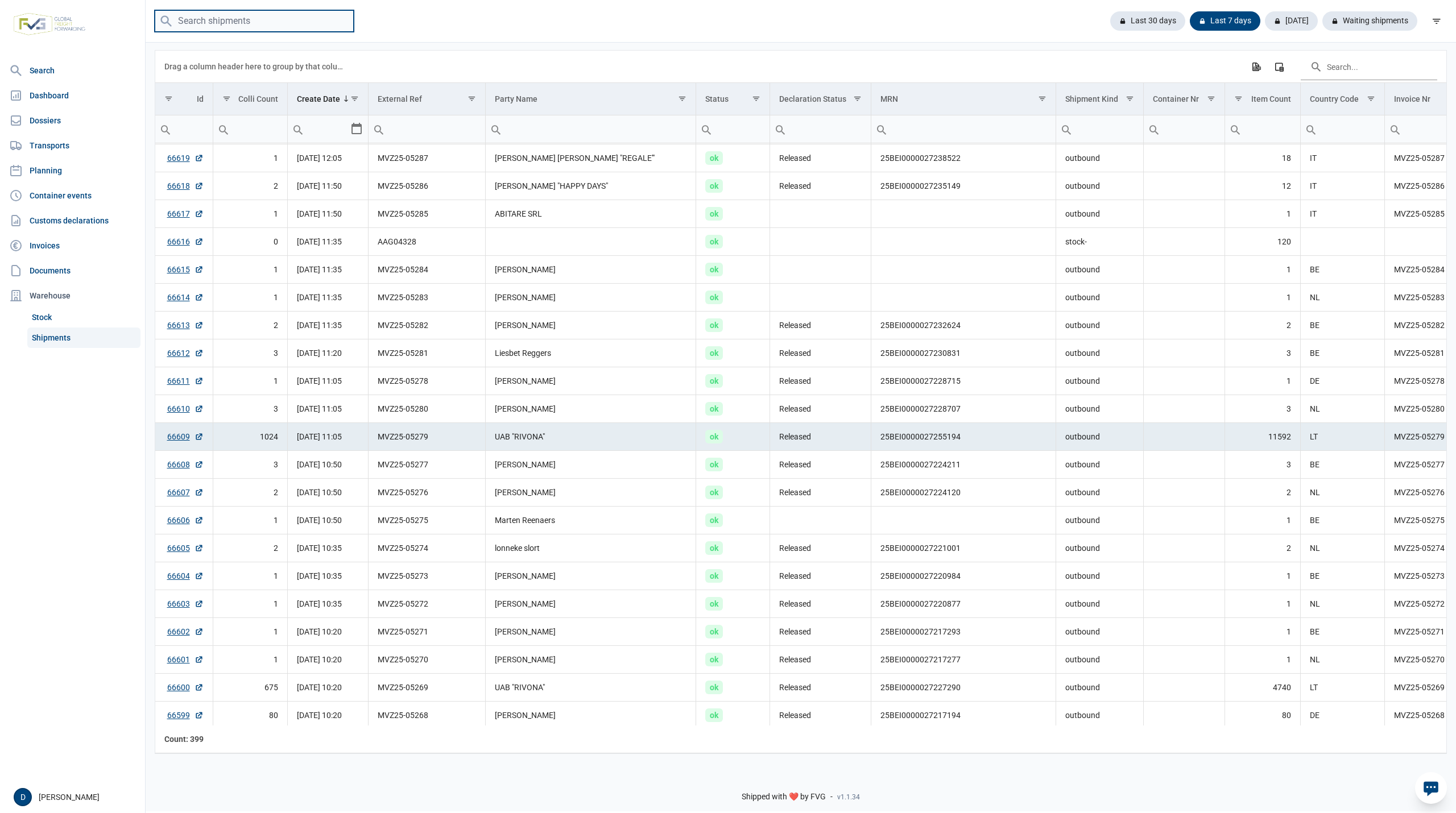
click at [196, 24] on input "search" at bounding box center [254, 21] width 199 height 22
drag, startPoint x: 244, startPoint y: 14, endPoint x: 137, endPoint y: 29, distance: 108.0
click at [137, 29] on div "Search Dashboard Dossiers Transports Planning Container events Customs declarat…" at bounding box center [728, 405] width 1456 height 813
type input "MSKU8628724"
click at [57, 121] on link "Dossiers" at bounding box center [72, 120] width 136 height 23
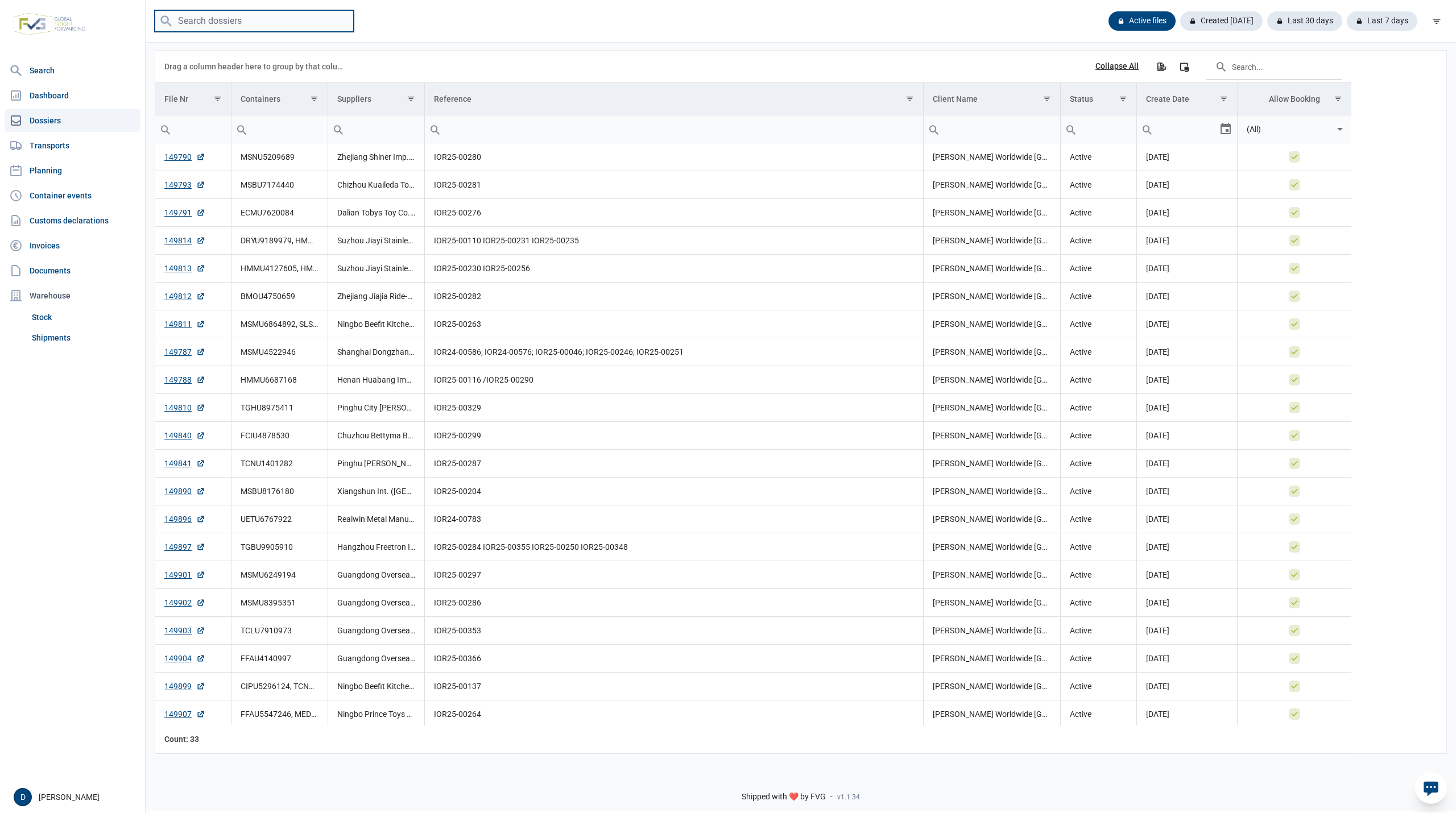
click at [208, 22] on input "search" at bounding box center [254, 21] width 199 height 22
paste input "MSKU8628724"
type input "MSKU8628724"
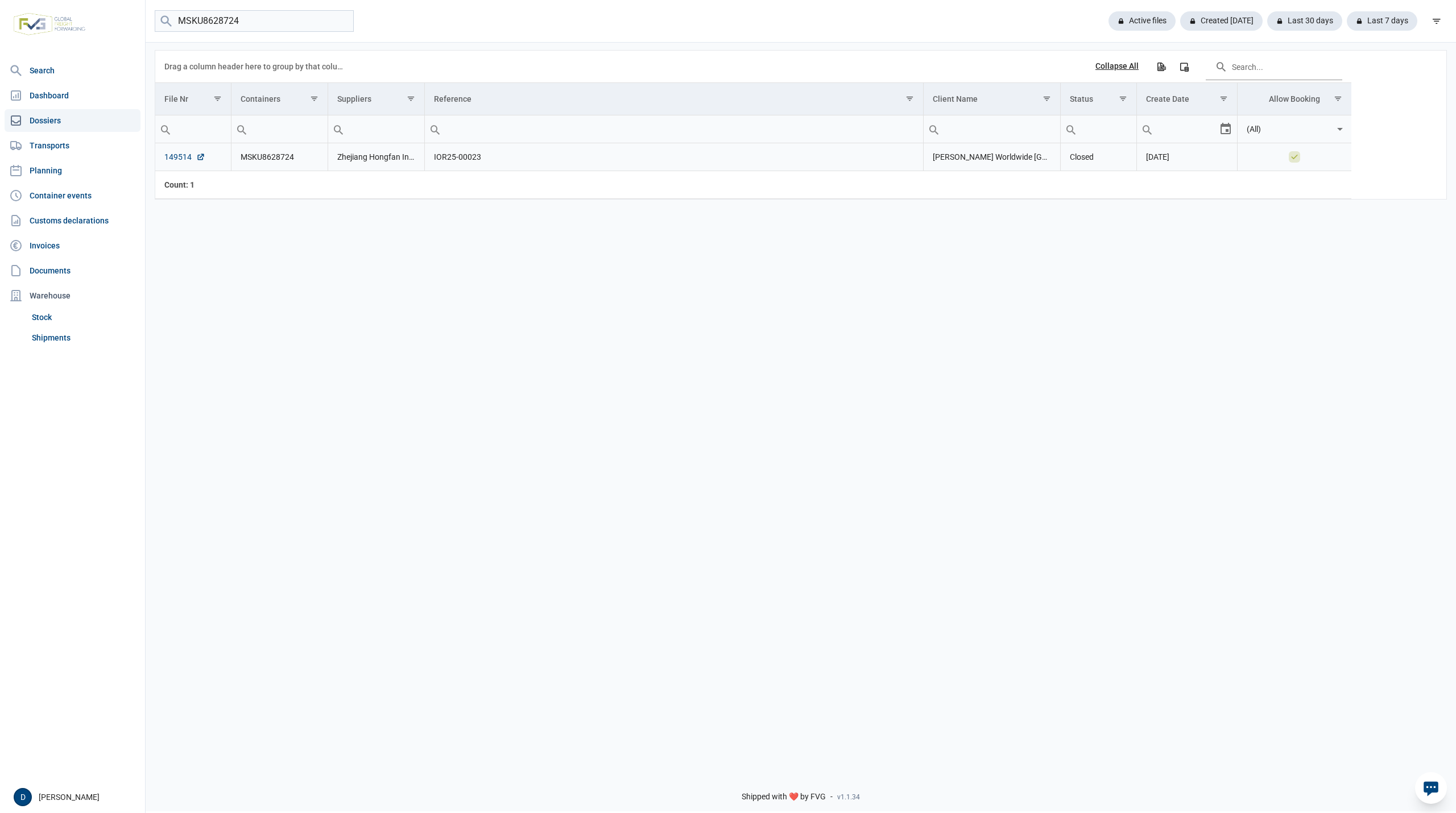
click at [176, 157] on link "149514" at bounding box center [185, 157] width 41 height 11
click at [45, 338] on link "Shipments" at bounding box center [84, 338] width 113 height 20
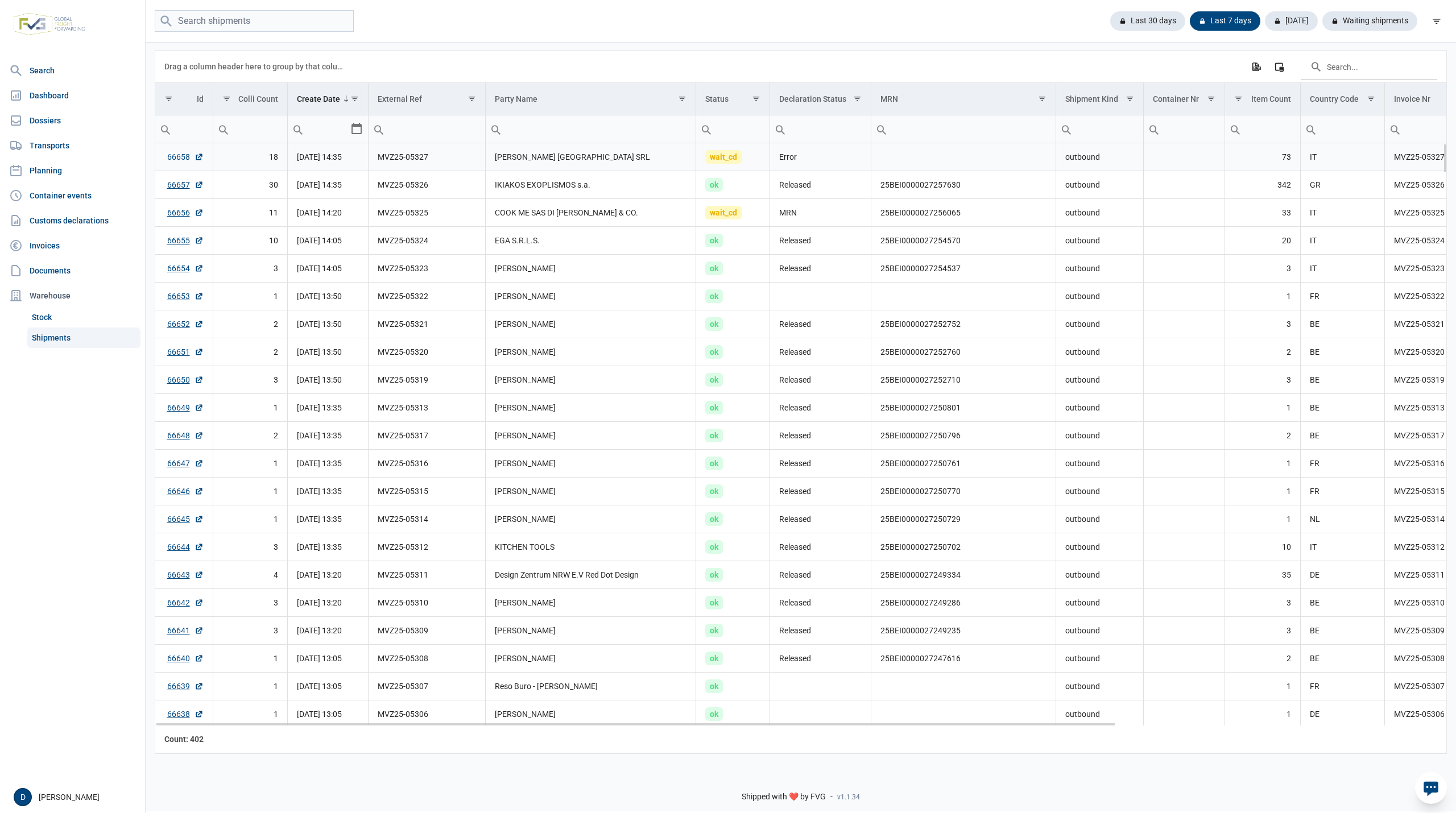
click at [173, 157] on link "66658" at bounding box center [185, 157] width 36 height 11
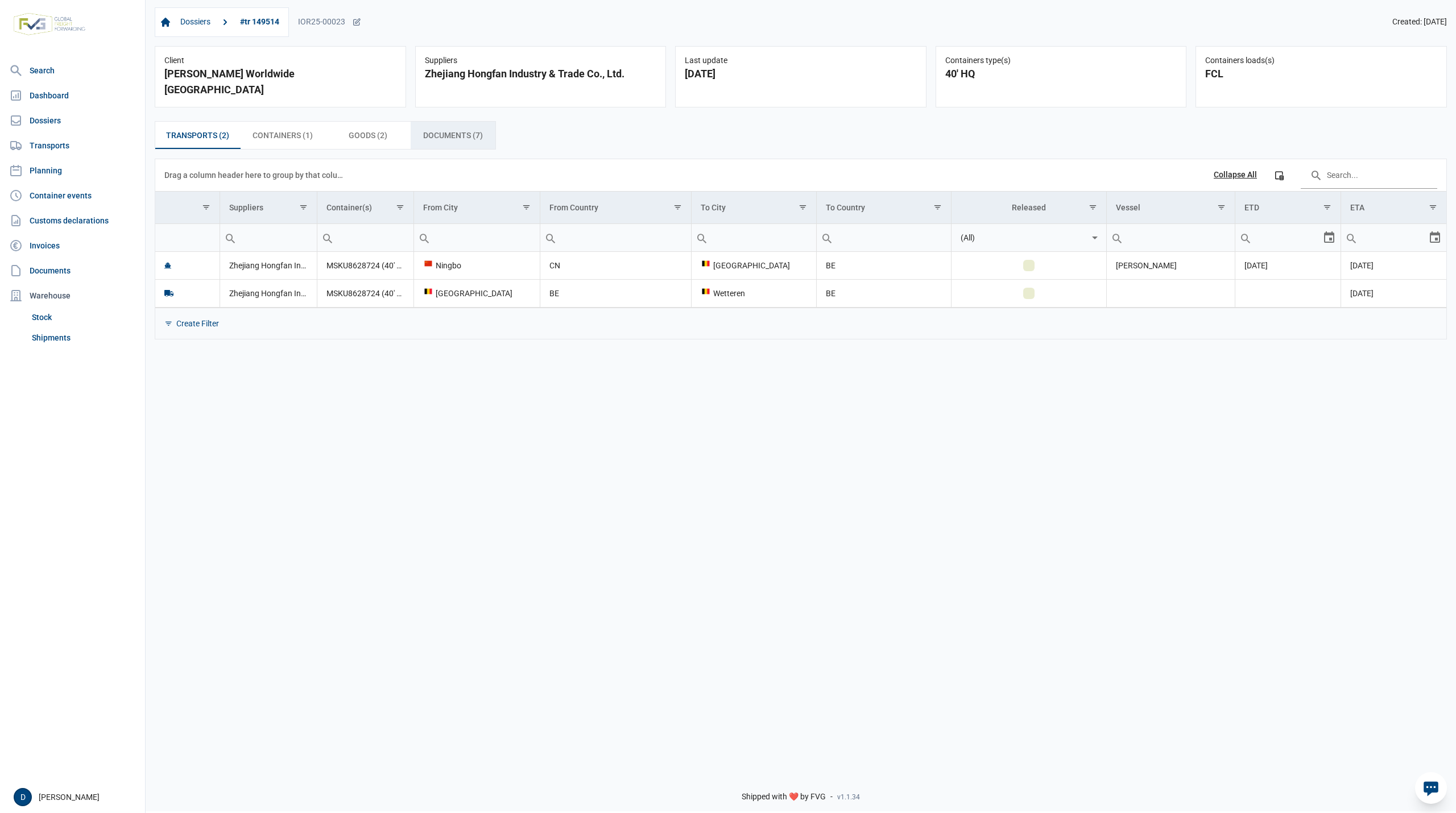
click at [436, 122] on div "Documents (7) Documents (7)" at bounding box center [453, 135] width 85 height 27
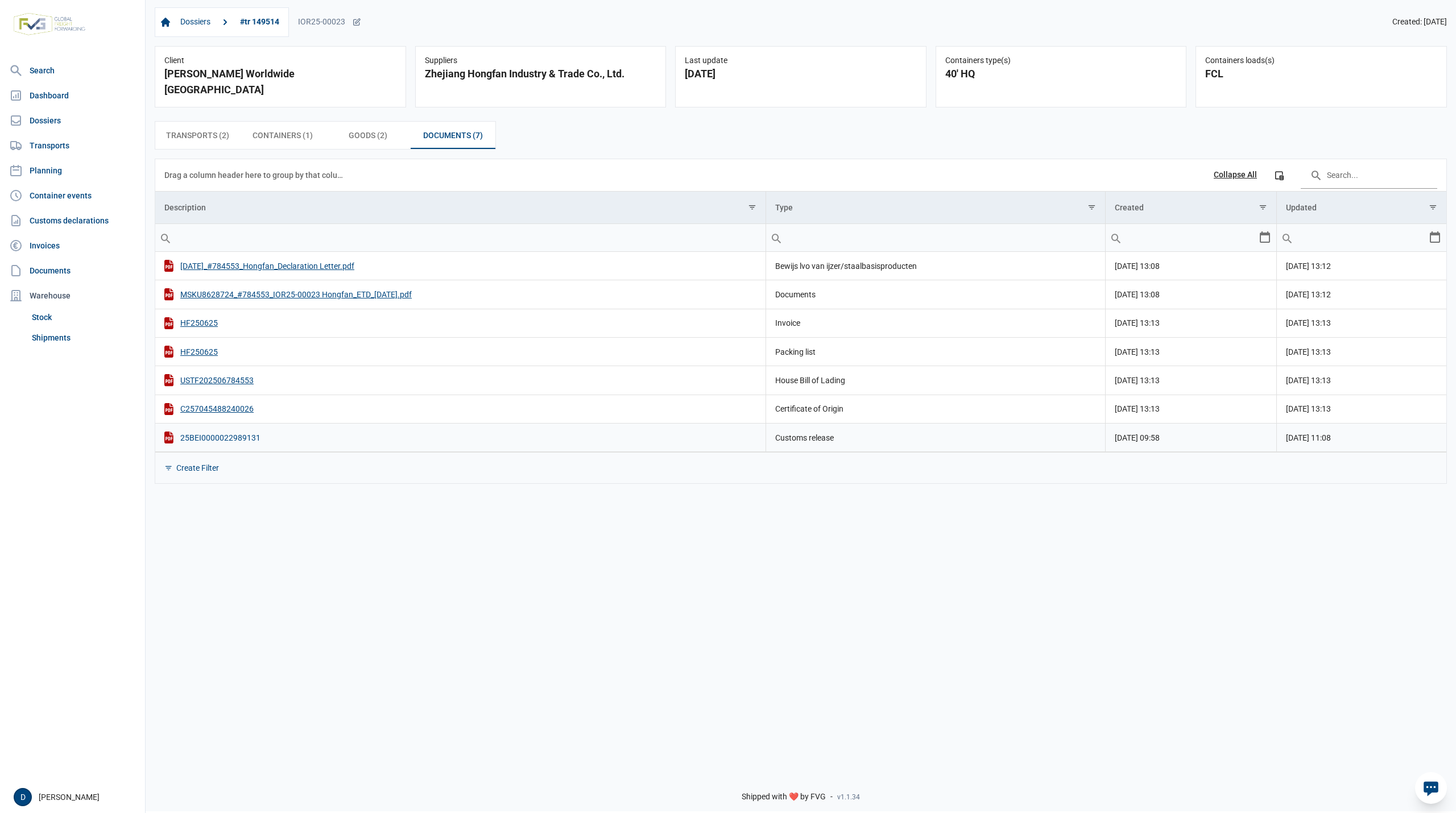
click at [220, 431] on div "25BEI0000022989131" at bounding box center [460, 437] width 592 height 12
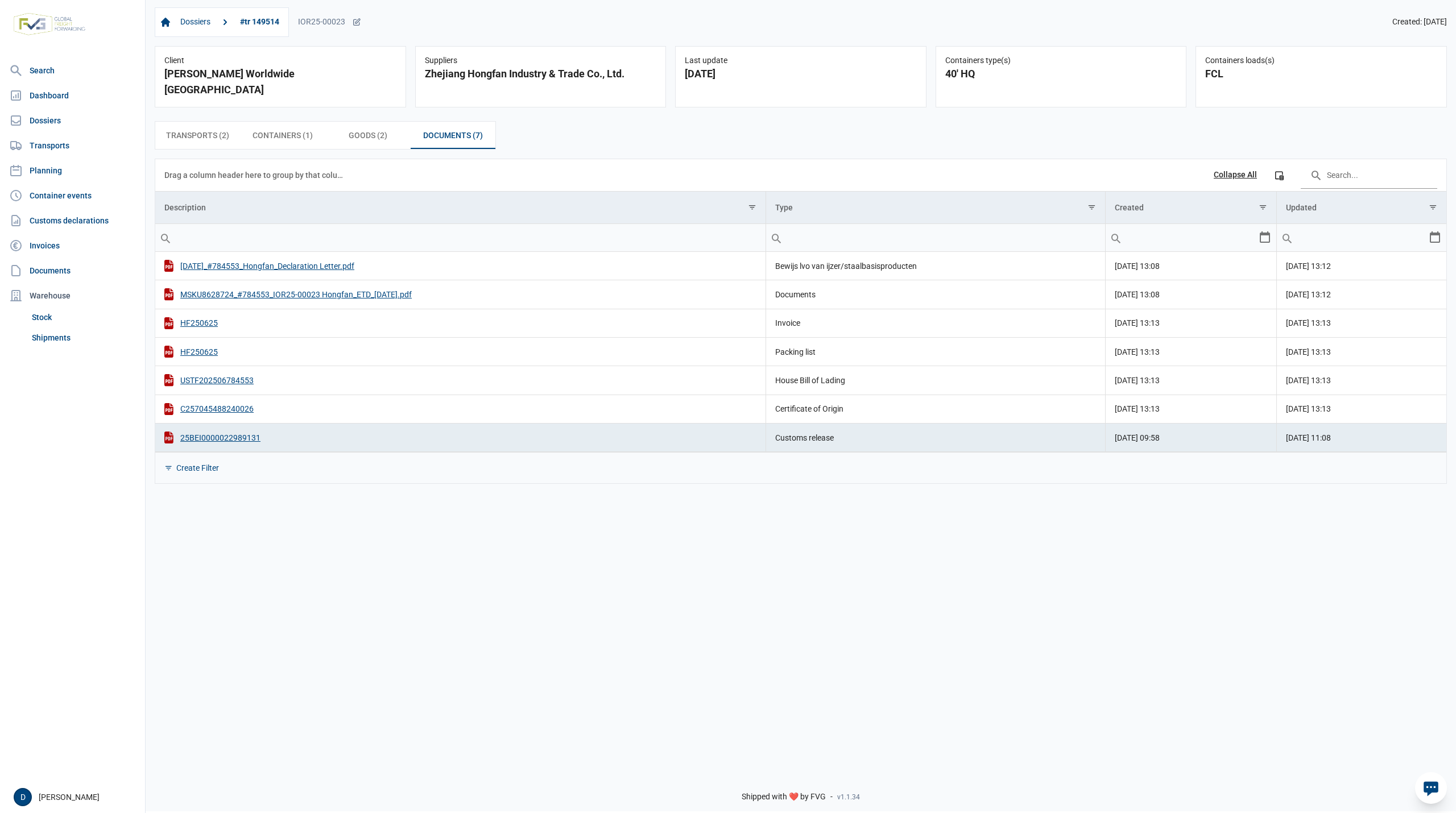
click at [646, 126] on div "Transports (2) Transports (2) Containers (1) Containers (1) Goods (2) Goods (2)…" at bounding box center [801, 135] width 1292 height 29
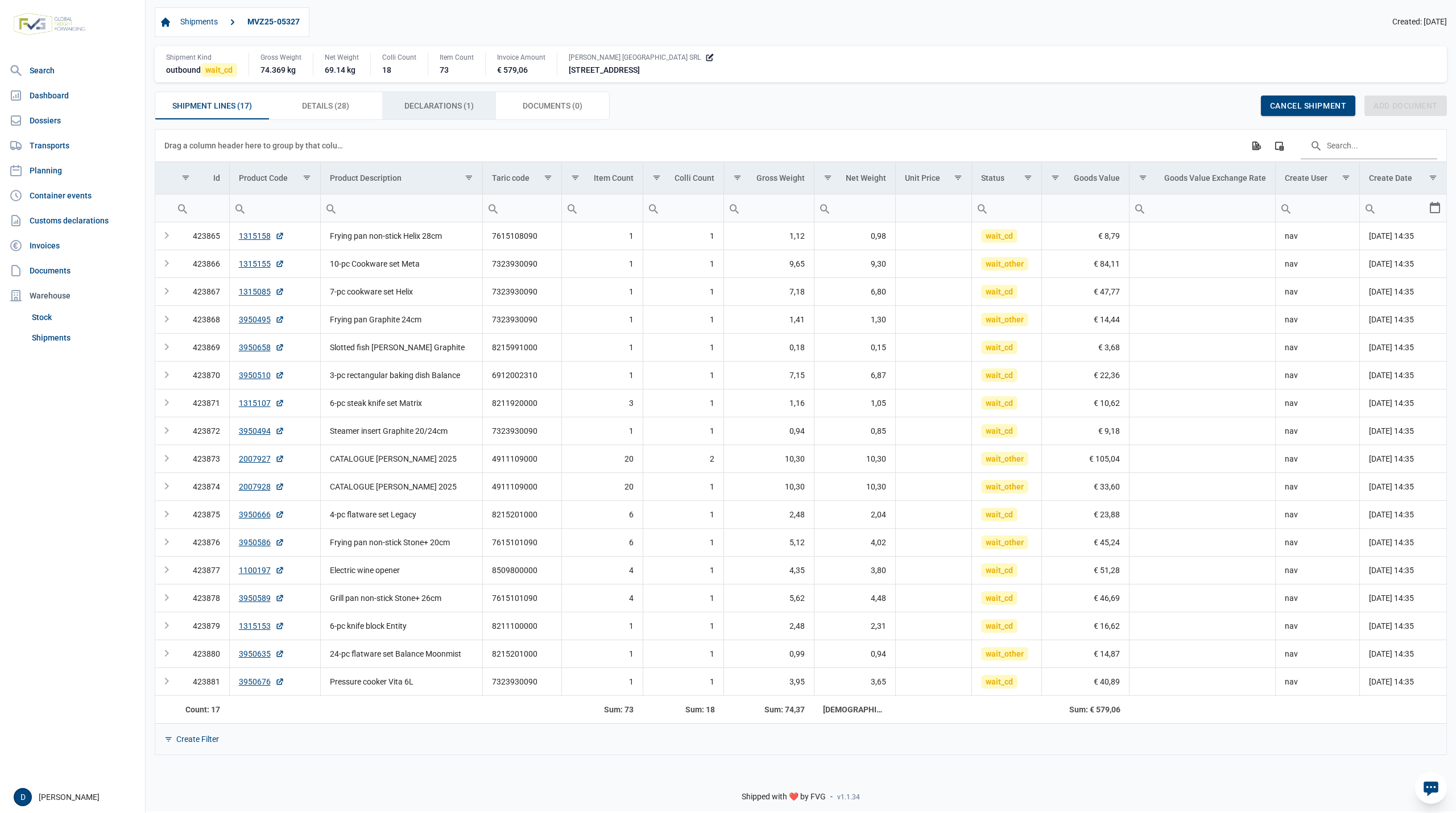
click at [431, 106] on span "Declarations (1) Declarations (1)" at bounding box center [439, 105] width 69 height 13
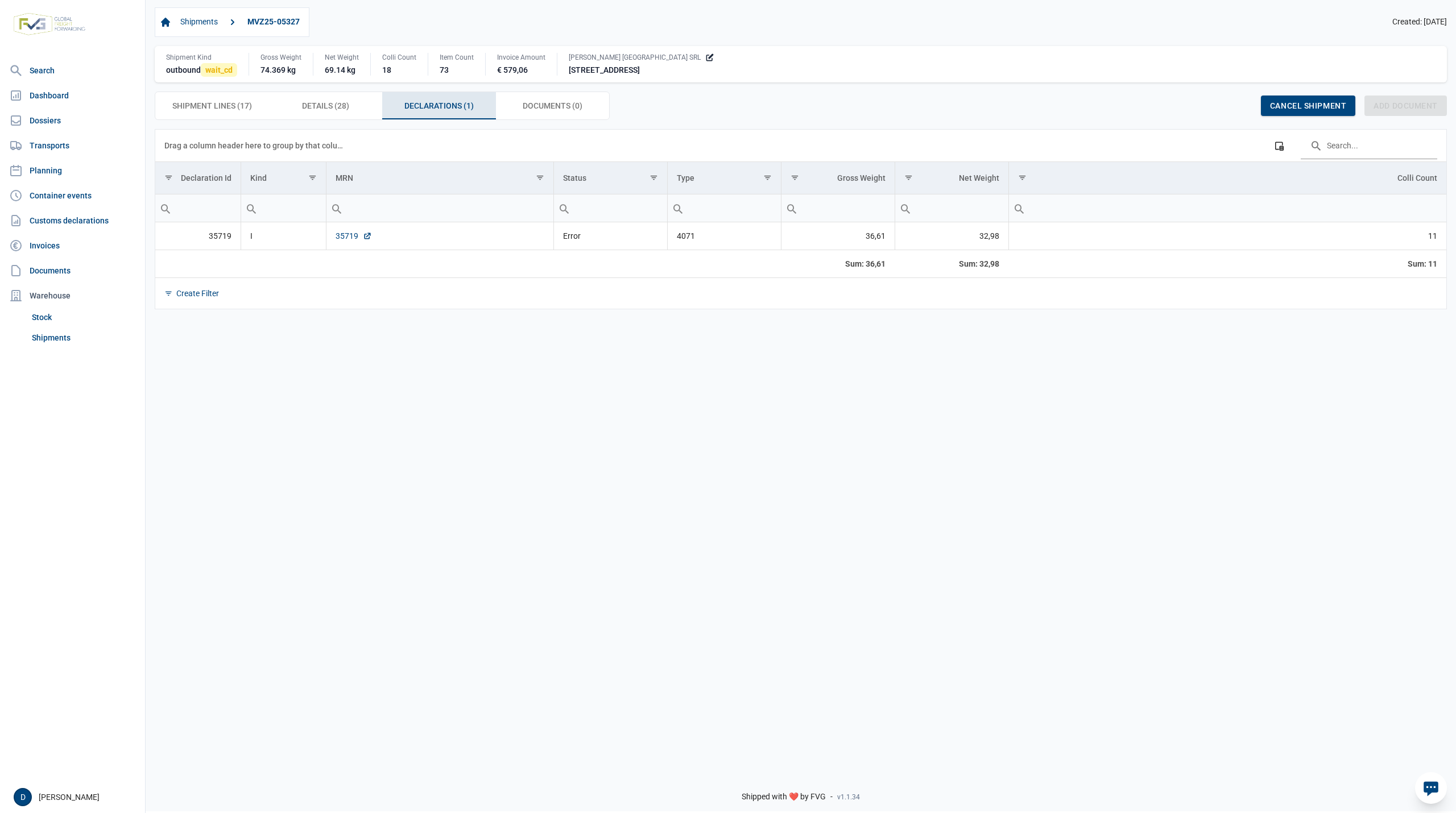
click at [346, 234] on link "35719" at bounding box center [354, 236] width 36 height 11
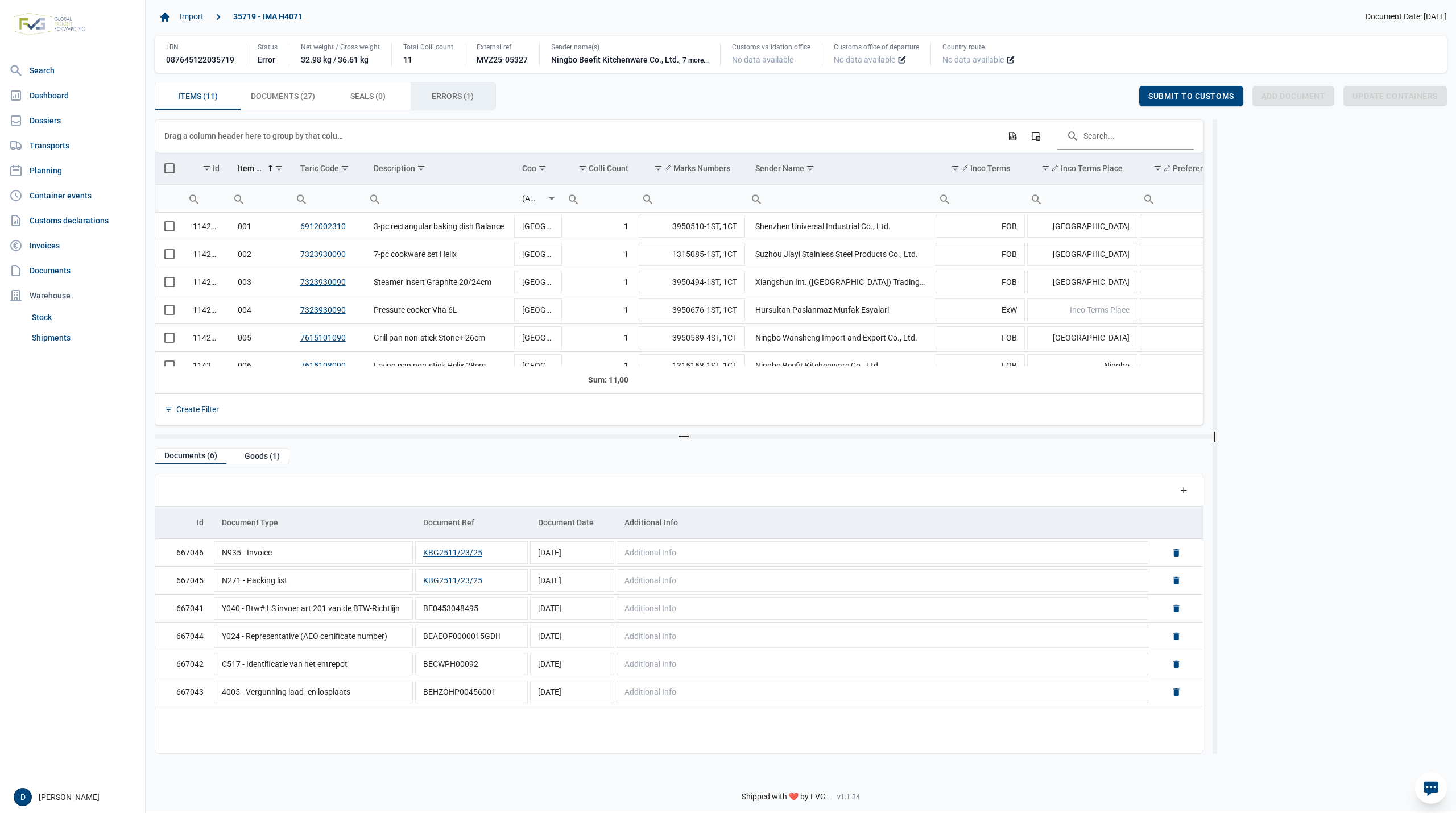
click at [431, 92] on div "Errors (1) Errors (1)" at bounding box center [453, 96] width 85 height 27
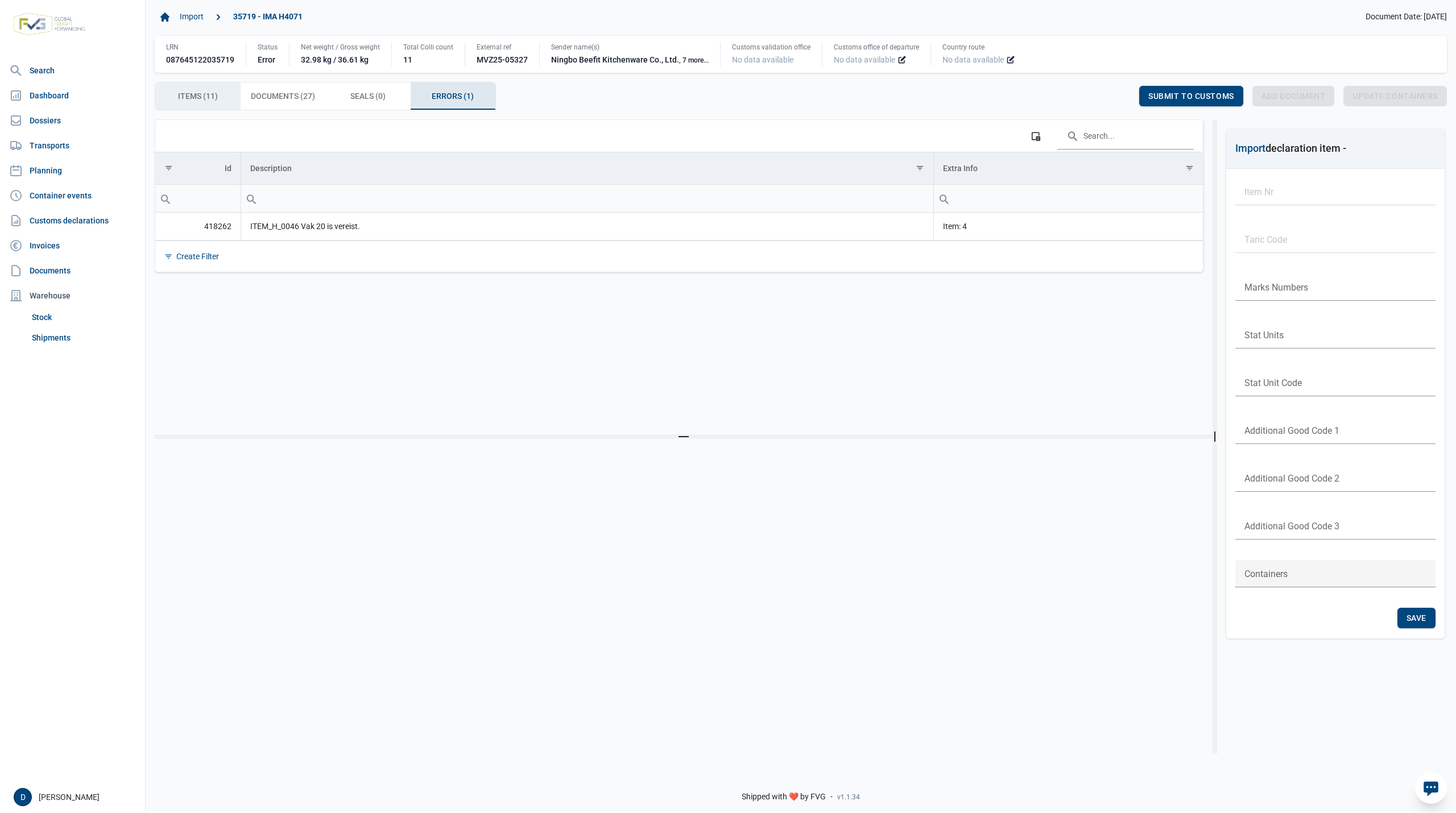
click at [210, 98] on span "Items (11) Items (11)" at bounding box center [198, 96] width 40 height 13
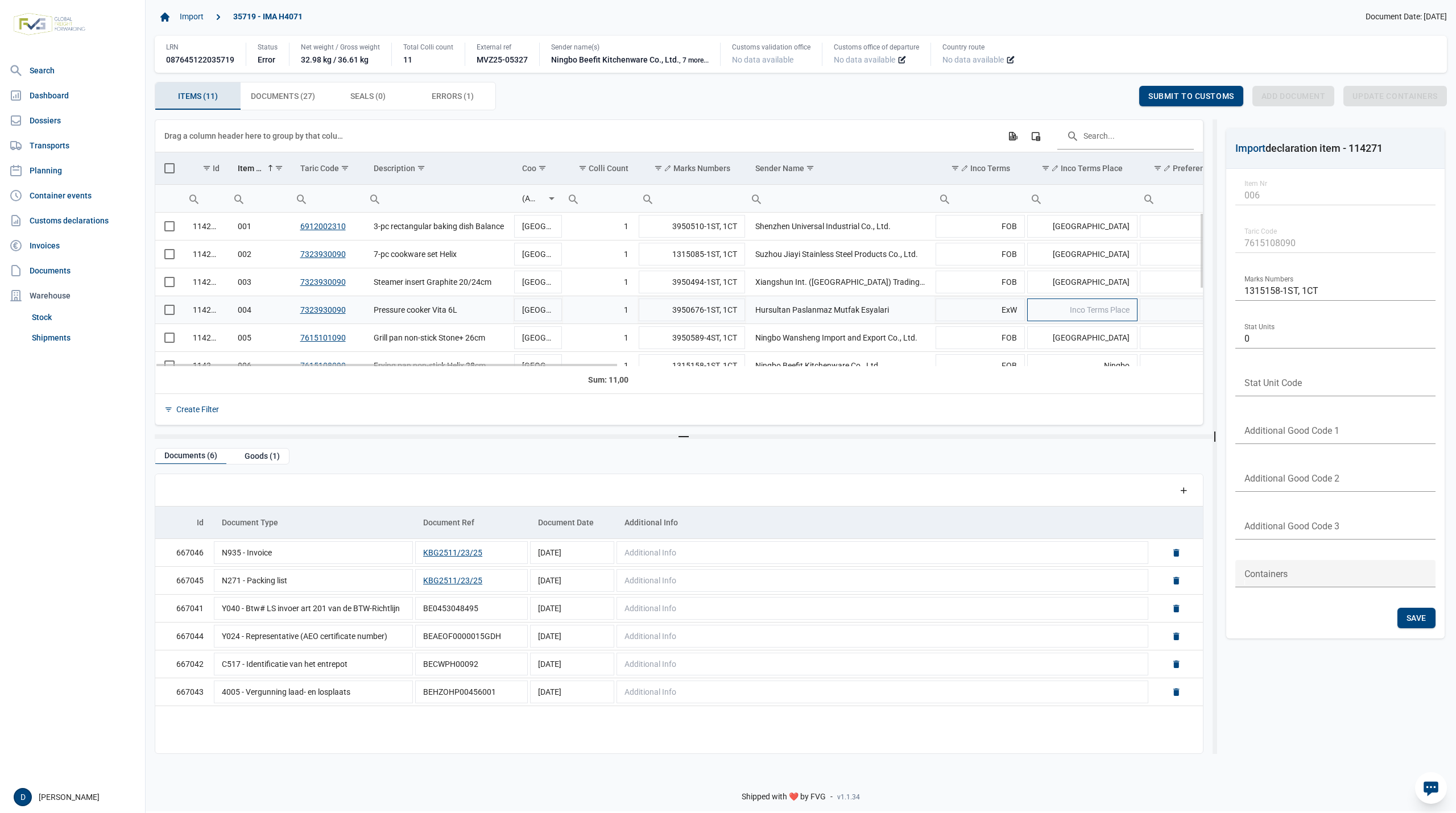
click at [1074, 308] on span "Inco Terms Place" at bounding box center [1100, 310] width 60 height 9
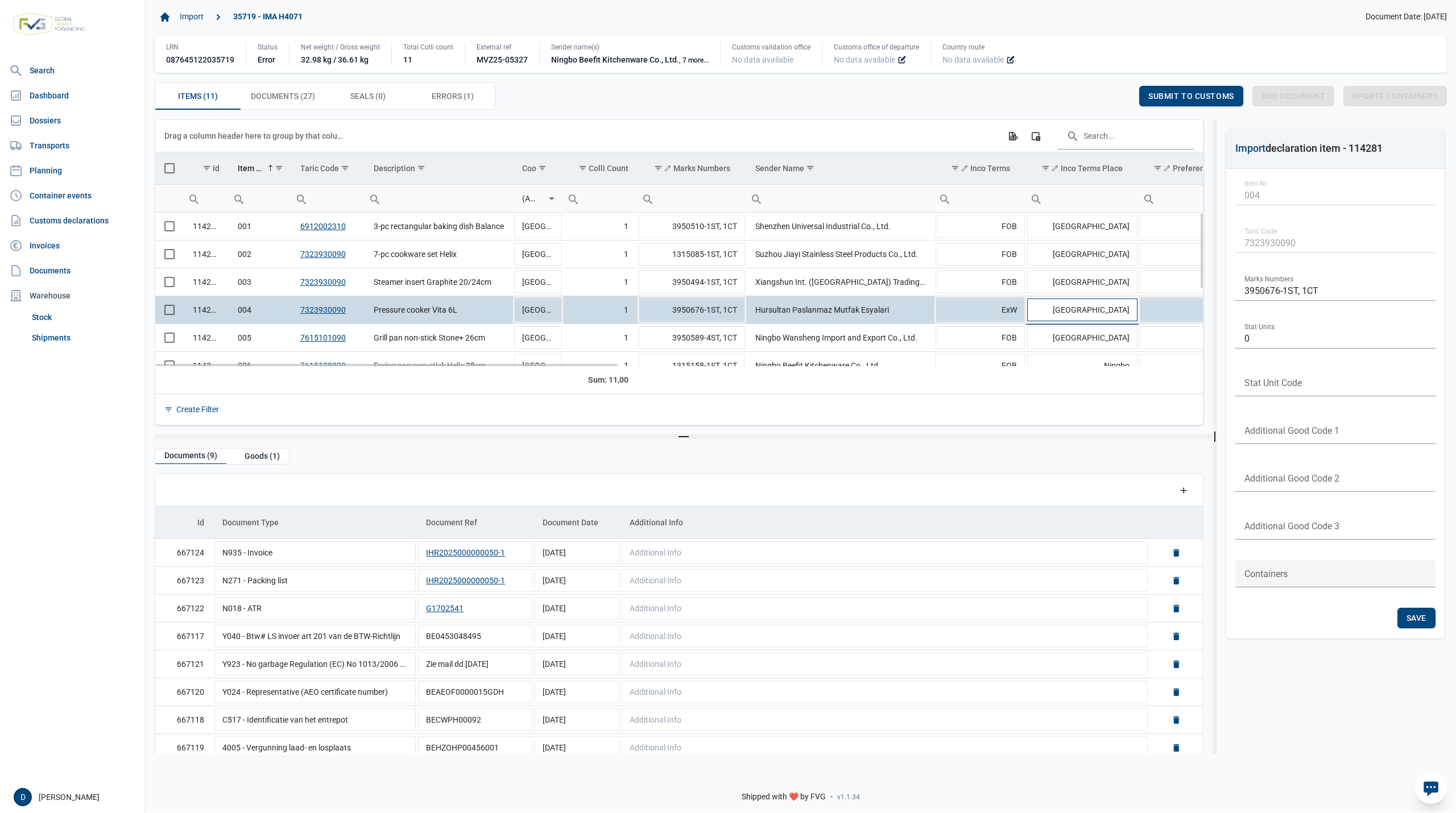
type input "Istanbul"
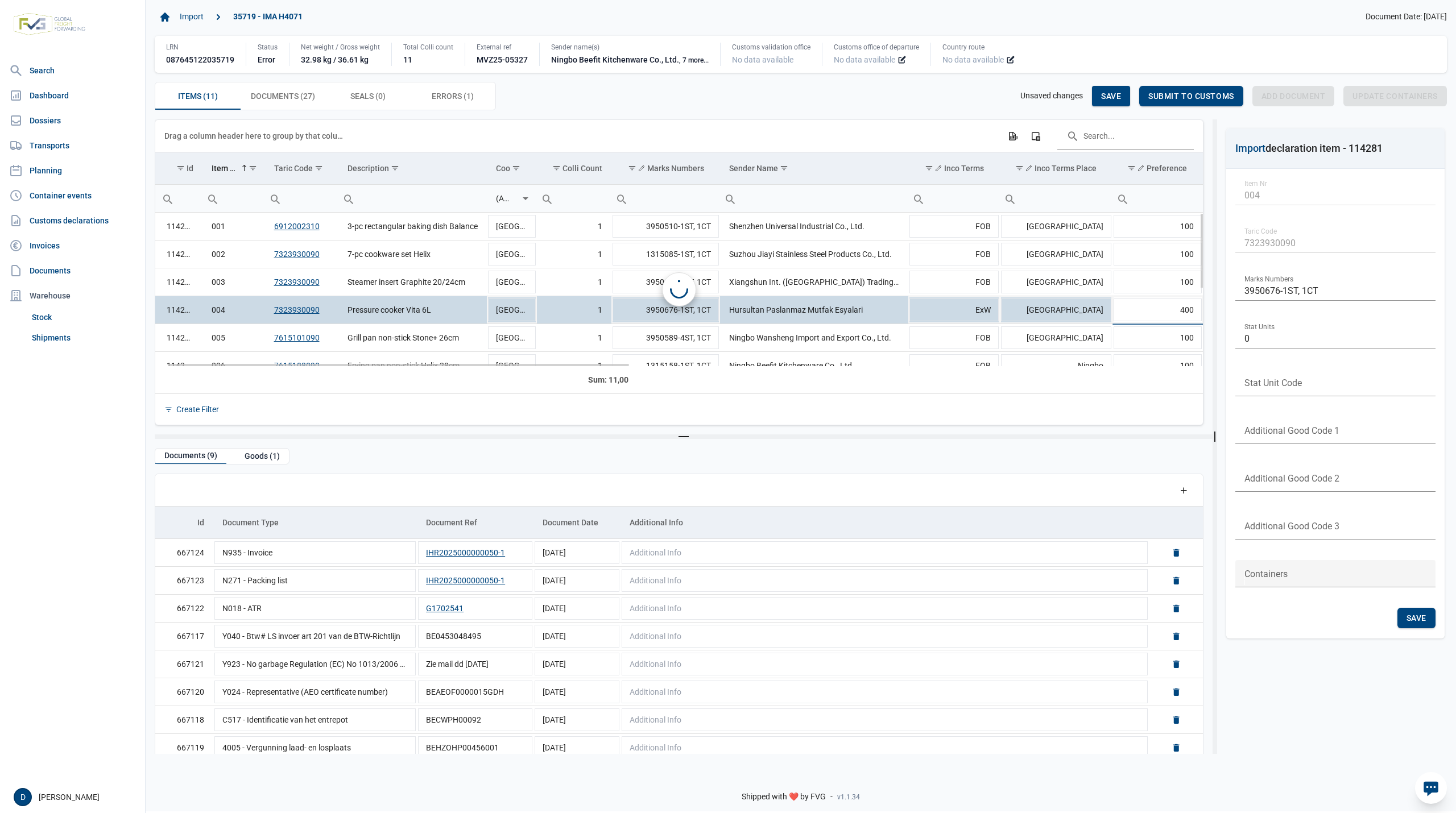
scroll to position [0, 26]
click at [1109, 92] on span "Save" at bounding box center [1111, 96] width 20 height 9
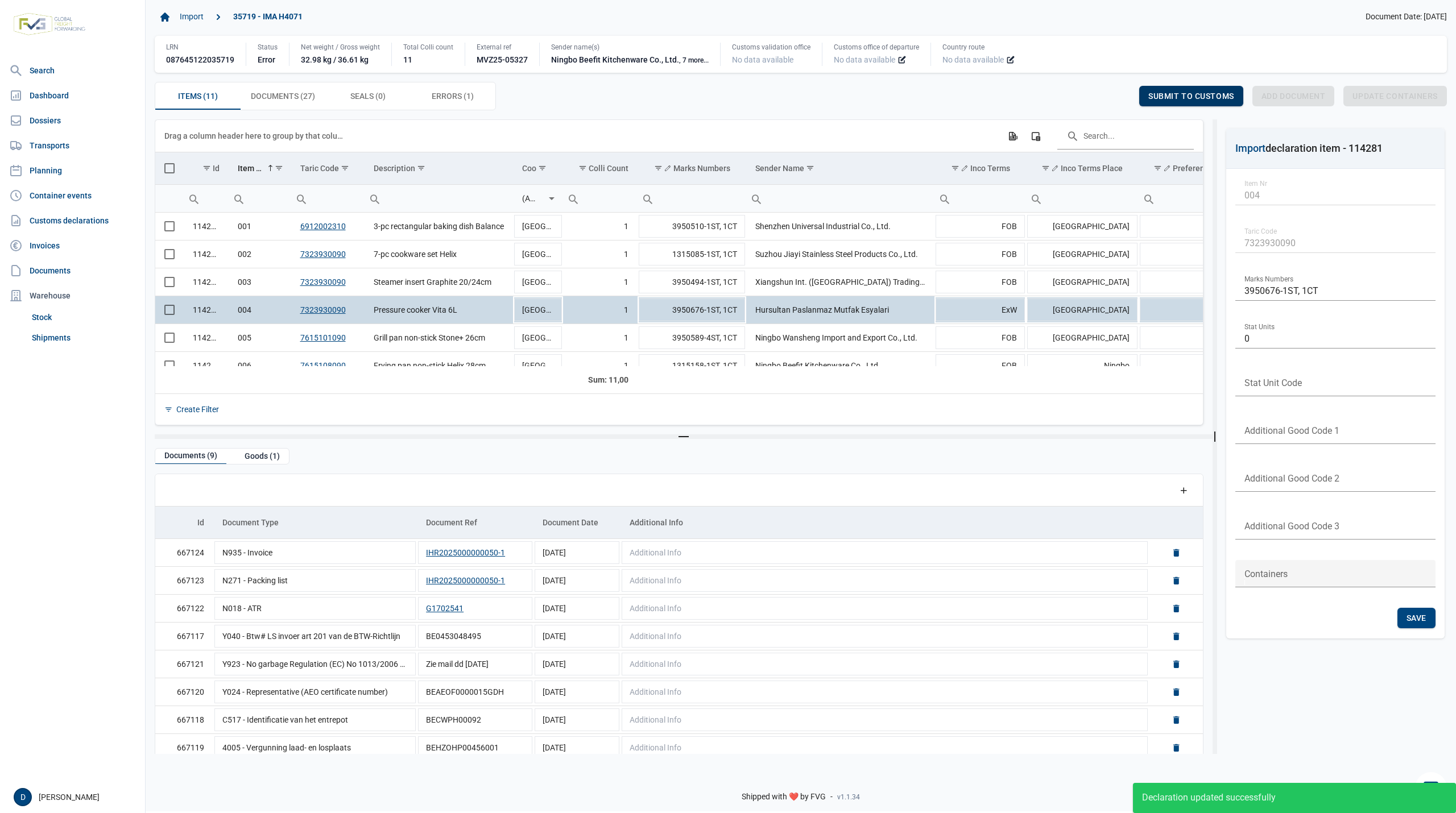
click at [1186, 94] on span "Submit to customs" at bounding box center [1191, 96] width 86 height 9
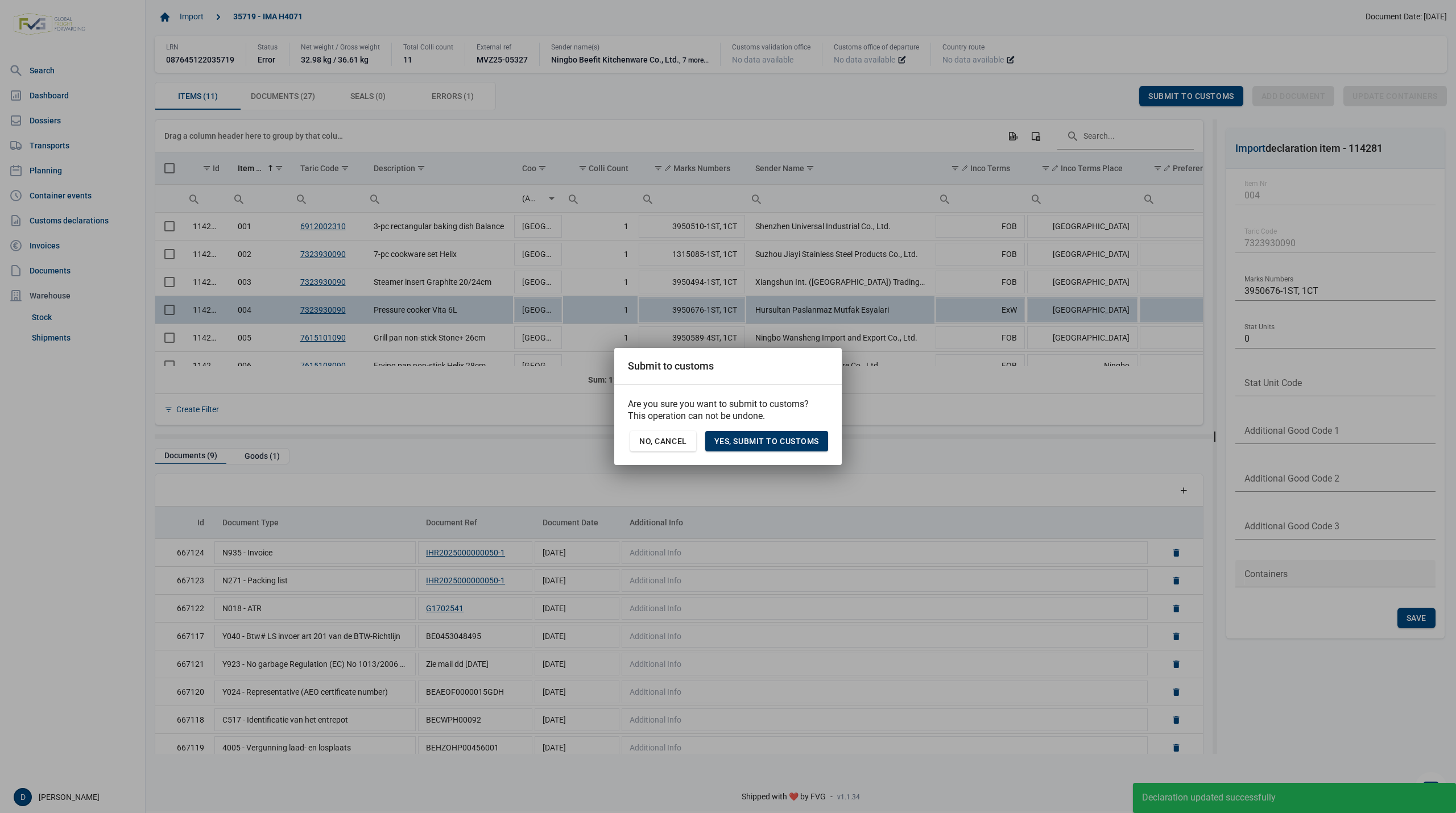
click at [760, 448] on div "Yes, Submit to customs" at bounding box center [767, 442] width 123 height 20
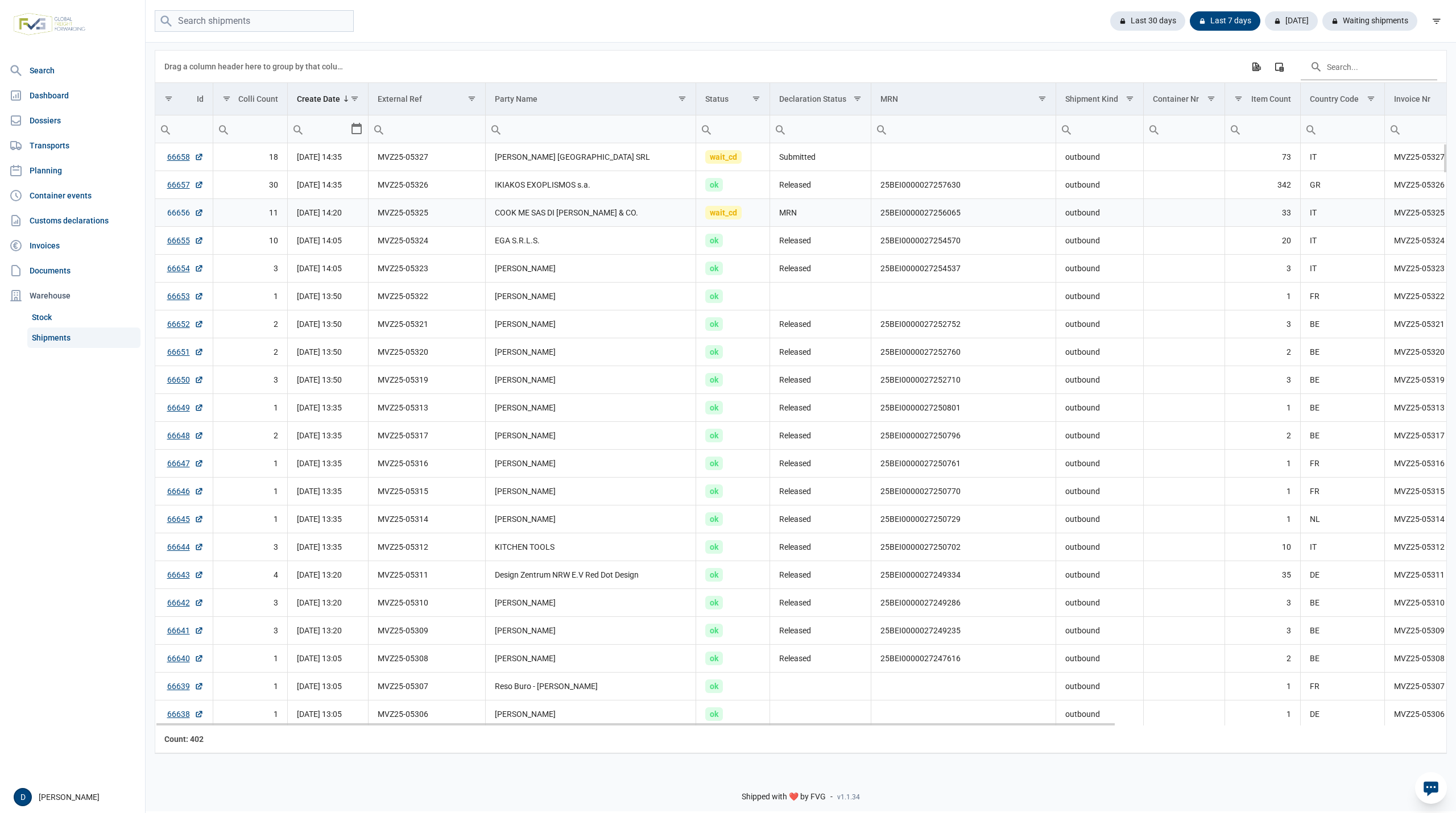
click at [178, 210] on link "66656" at bounding box center [185, 213] width 36 height 11
click at [181, 155] on link "66658" at bounding box center [185, 157] width 36 height 11
drag, startPoint x: 883, startPoint y: 216, endPoint x: 963, endPoint y: 219, distance: 80.1
click at [963, 219] on td "25BEI0000027256065" at bounding box center [963, 213] width 185 height 28
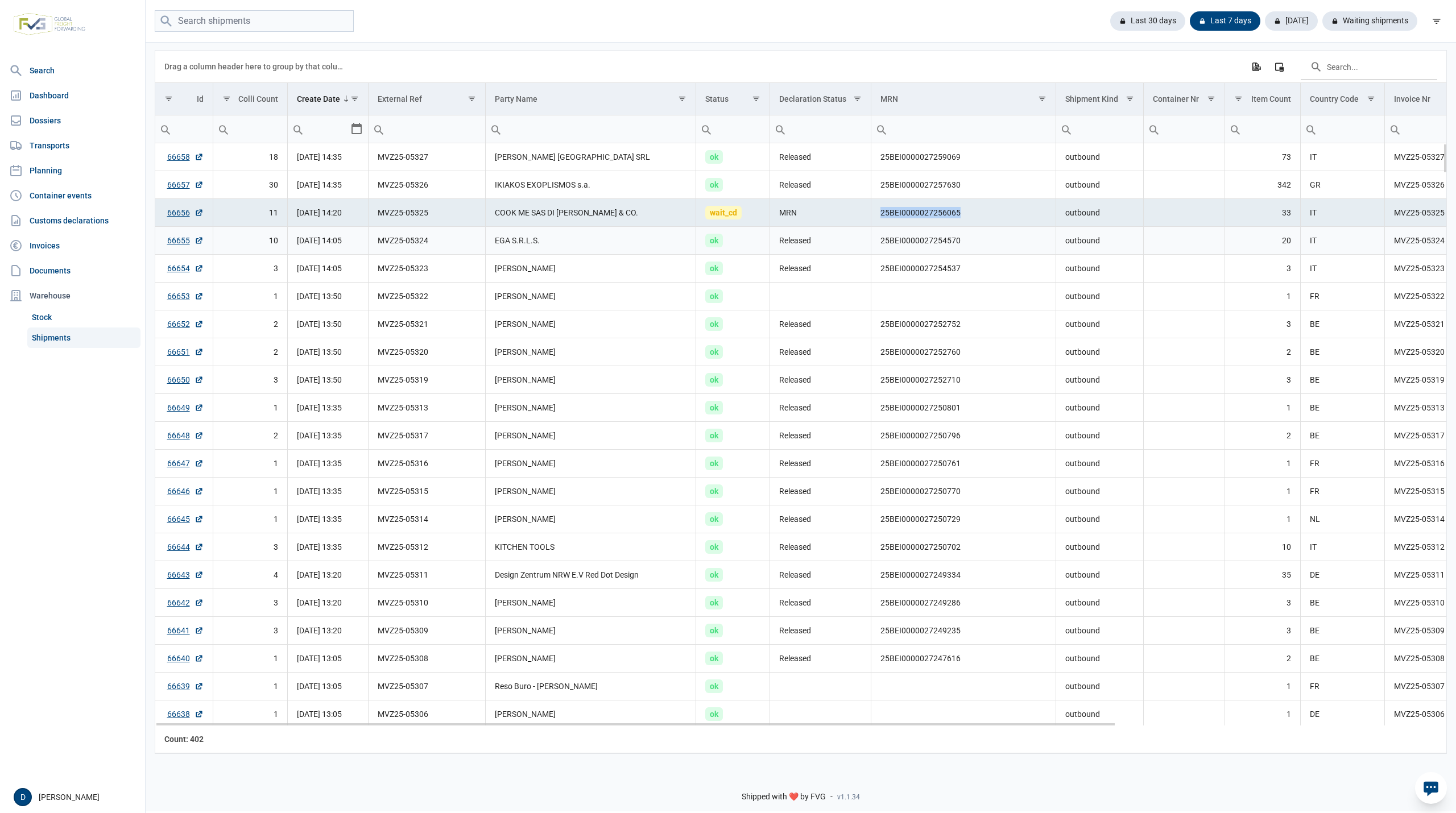
copy td "25BEI0000027256065"
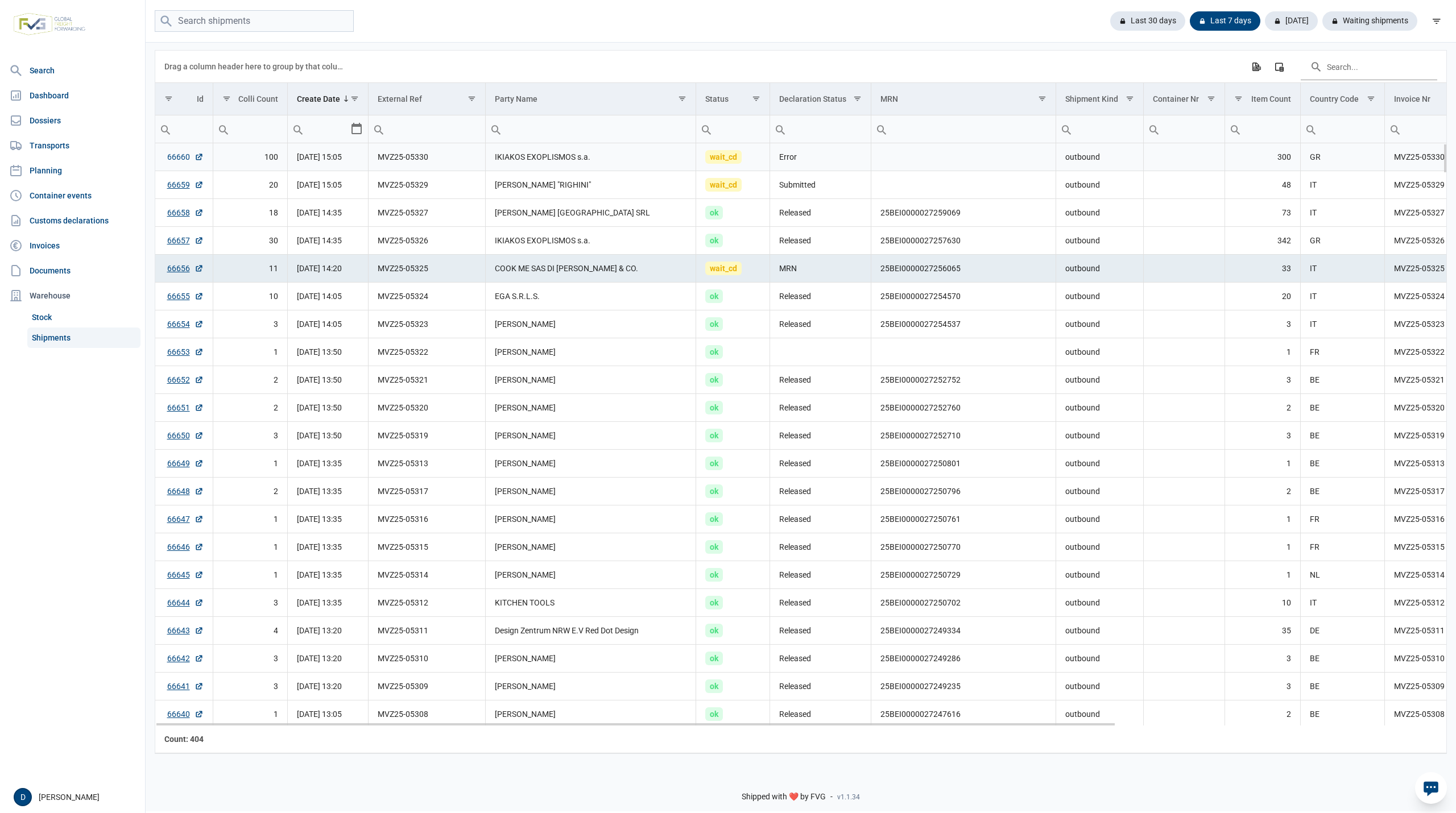
click at [177, 155] on link "66660" at bounding box center [185, 157] width 36 height 11
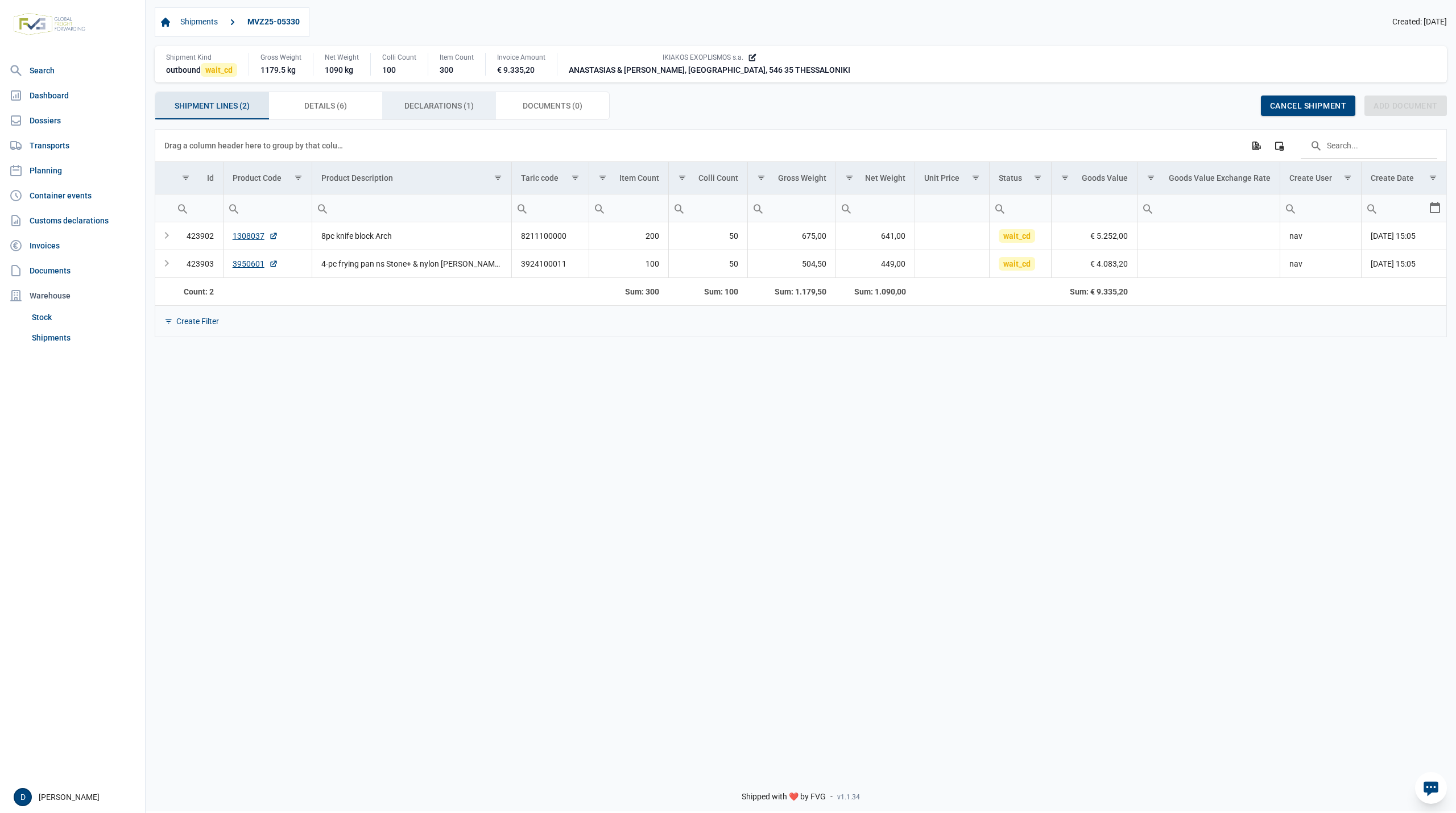
click at [421, 112] on span "Declarations (1) Declarations (1)" at bounding box center [439, 105] width 69 height 13
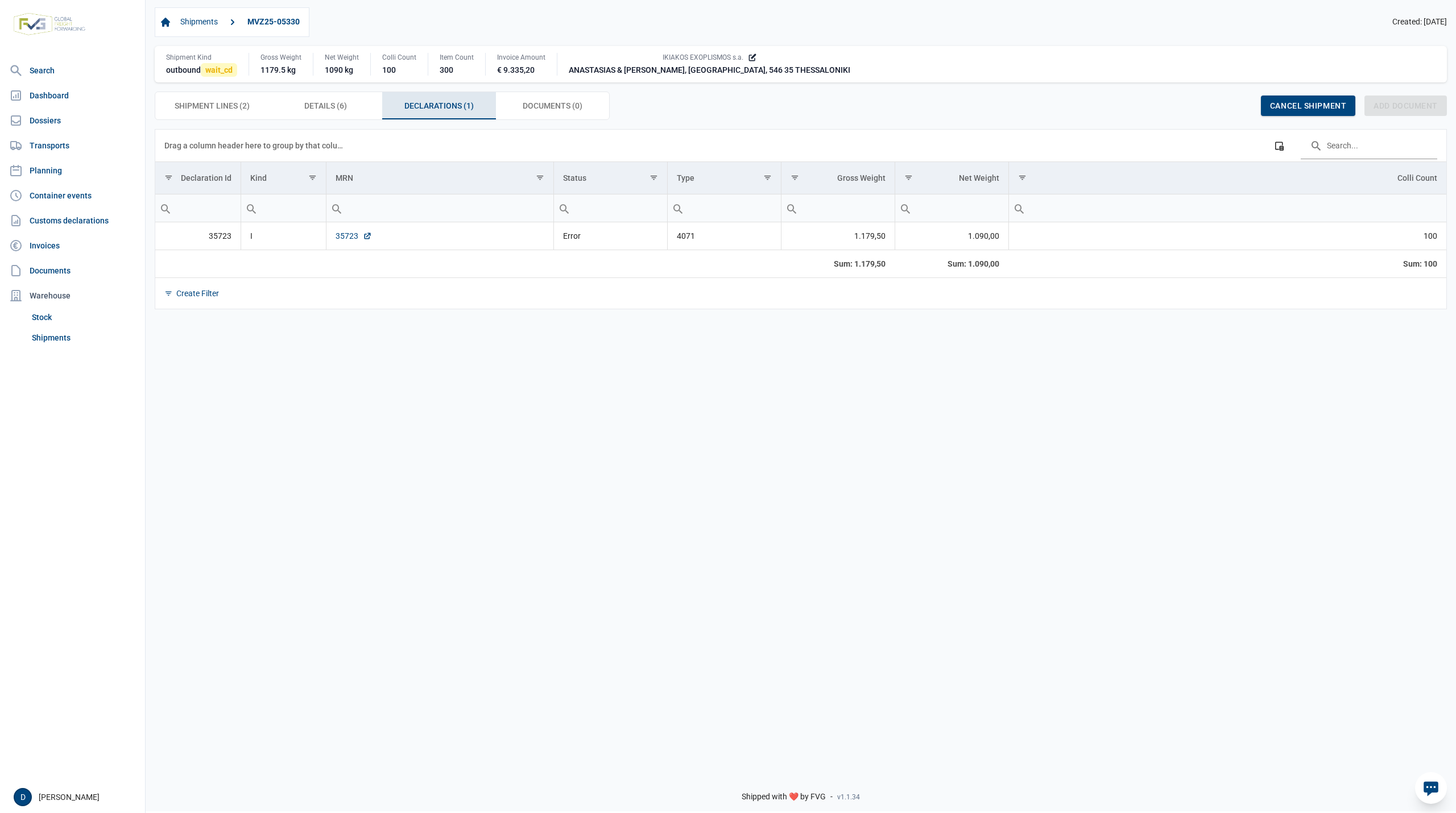
click at [345, 239] on link "35723" at bounding box center [354, 236] width 36 height 11
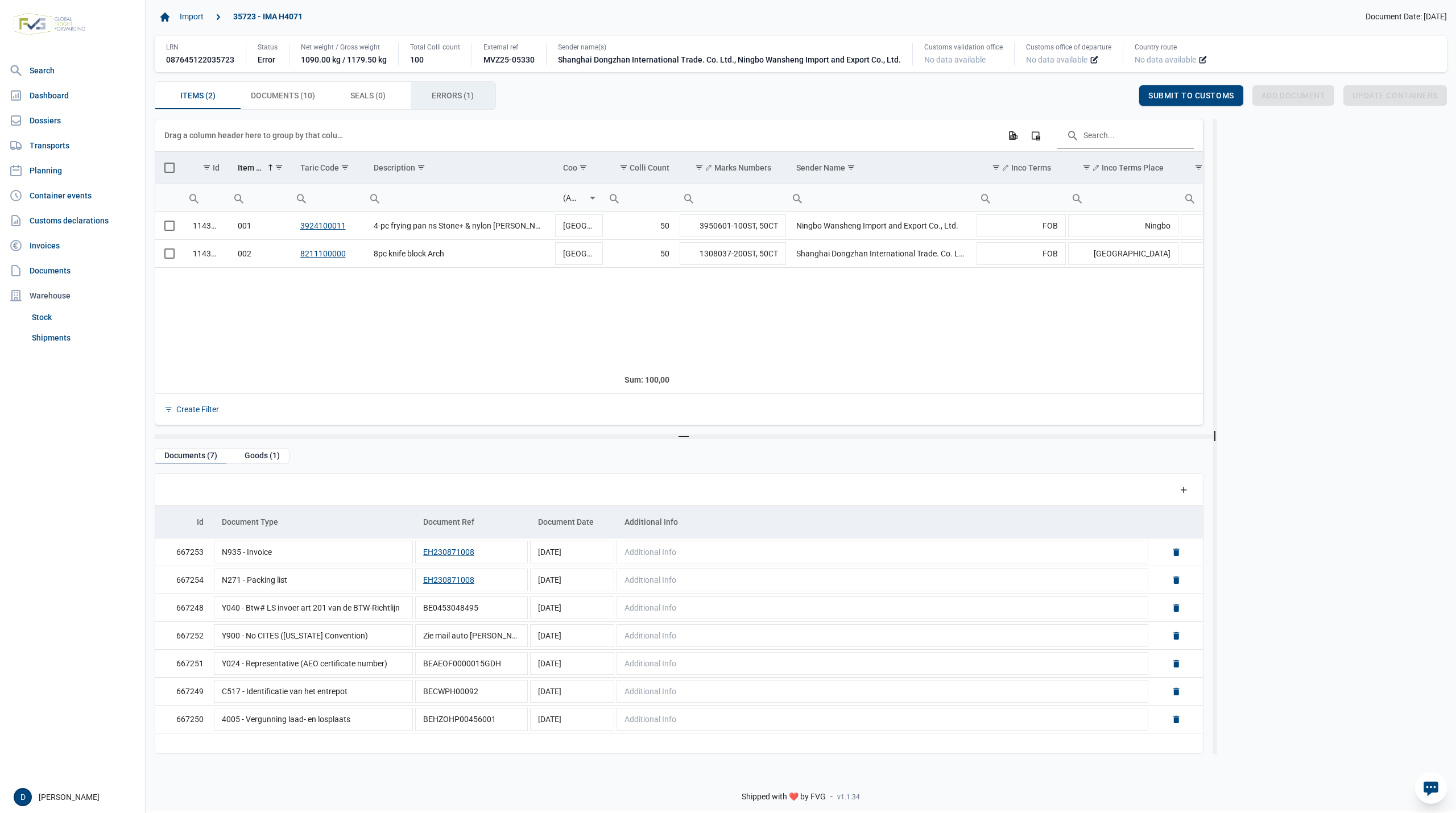
click at [432, 92] on span "Errors (1) Errors (1)" at bounding box center [452, 95] width 42 height 13
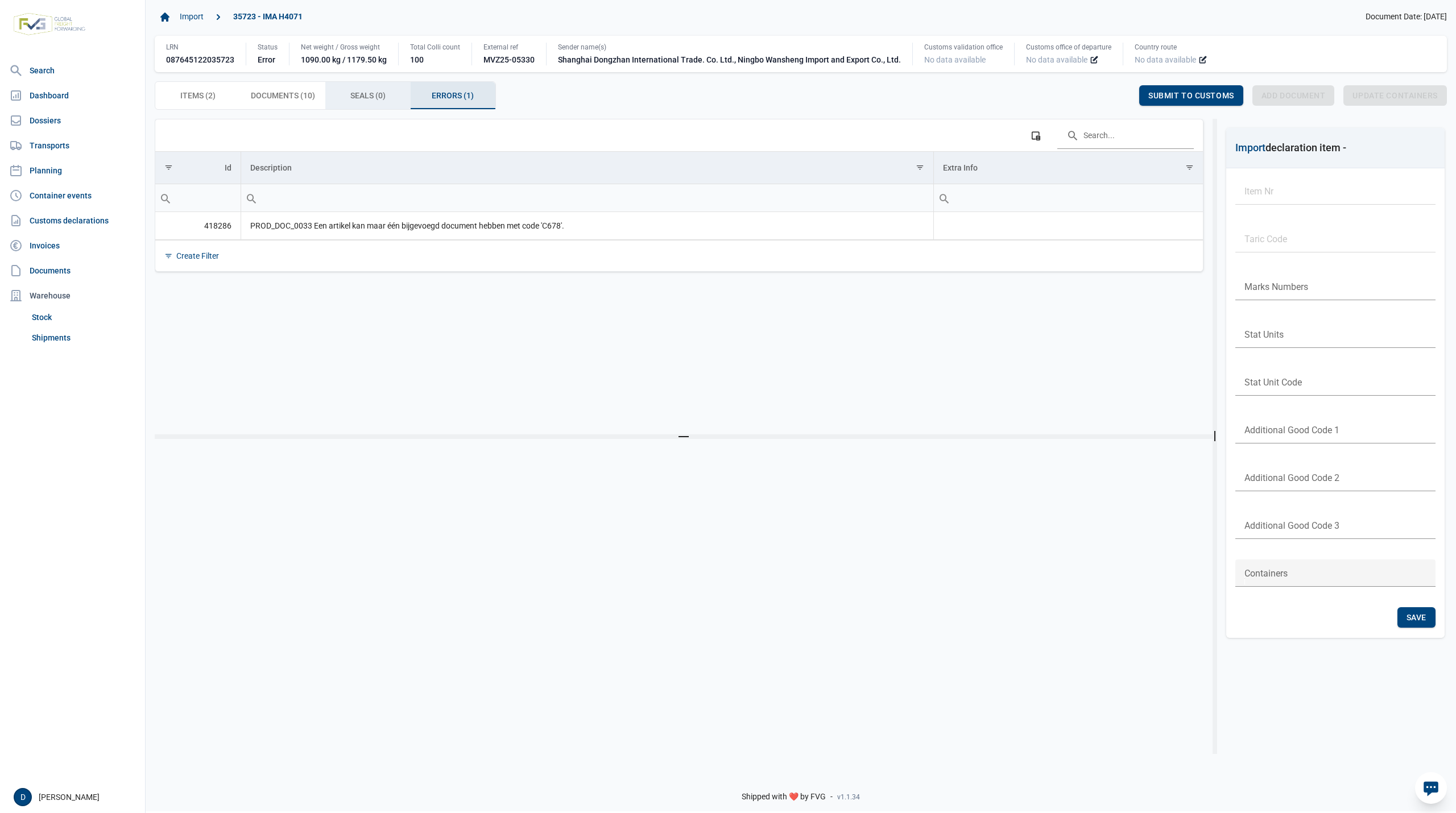
click at [368, 94] on span "Seals (0) Seals (0)" at bounding box center [368, 95] width 35 height 13
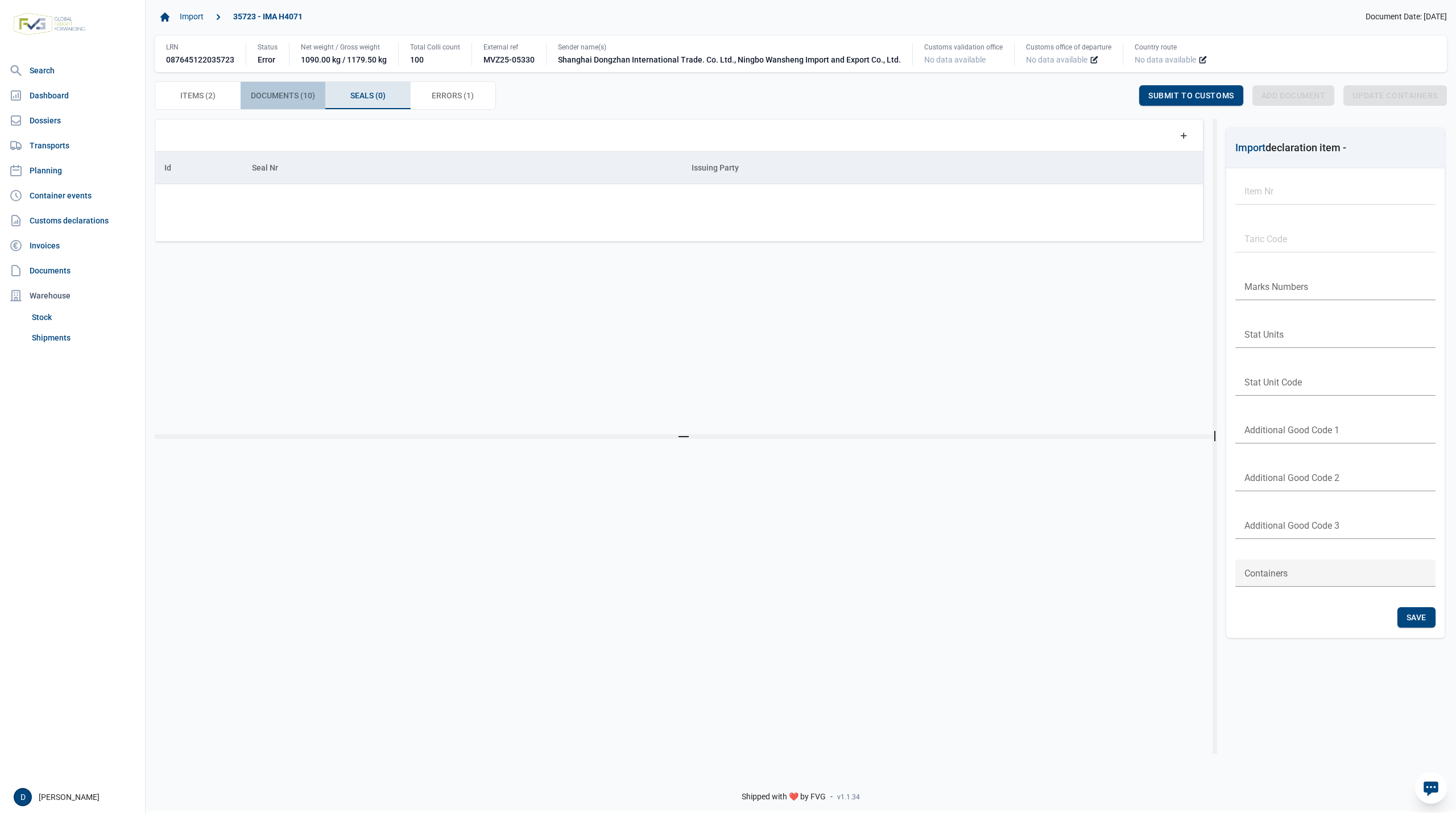
click at [294, 96] on span "Documents (10) Documents (10)" at bounding box center [283, 95] width 64 height 13
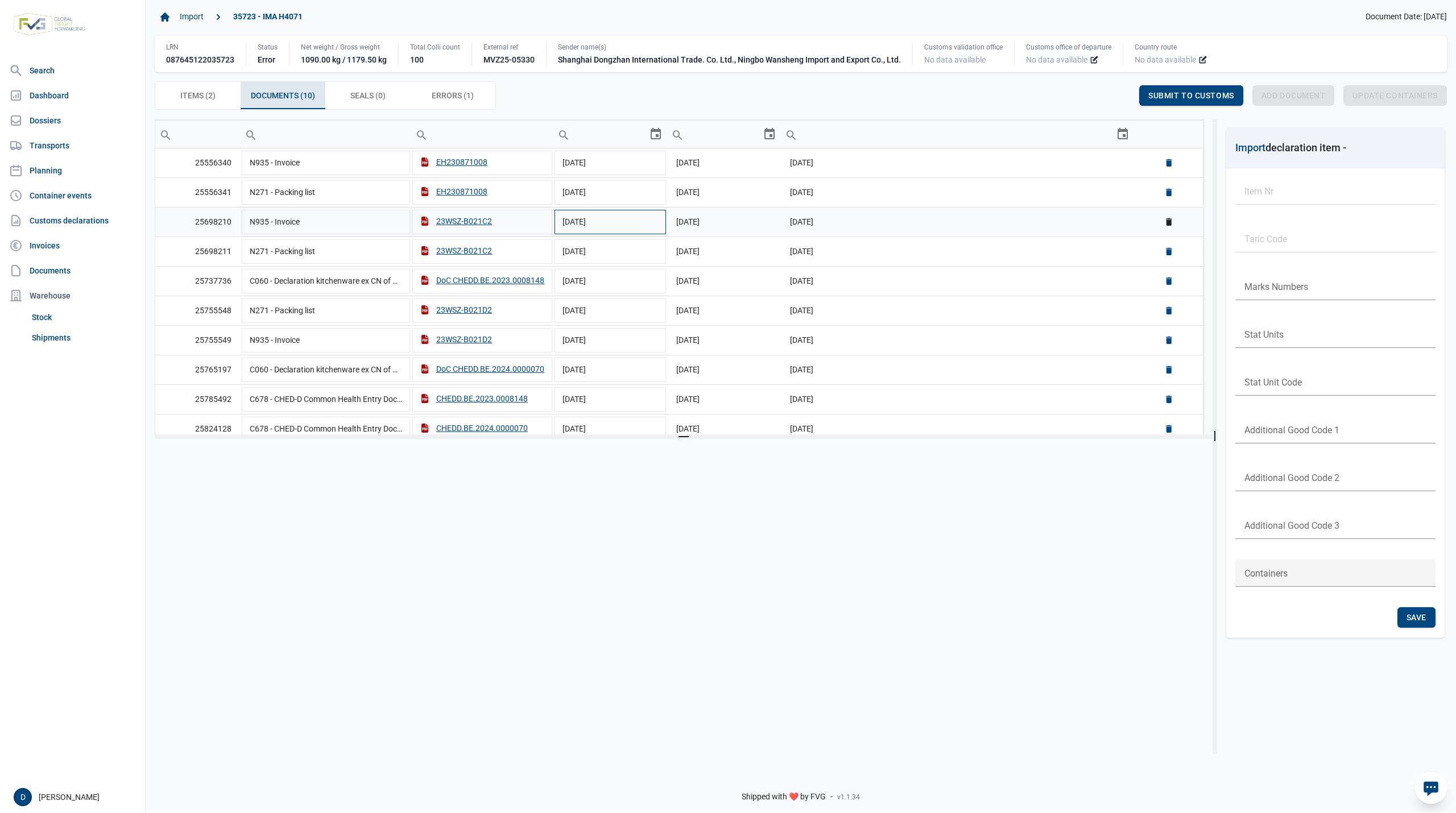
scroll to position [76, 0]
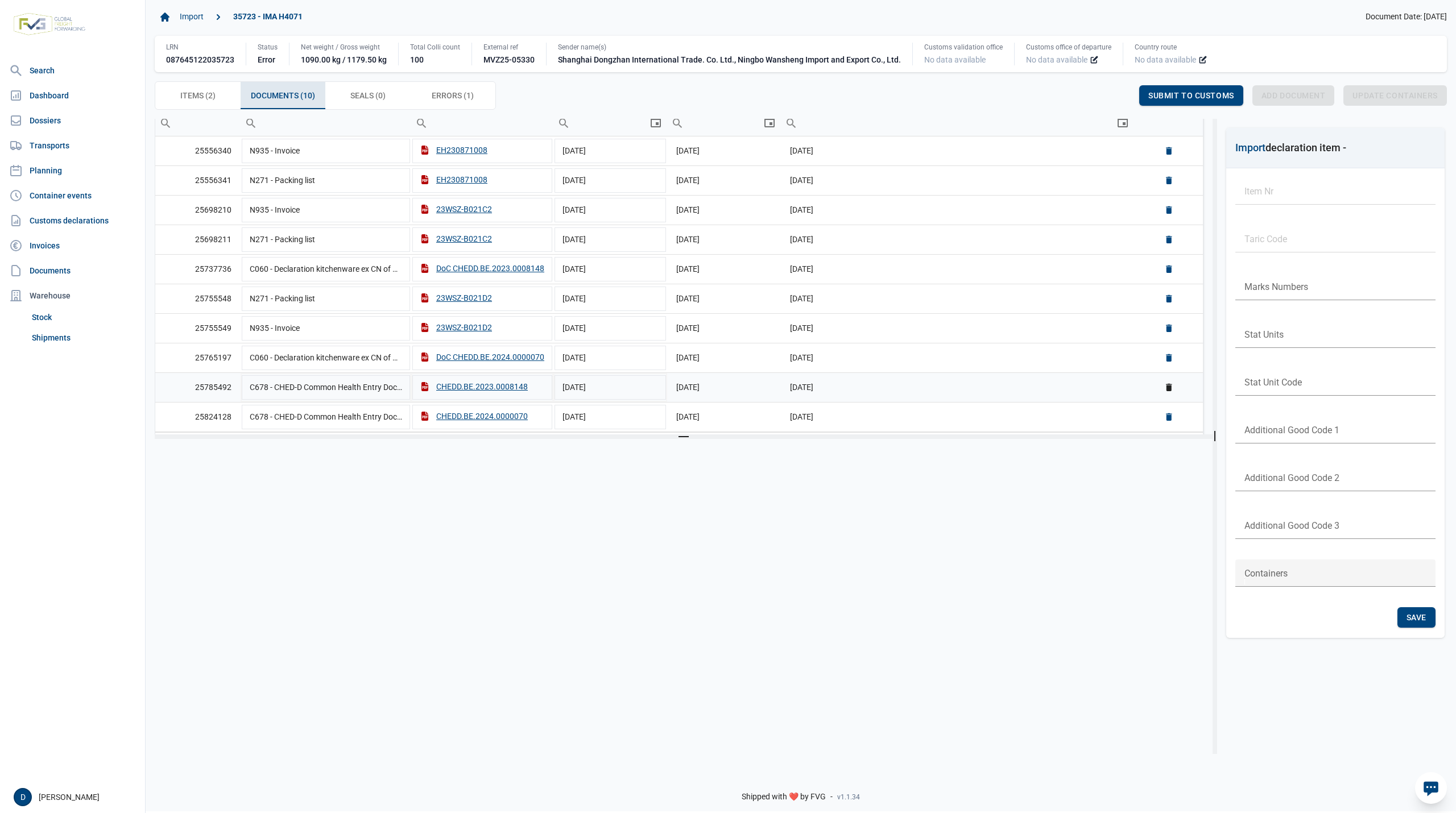
click at [212, 396] on td "25785492" at bounding box center [198, 387] width 85 height 29
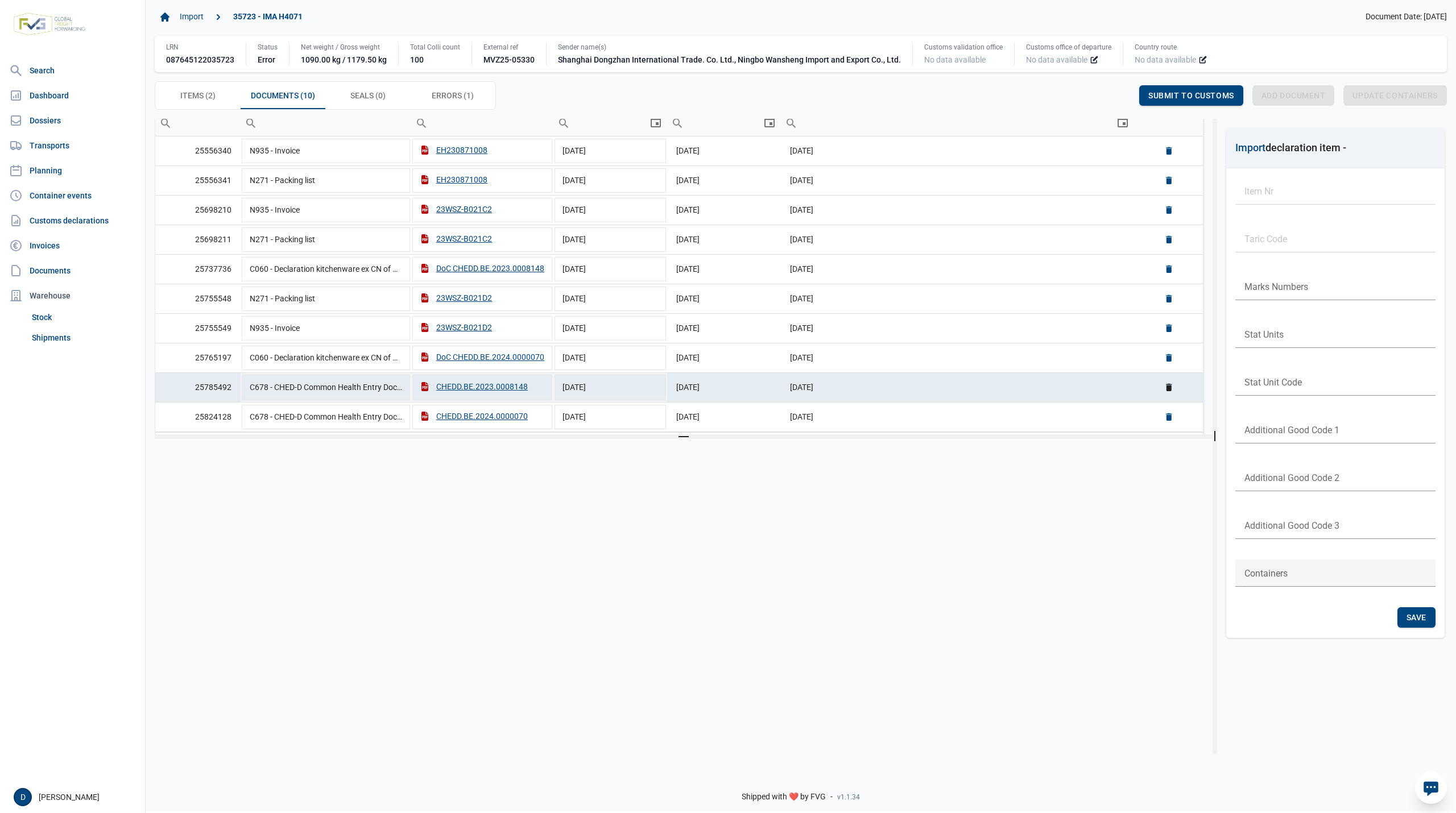
click at [1164, 391] on link "Delete" at bounding box center [1169, 387] width 10 height 10
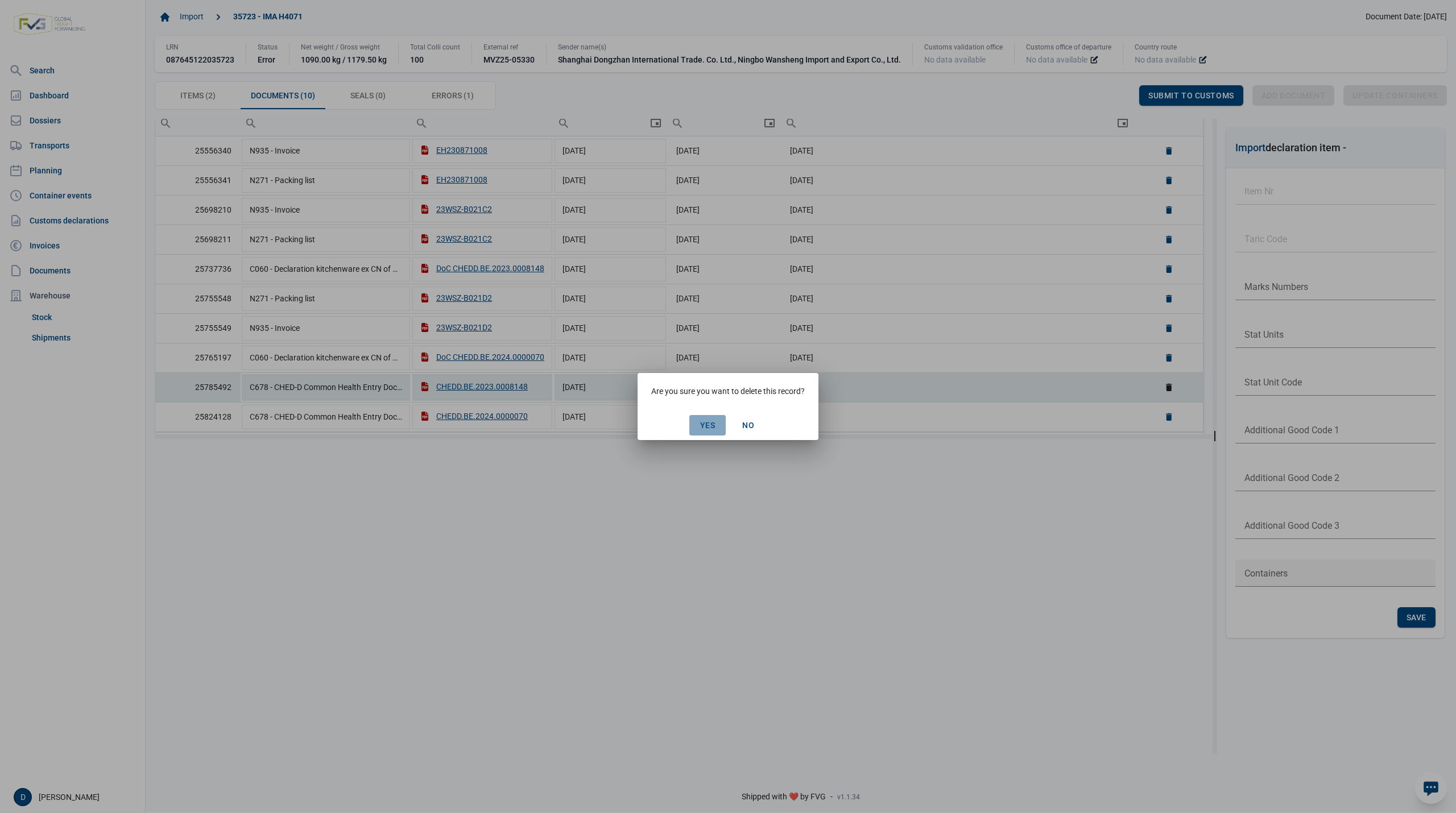
click at [712, 423] on span "Yes" at bounding box center [708, 425] width 15 height 9
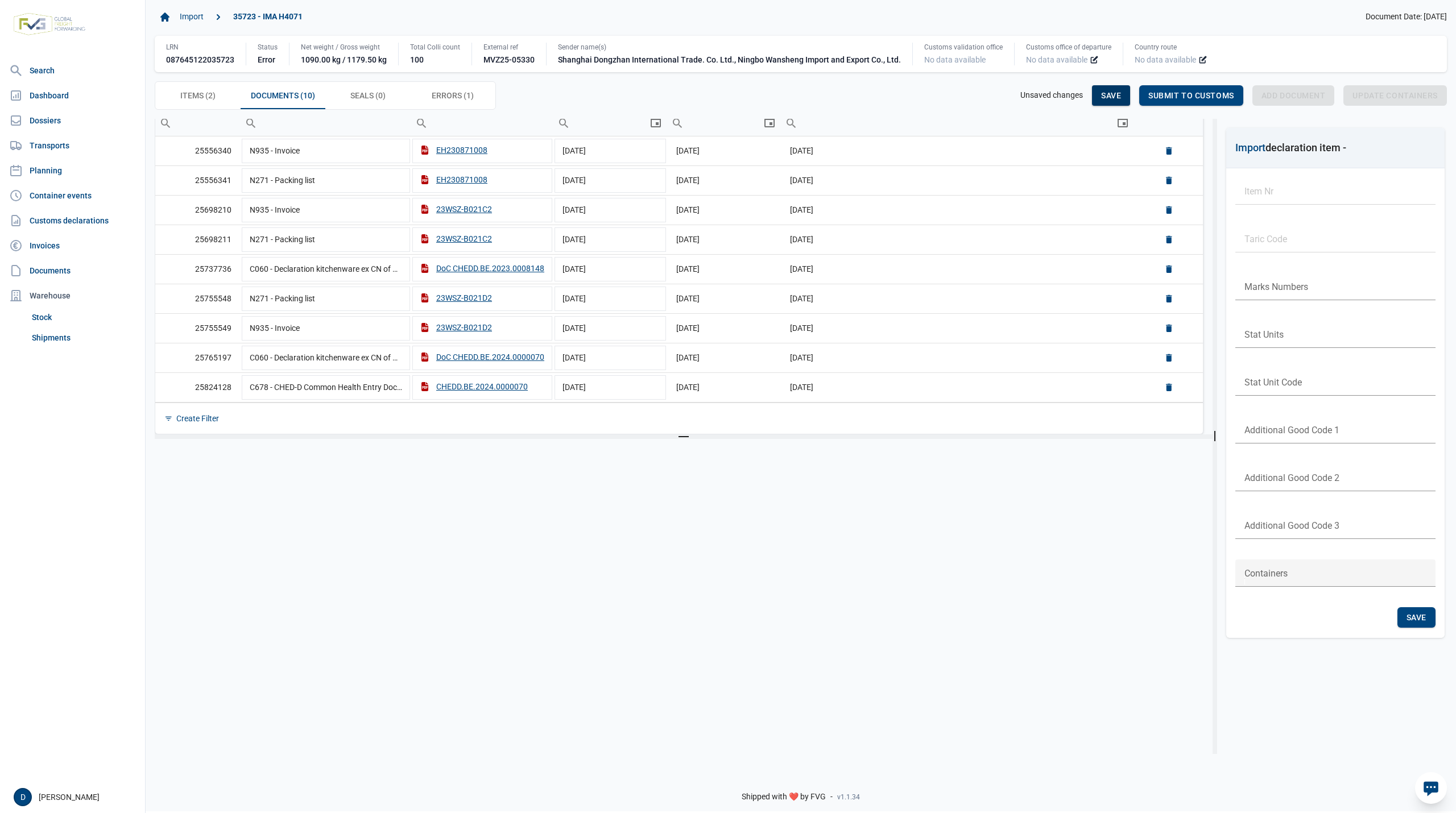
click at [1116, 96] on span "Save" at bounding box center [1111, 96] width 20 height 9
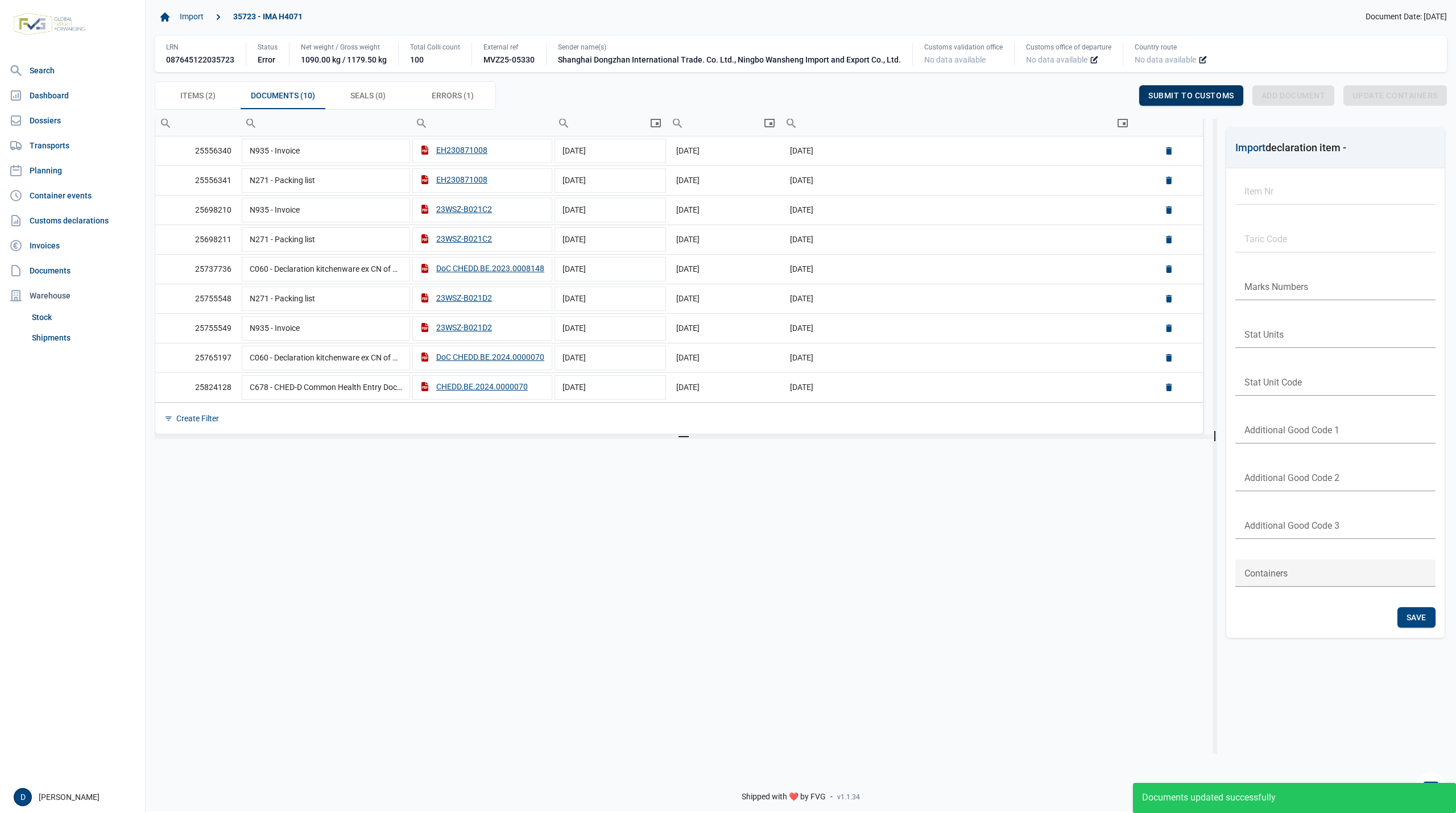
click at [1181, 96] on span "Submit to customs" at bounding box center [1191, 96] width 86 height 9
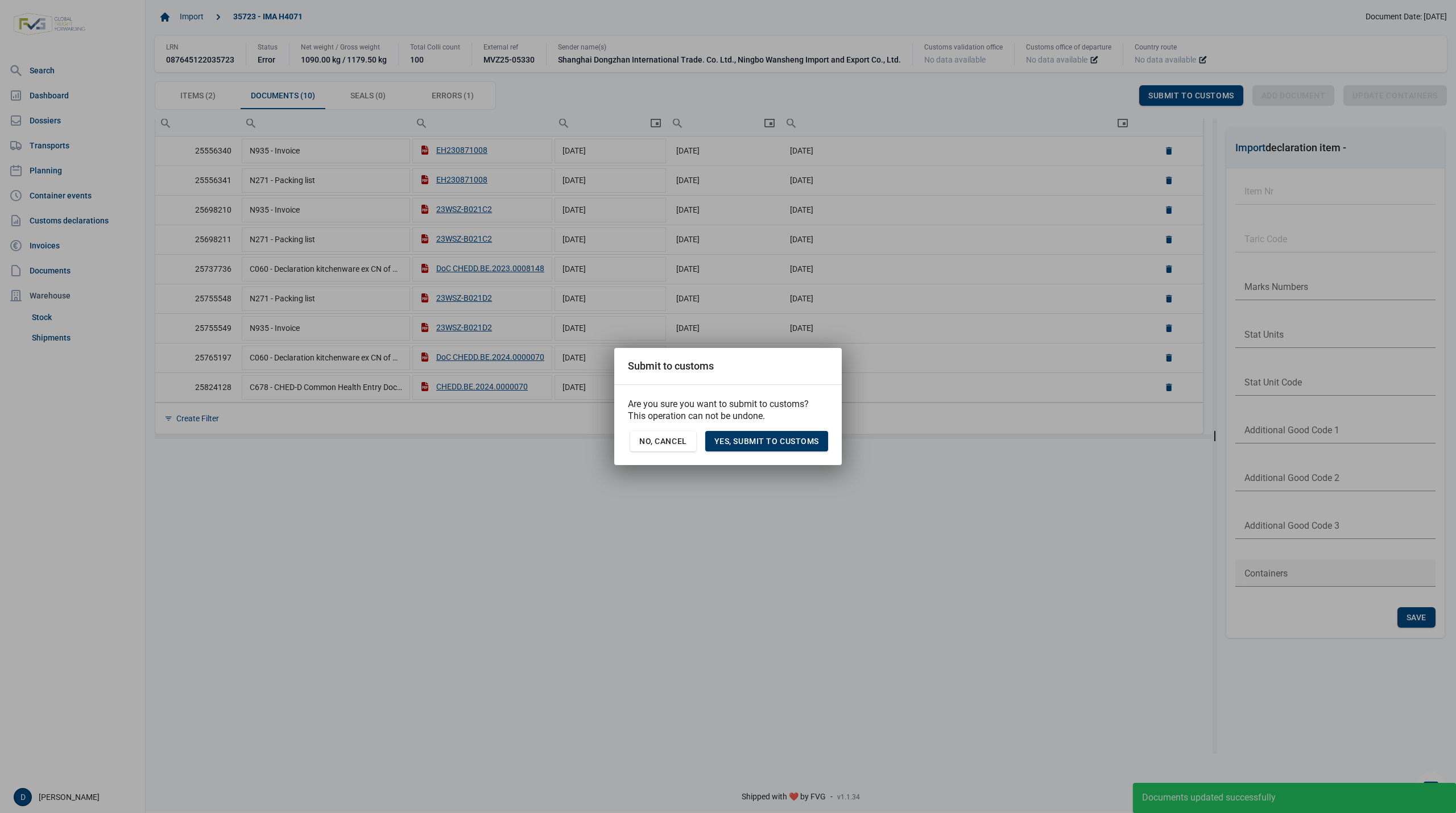
click at [732, 442] on span "Yes, Submit to customs" at bounding box center [767, 441] width 105 height 9
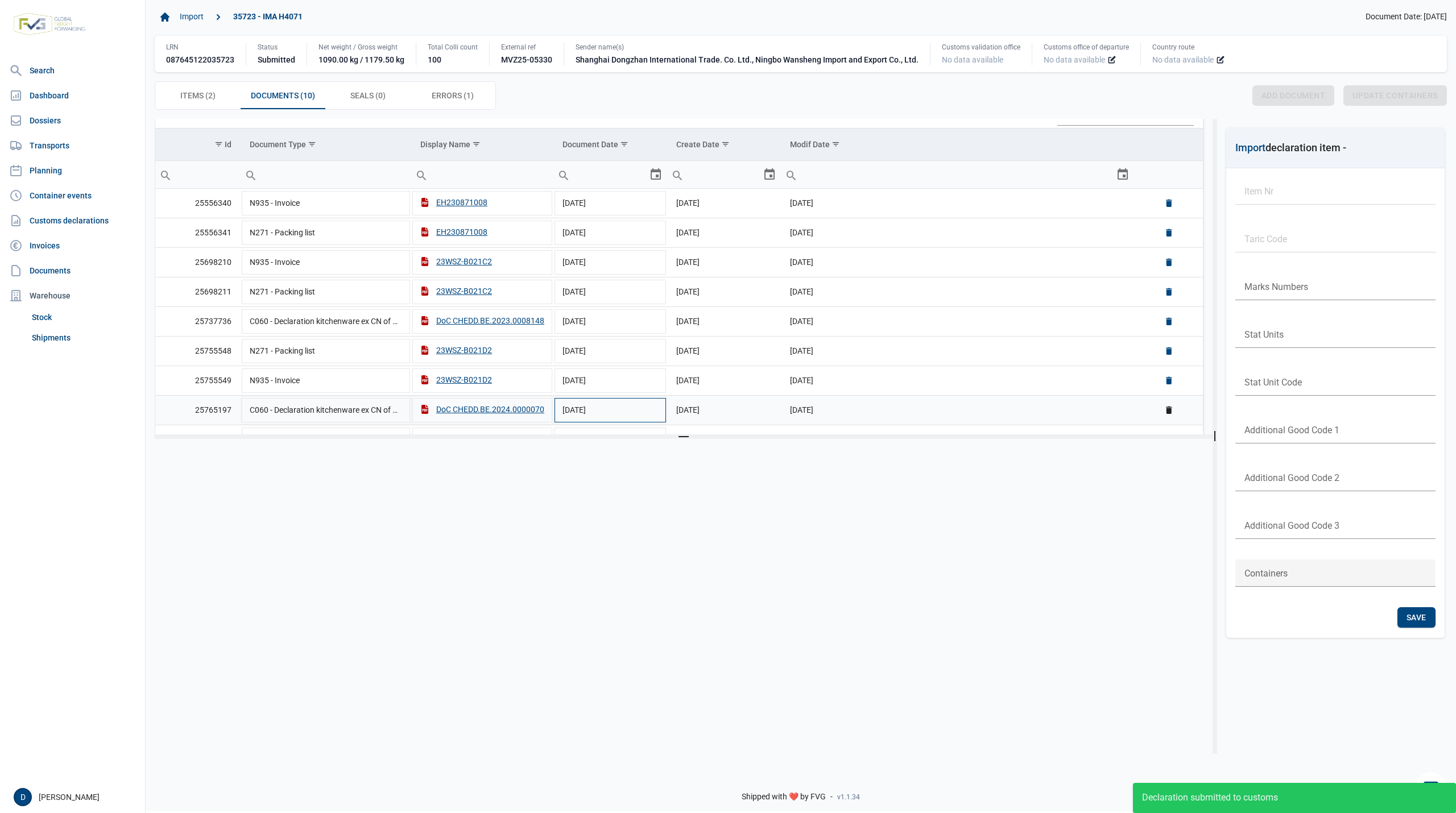
scroll to position [0, 0]
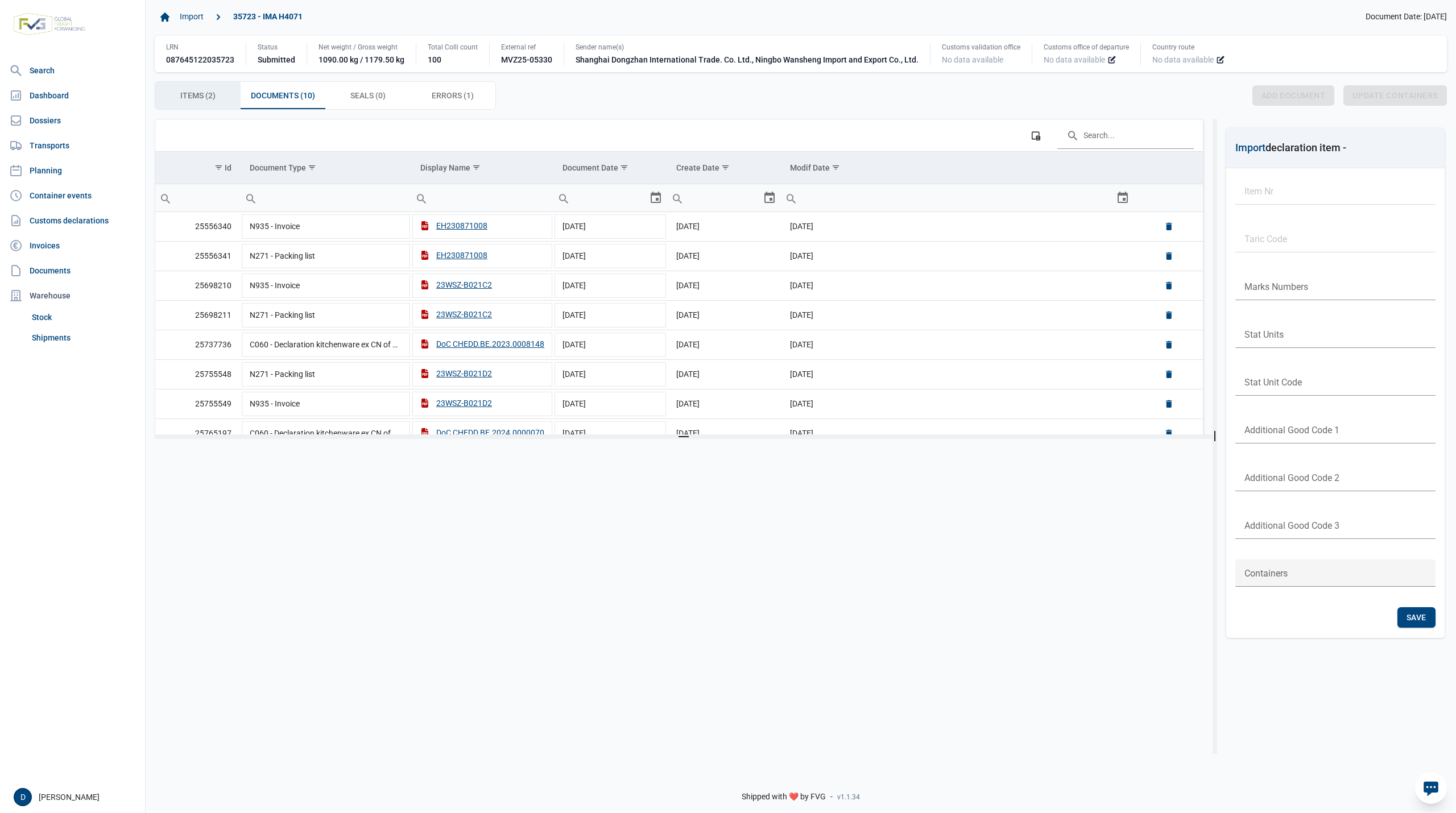
click at [187, 94] on span "Items (2) Items (2)" at bounding box center [198, 95] width 35 height 13
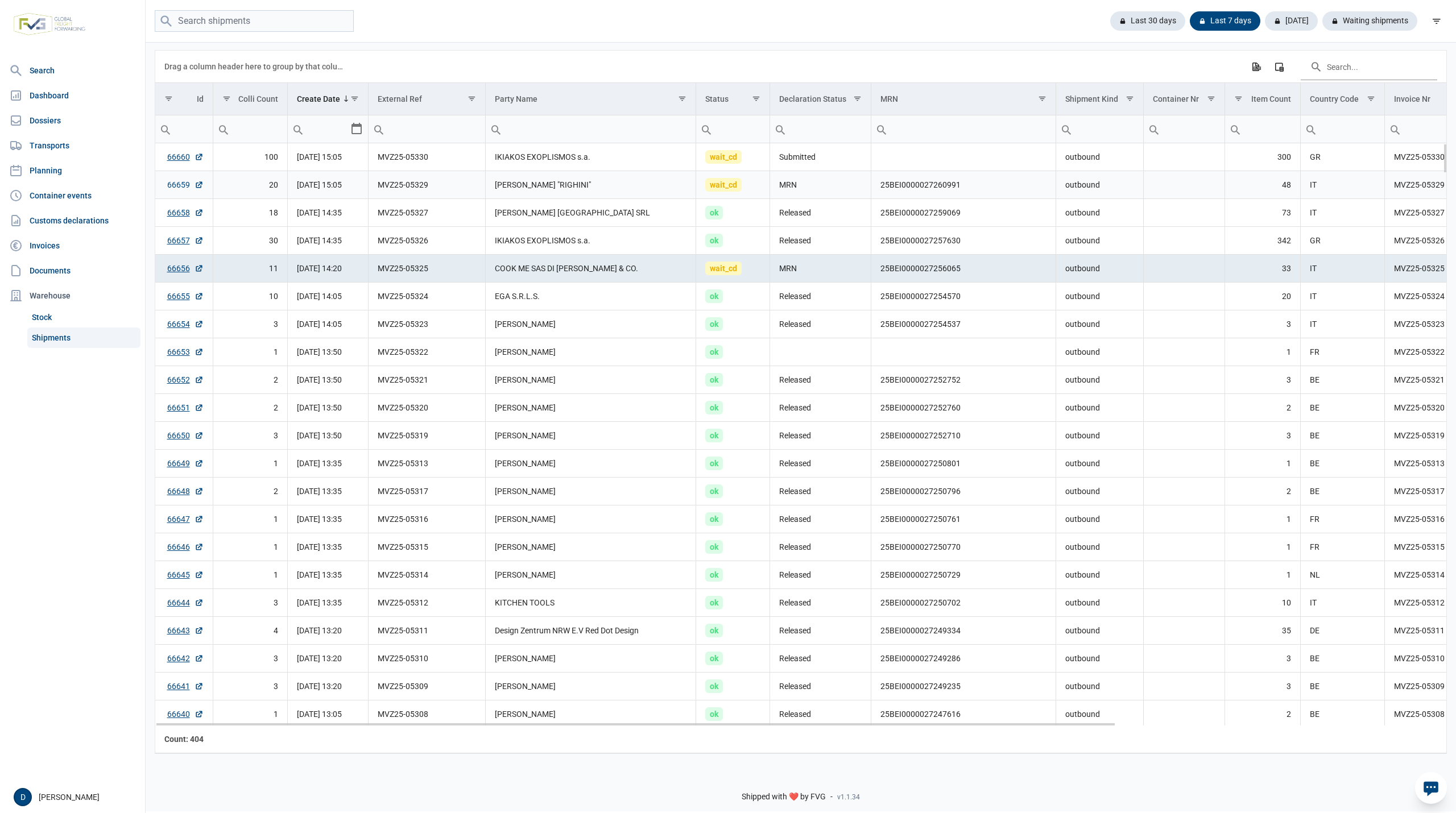
click at [182, 182] on link "66659" at bounding box center [185, 185] width 36 height 11
click at [1354, 25] on div "Waiting shipments" at bounding box center [1365, 21] width 104 height 19
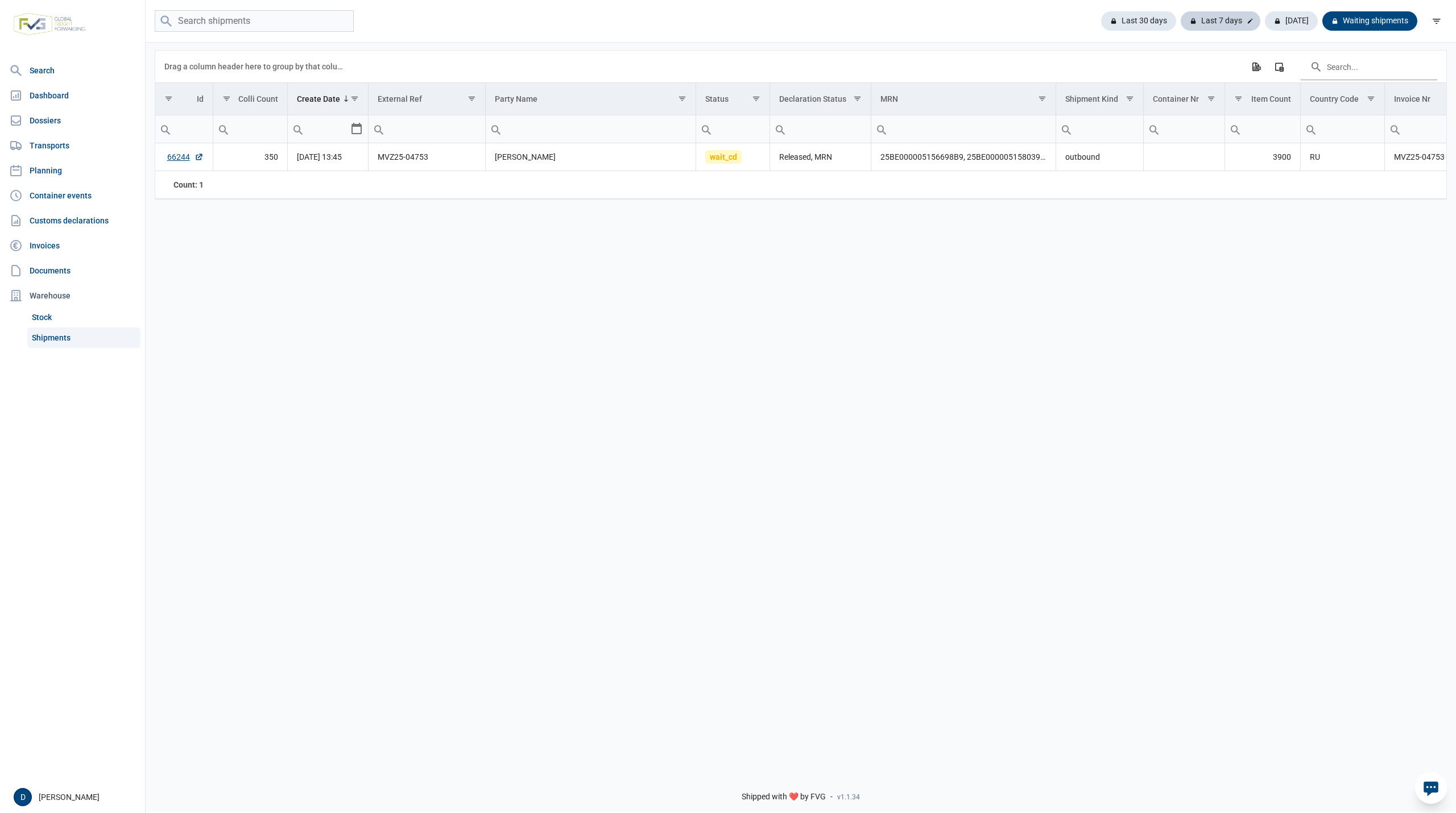
click at [1213, 21] on div "Last 7 days" at bounding box center [1220, 21] width 80 height 19
